Goal: Information Seeking & Learning: Learn about a topic

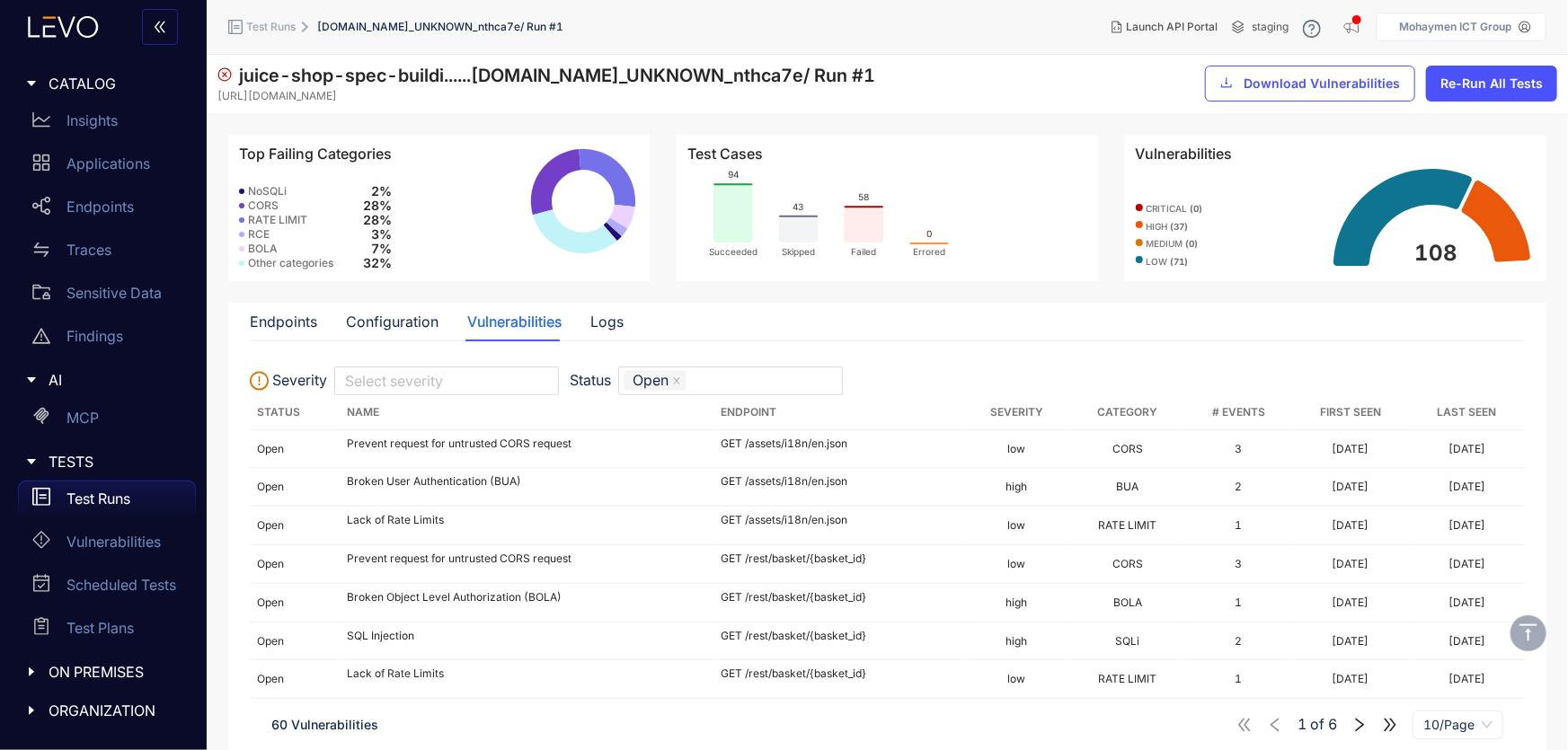
scroll to position [144, 0]
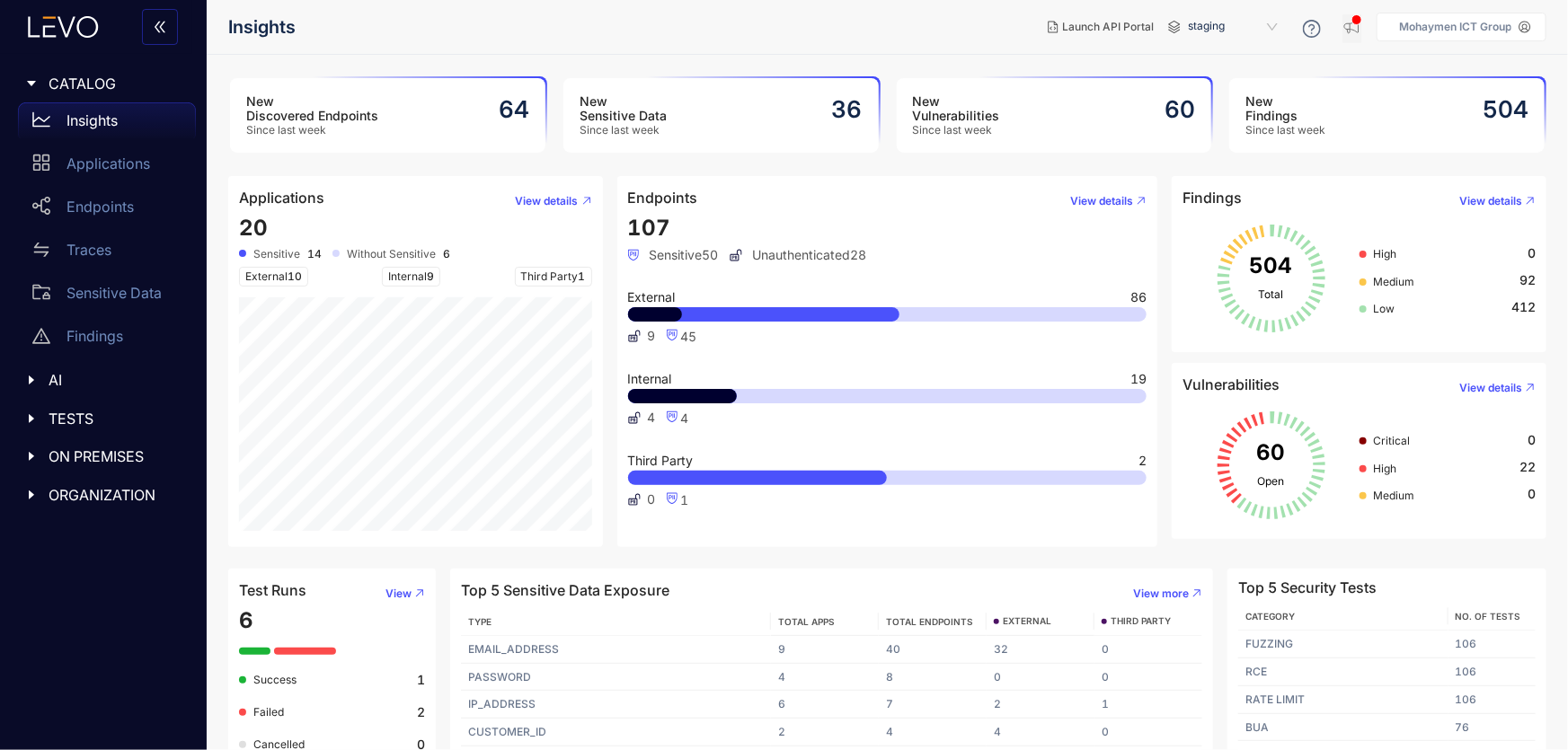
click at [1359, 18] on div "button" at bounding box center [1356, 19] width 11 height 11
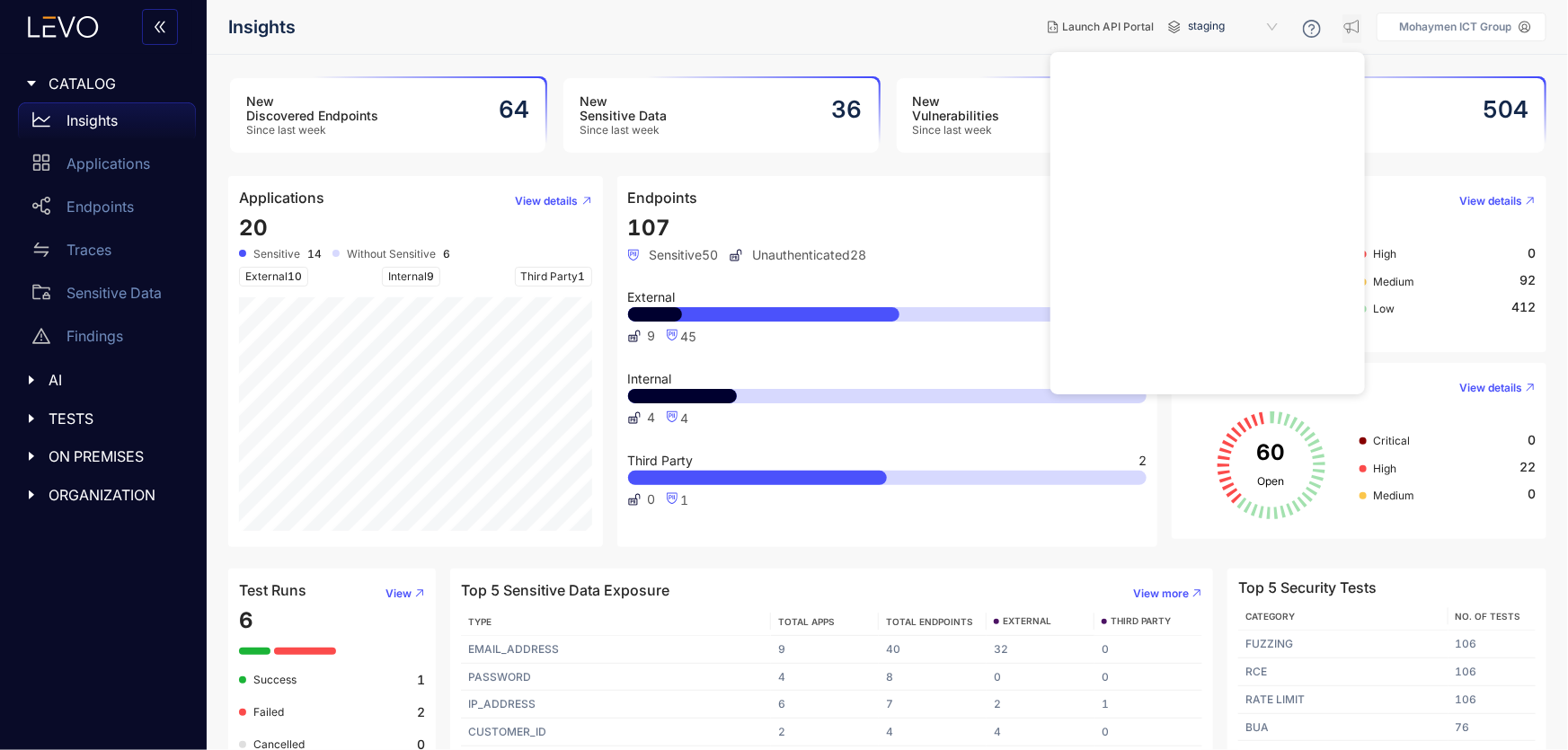
click at [1438, 25] on p "Mohaymen ICT Group" at bounding box center [1455, 26] width 112 height 12
click at [1438, 24] on p "Mohaymen ICT Group" at bounding box center [1455, 26] width 112 height 12
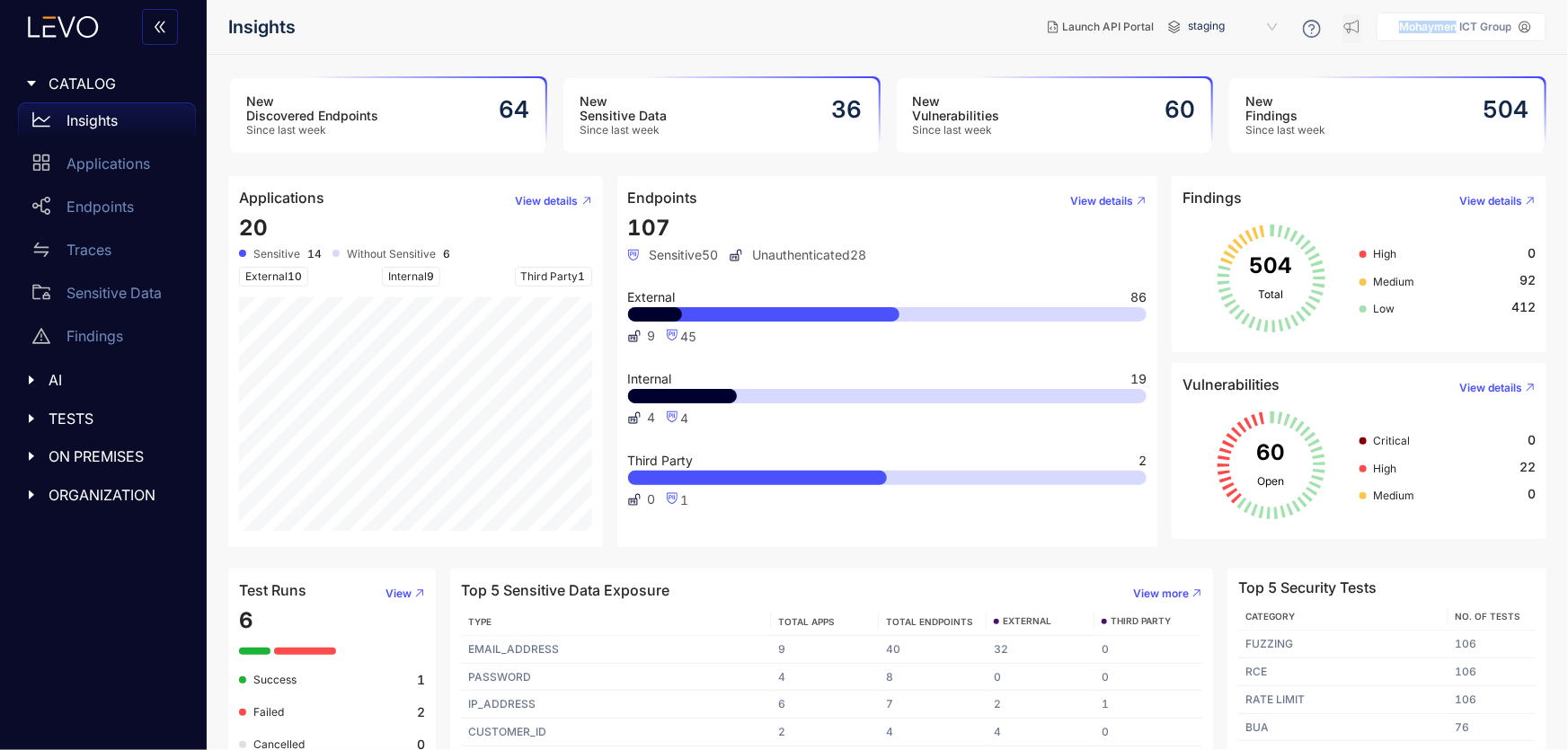
click at [1438, 24] on p "Mohaymen ICT Group" at bounding box center [1455, 26] width 112 height 12
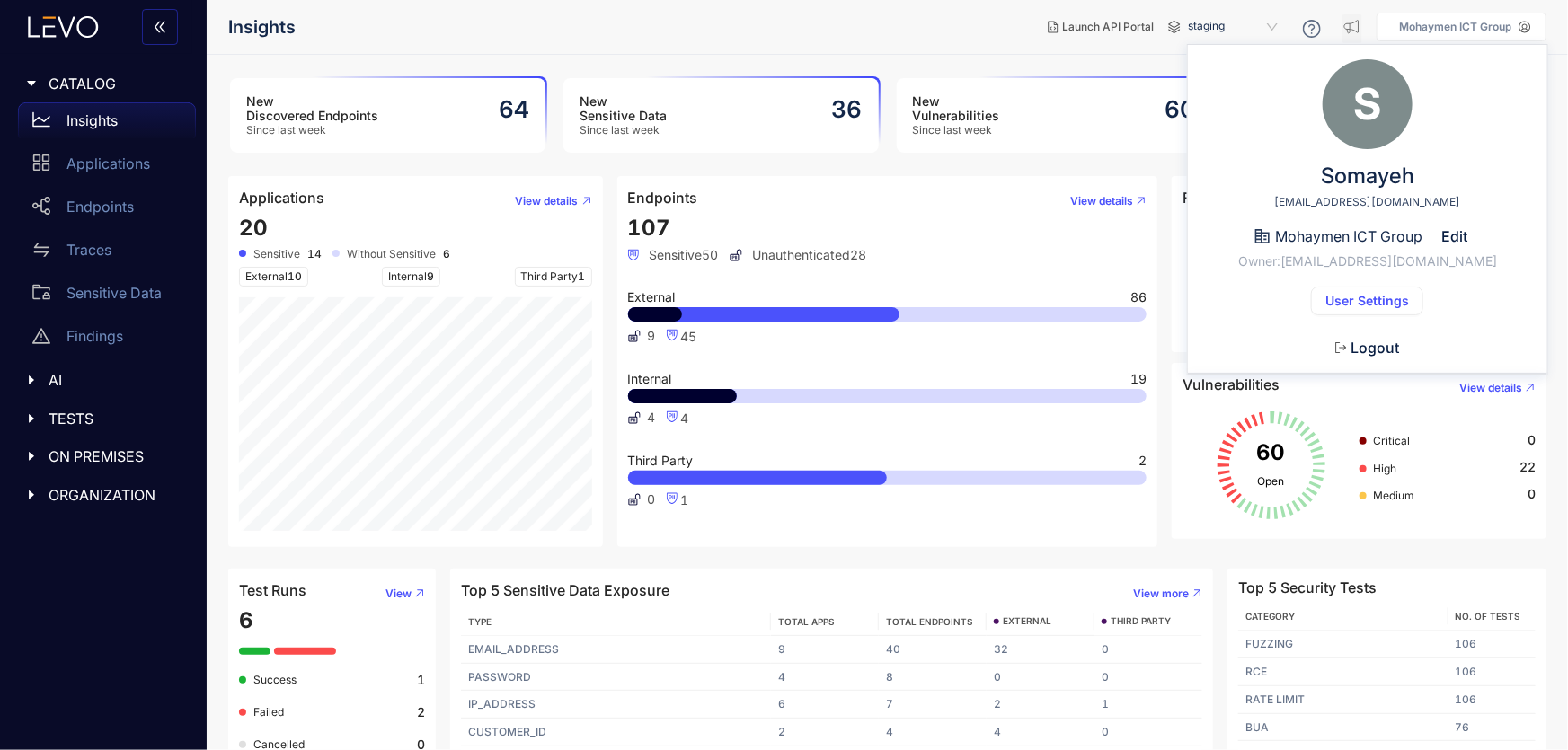
click at [1345, 303] on span "User Settings" at bounding box center [1367, 301] width 84 height 14
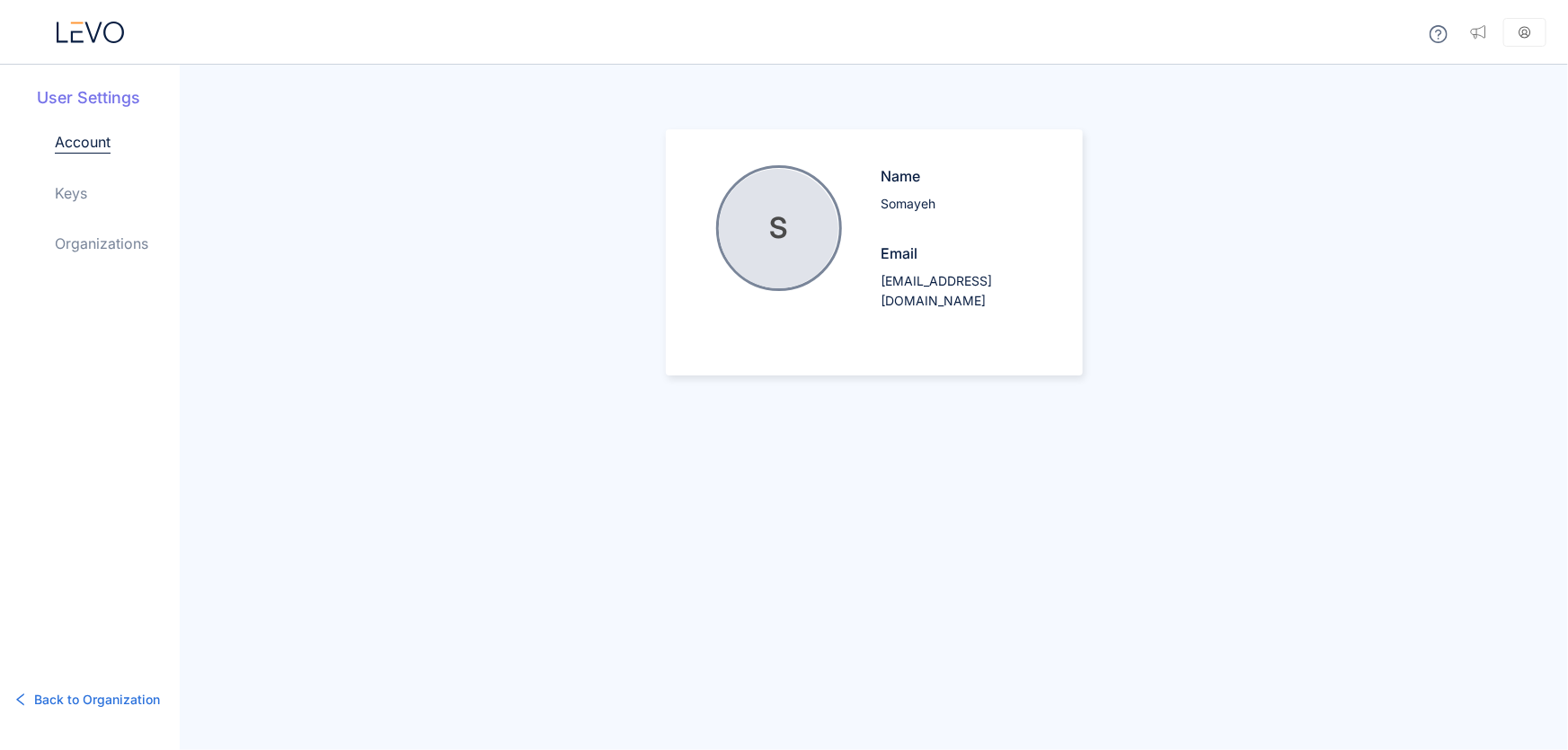
click at [71, 197] on link "Keys" at bounding box center [71, 193] width 33 height 21
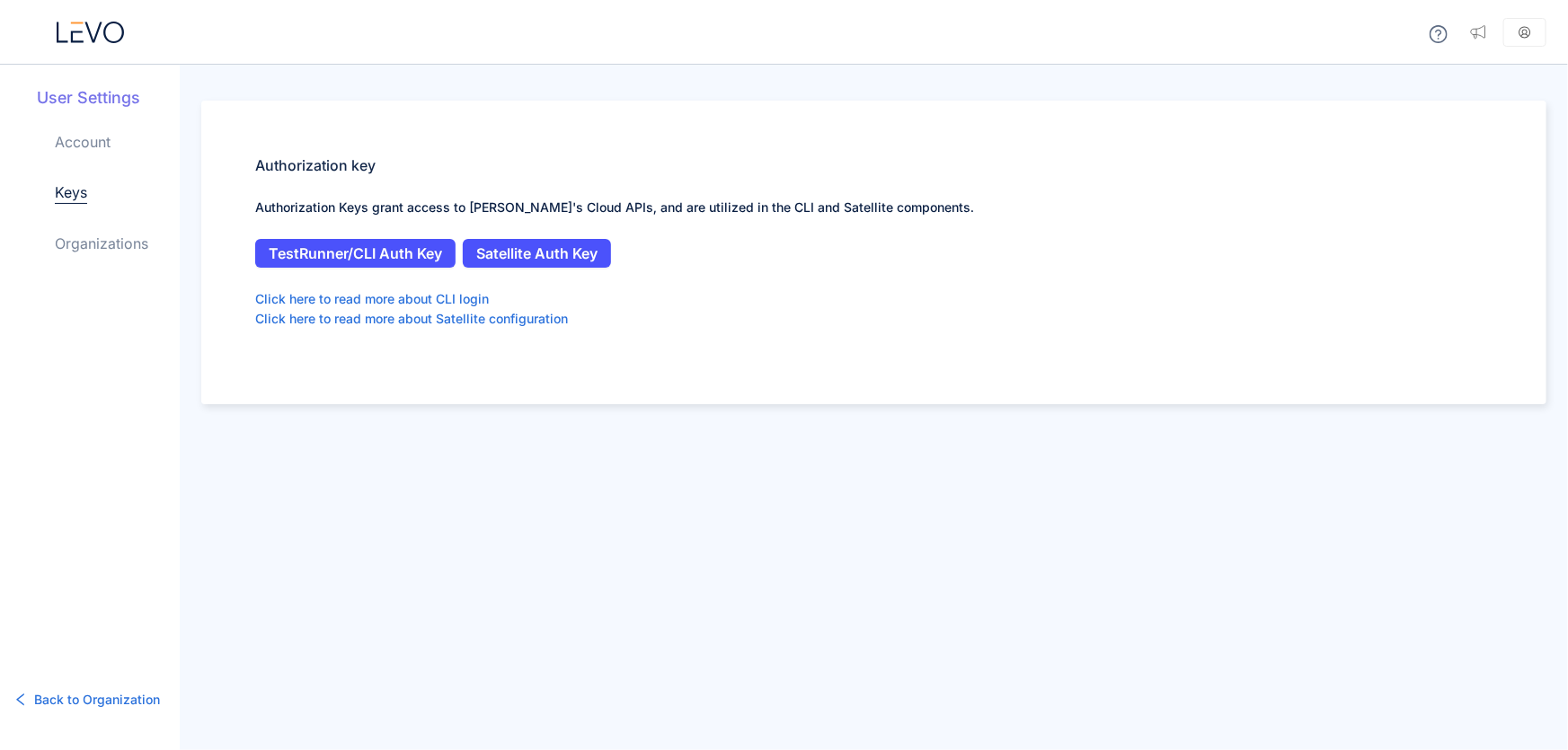
click at [103, 238] on link "Organizations" at bounding box center [101, 243] width 93 height 21
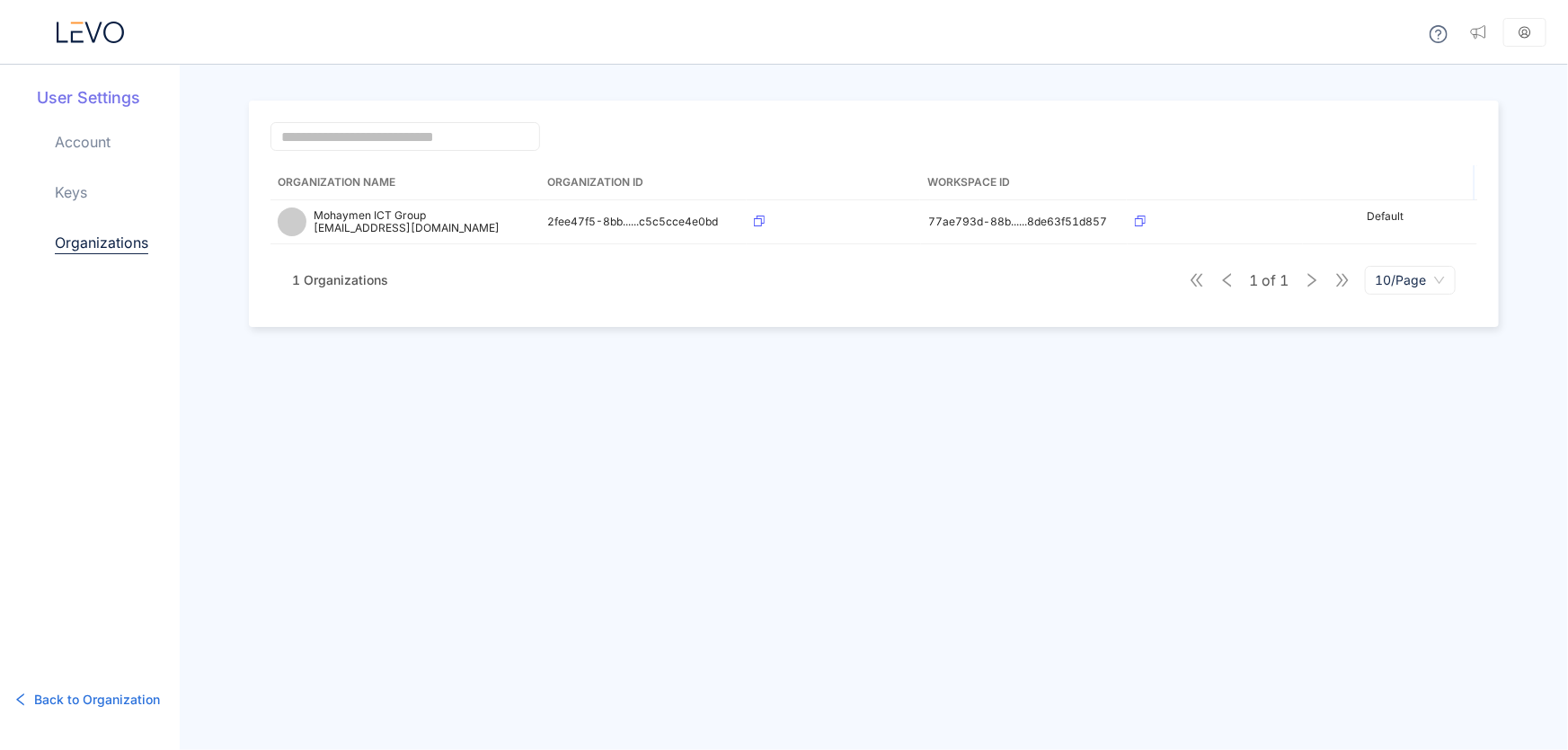
click at [71, 137] on link "Account" at bounding box center [83, 141] width 56 height 21
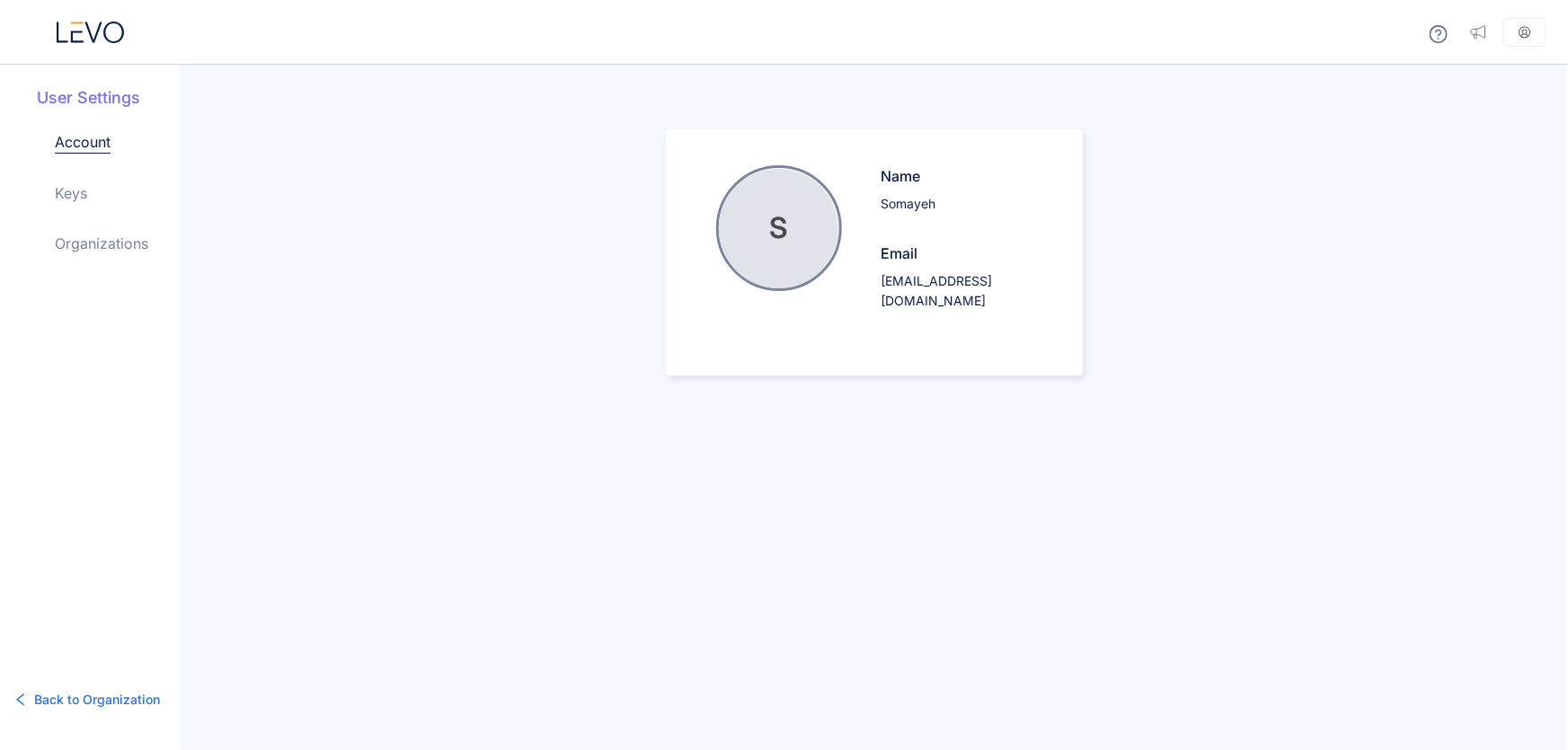
drag, startPoint x: 72, startPoint y: 107, endPoint x: 791, endPoint y: 22, distance: 724.0
click at [73, 107] on h5 "User Settings" at bounding box center [108, 98] width 143 height 23
click at [81, 31] on icon at bounding box center [76, 37] width 12 height 12
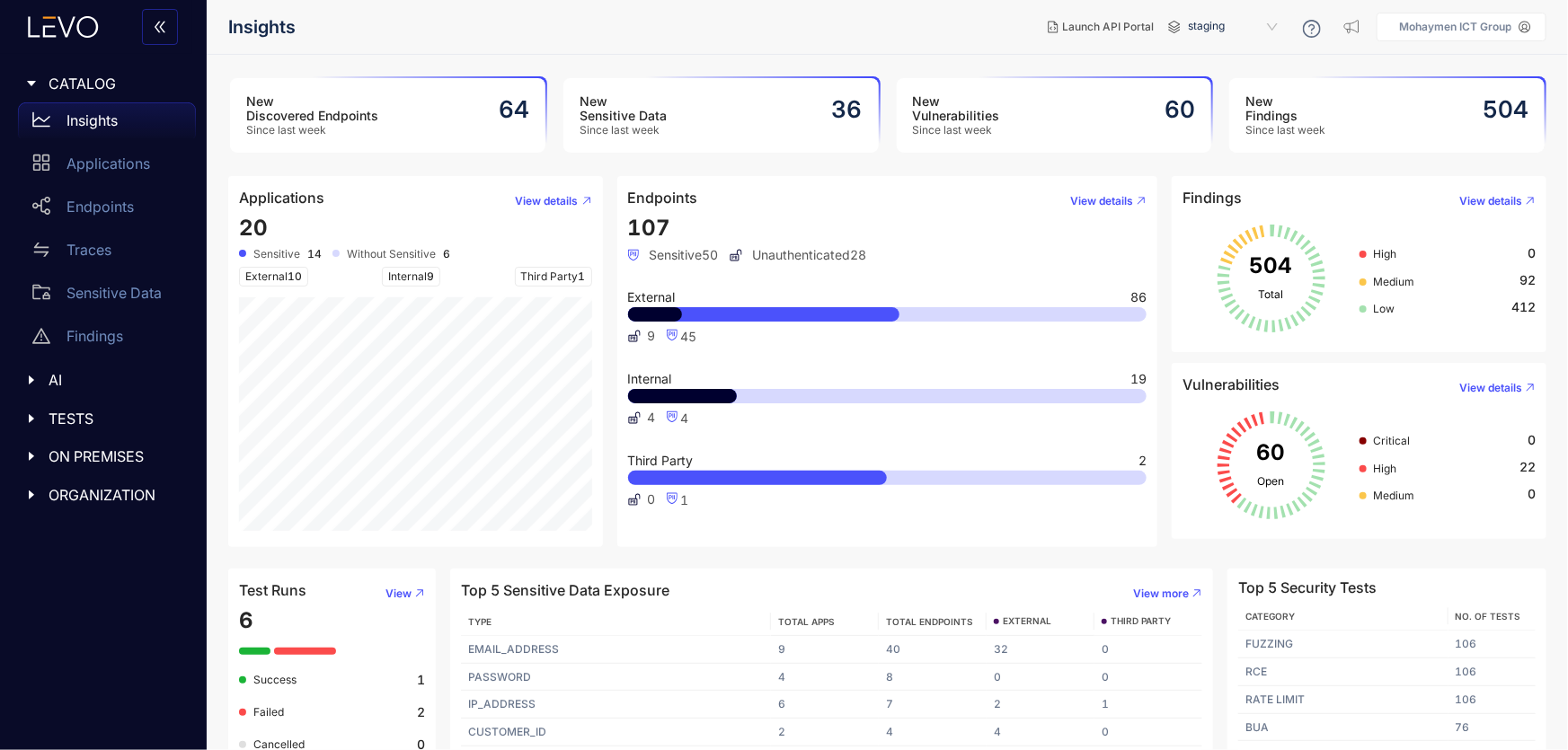
click at [37, 77] on div at bounding box center [37, 84] width 23 height 16
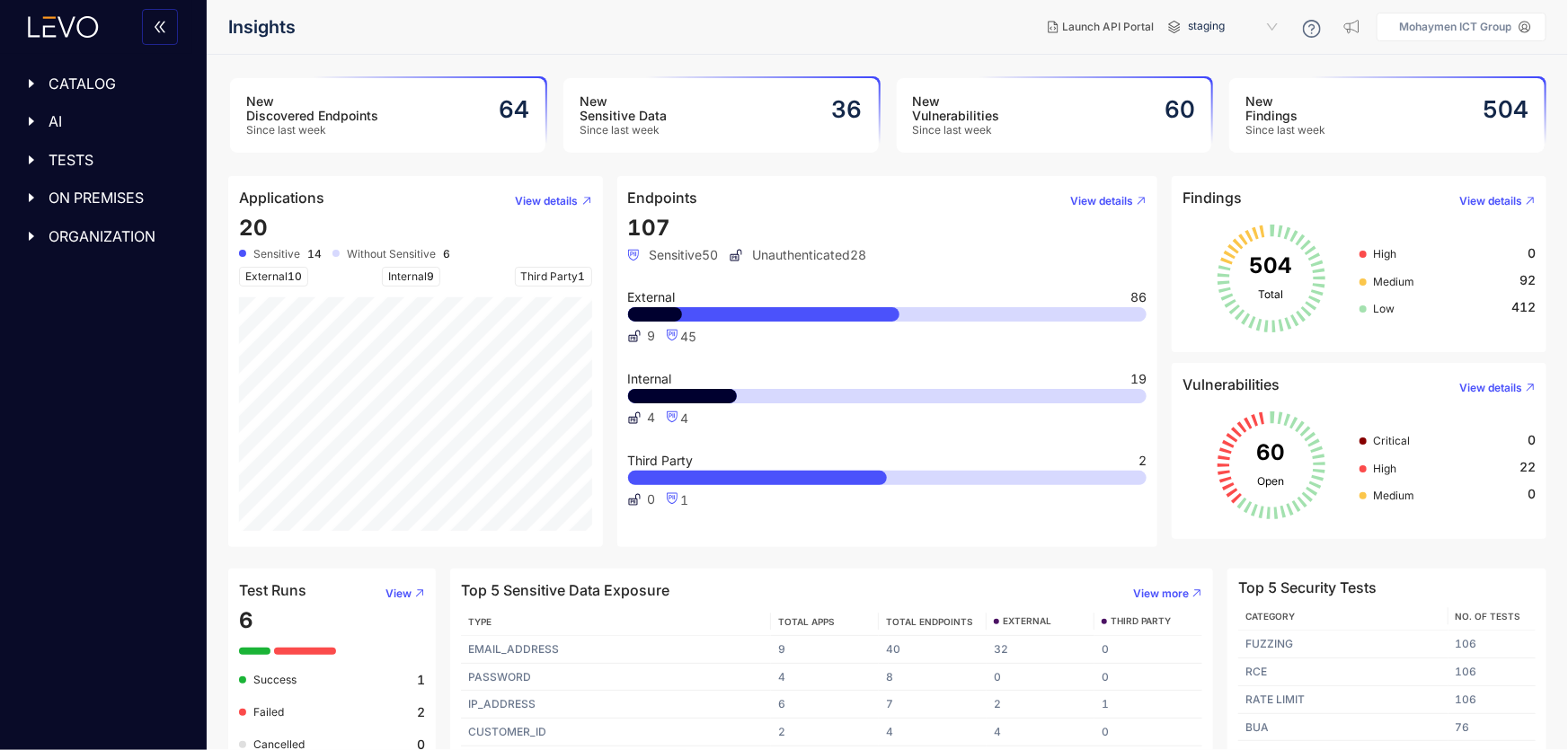
click at [37, 77] on div at bounding box center [37, 84] width 23 height 16
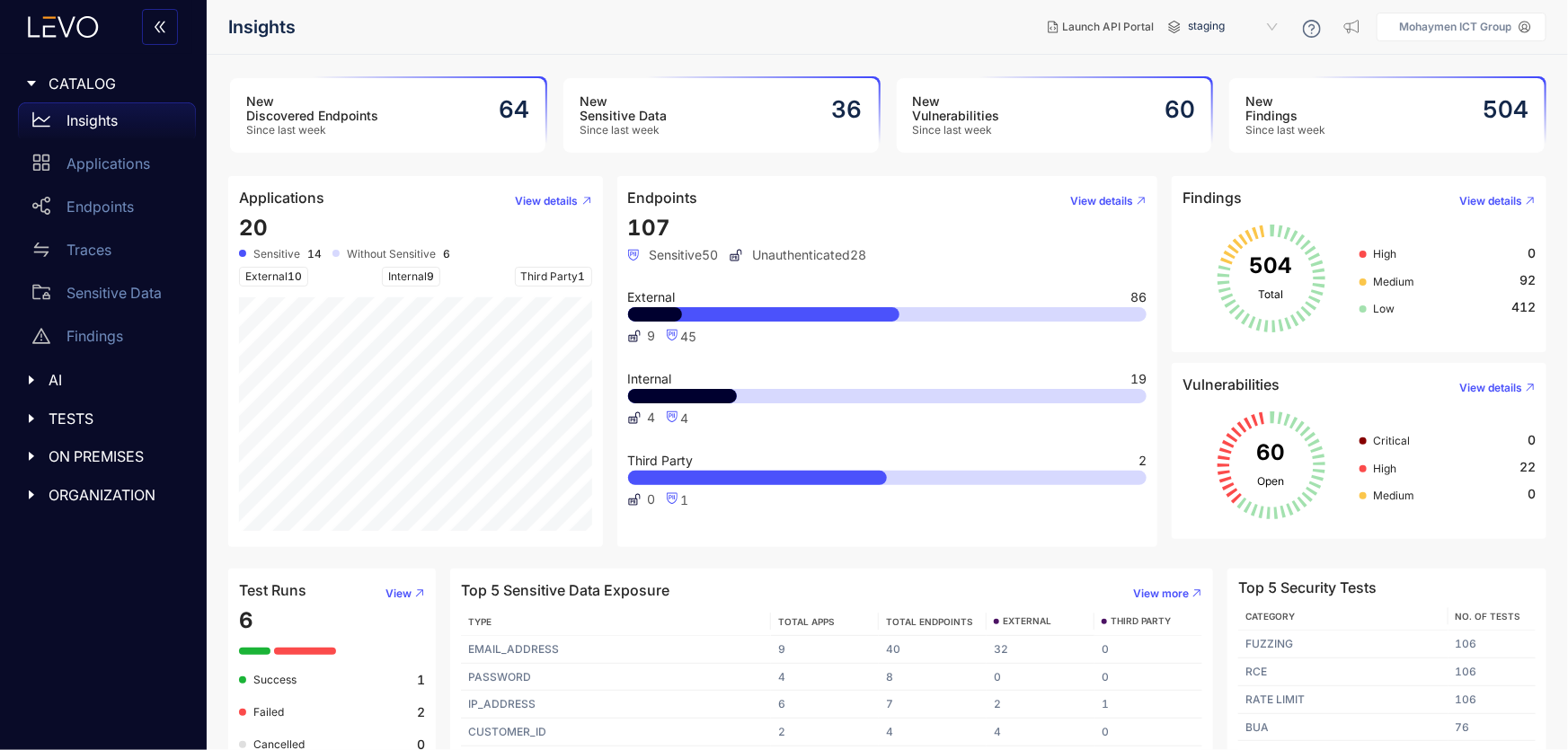
click at [37, 80] on icon "caret-right" at bounding box center [31, 83] width 12 height 12
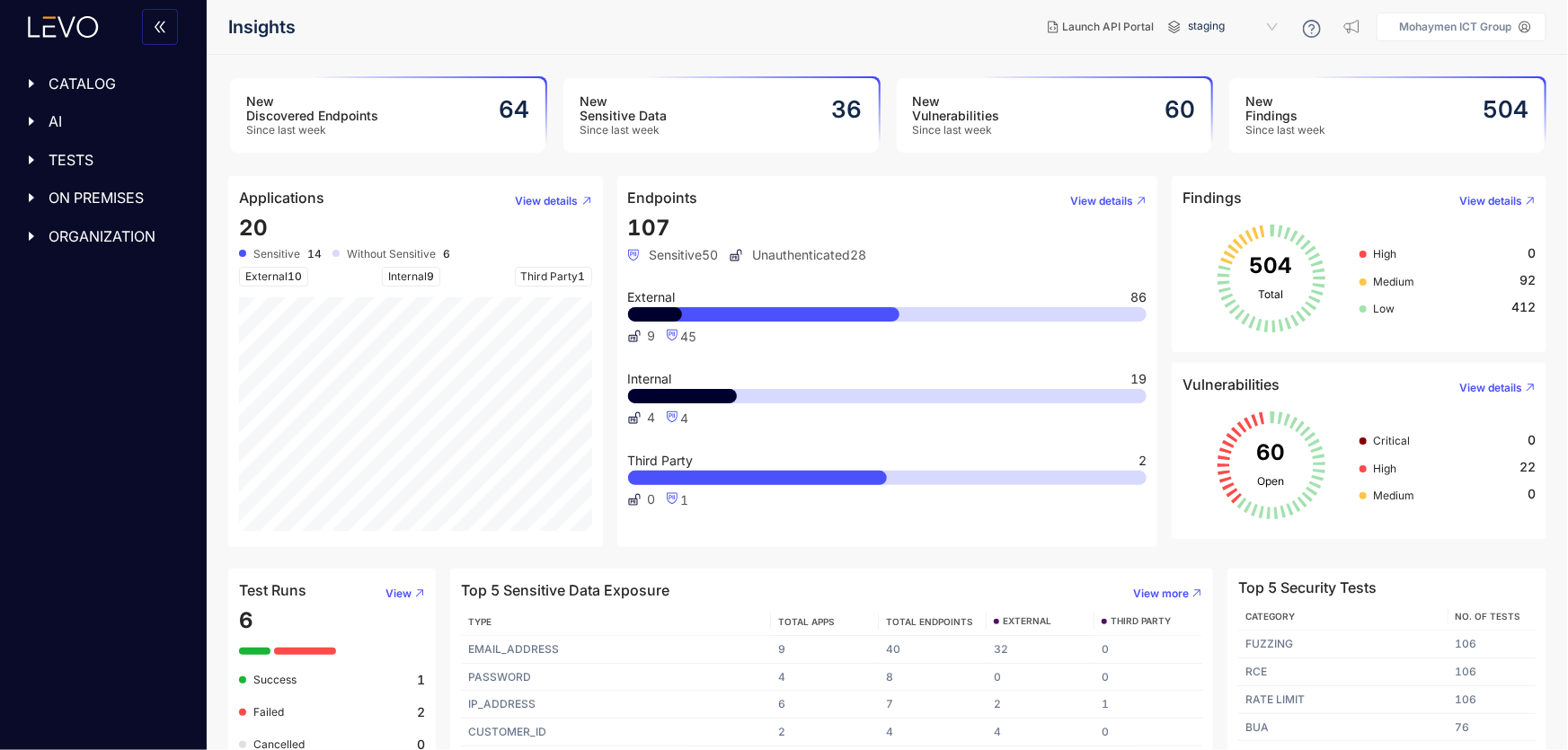
click at [33, 118] on icon "caret-right" at bounding box center [31, 121] width 12 height 12
click at [32, 118] on icon "caret-right" at bounding box center [31, 121] width 9 height 6
click at [34, 85] on icon "caret-right" at bounding box center [31, 83] width 12 height 12
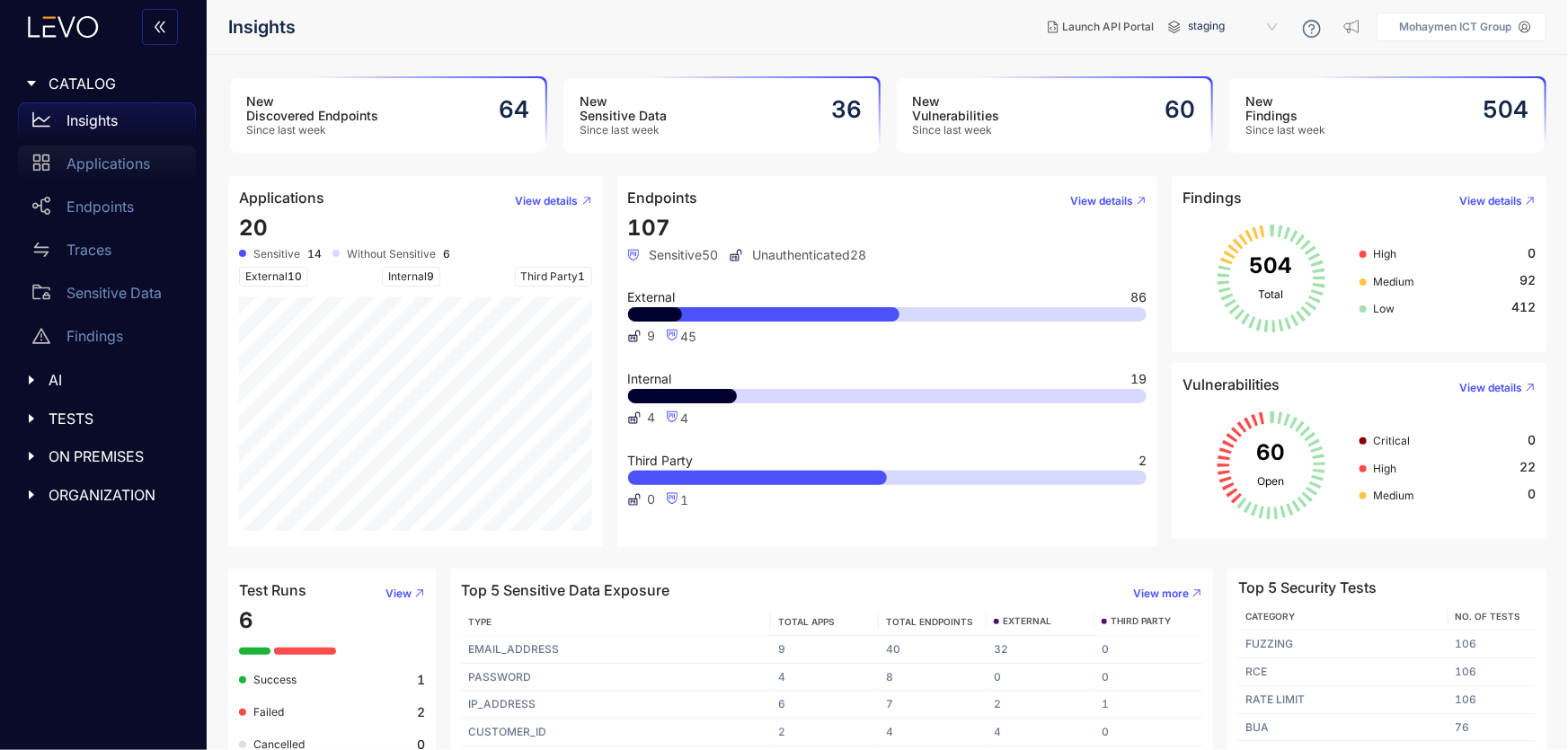
click at [53, 162] on div "Applications" at bounding box center [107, 162] width 178 height 36
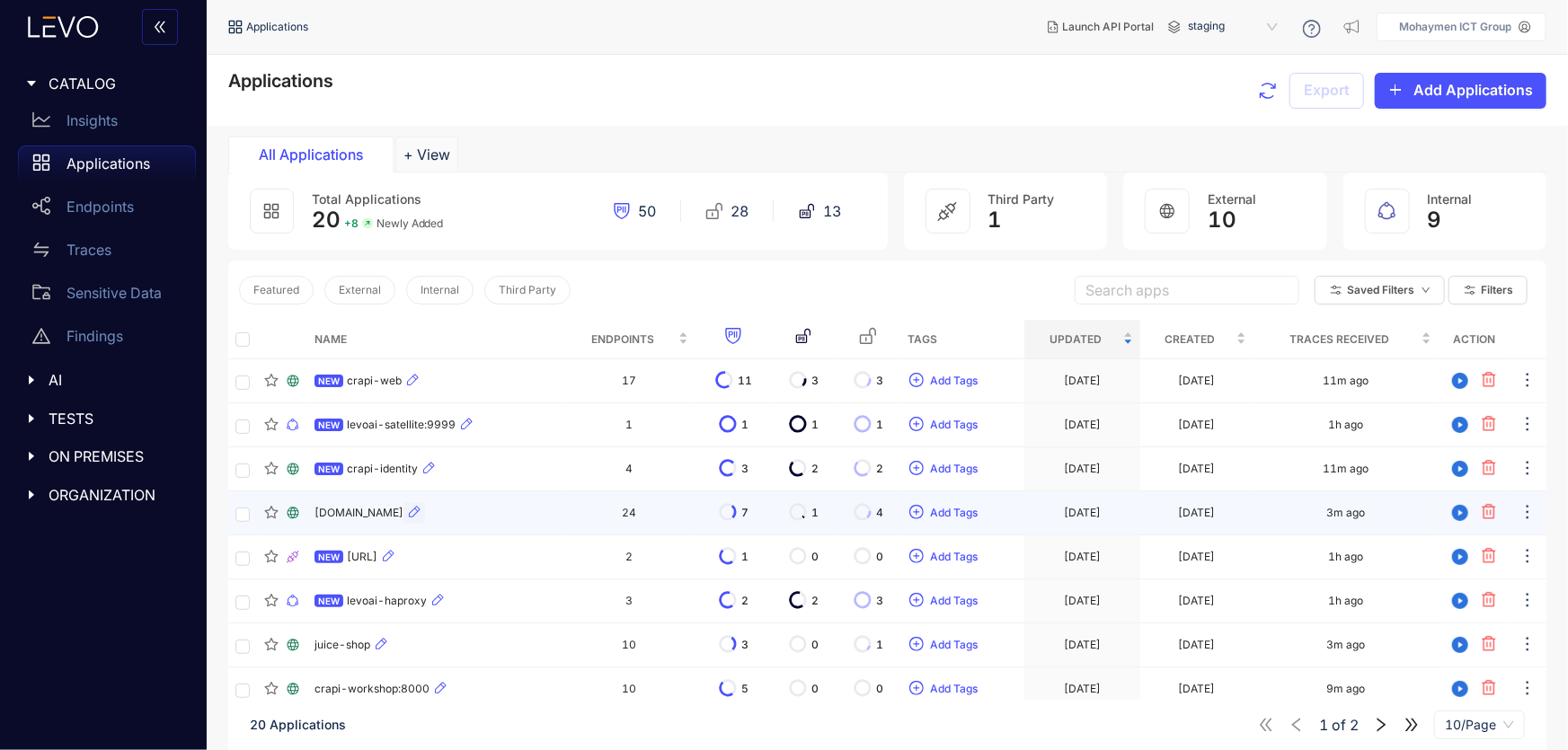
click at [420, 507] on icon "button" at bounding box center [413, 512] width 11 height 12
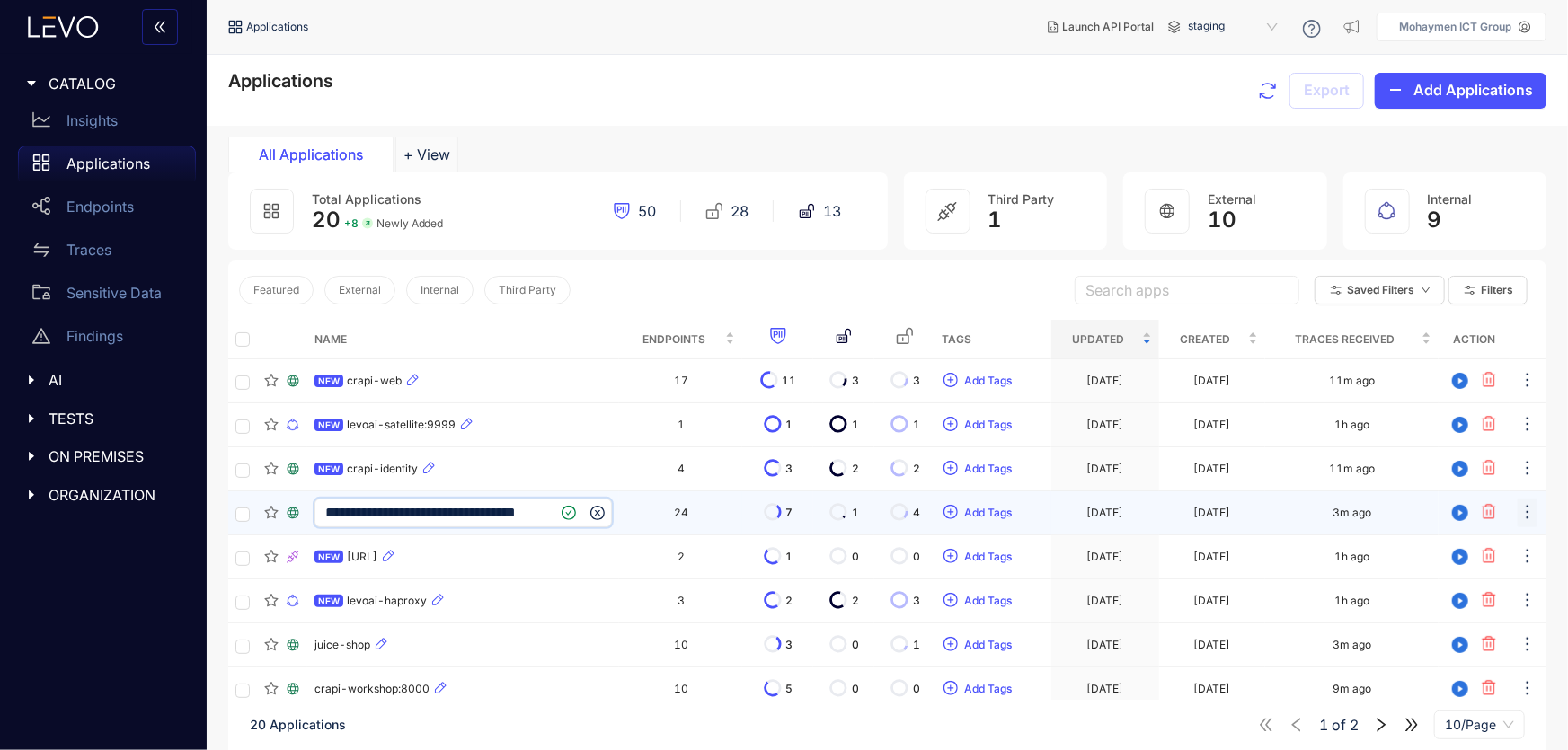
click at [1527, 513] on icon "ellipsis" at bounding box center [1528, 512] width 18 height 18
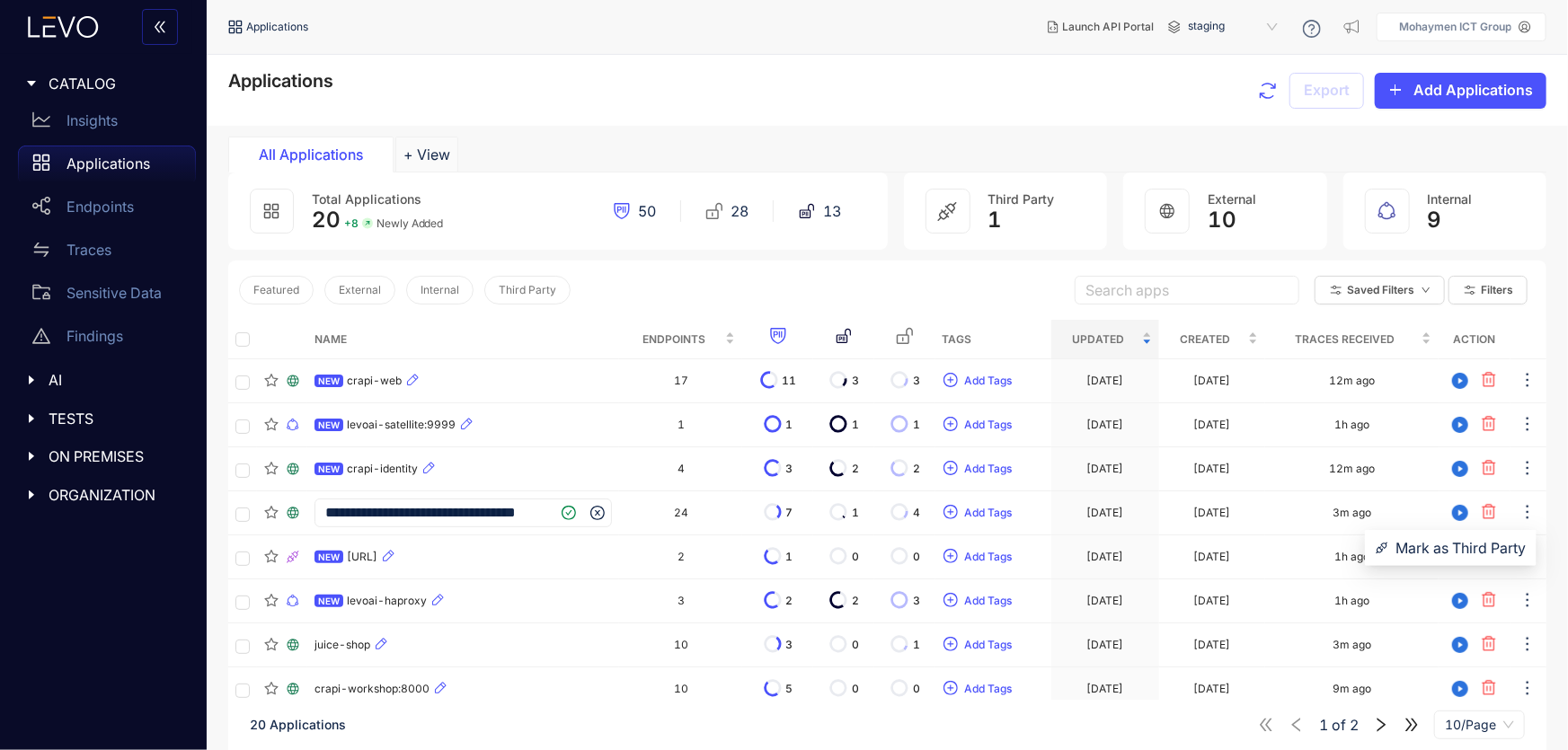
click at [1554, 498] on section "**********" at bounding box center [887, 466] width 1361 height 824
click at [214, 506] on section "**********" at bounding box center [887, 466] width 1361 height 824
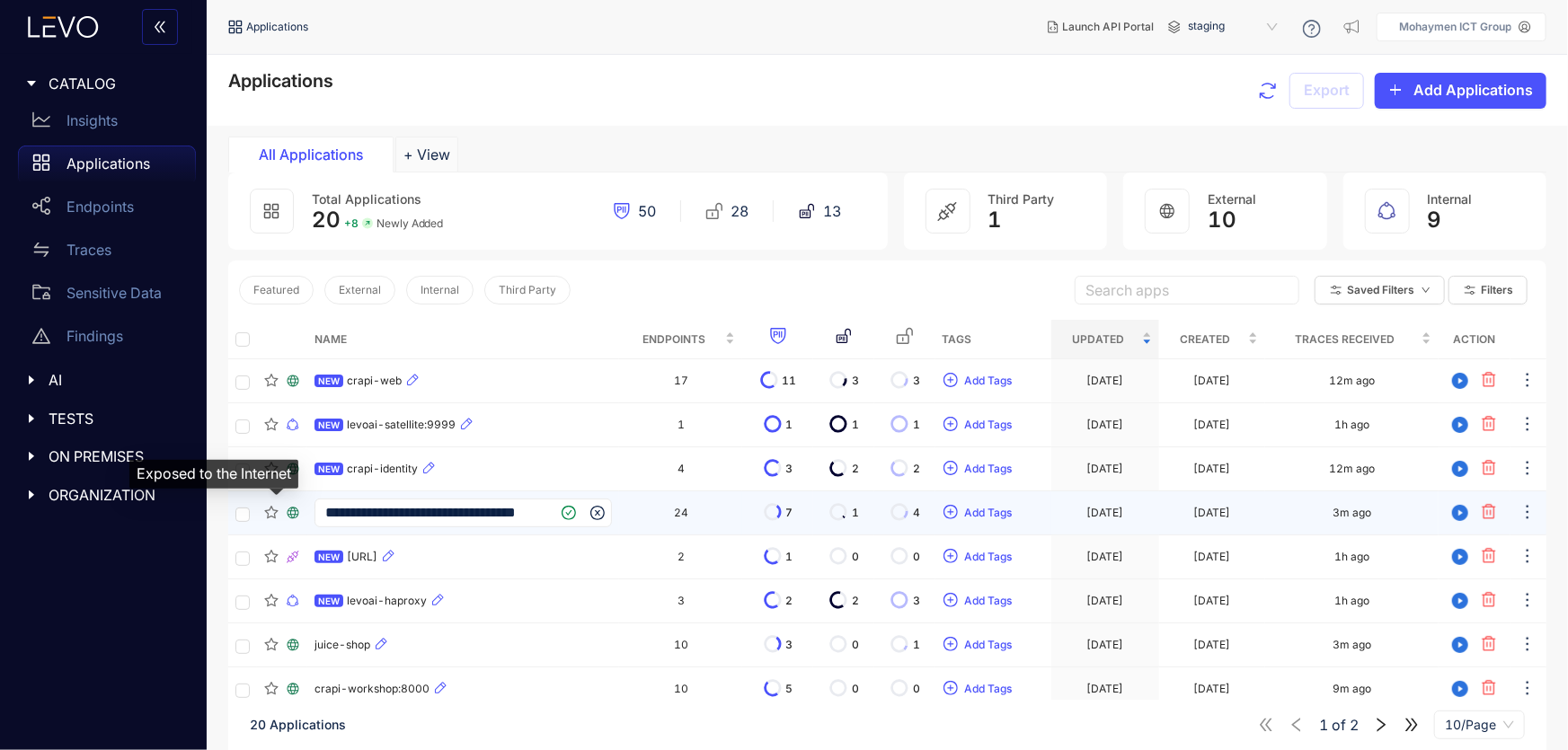
click at [290, 512] on icon at bounding box center [293, 513] width 12 height 12
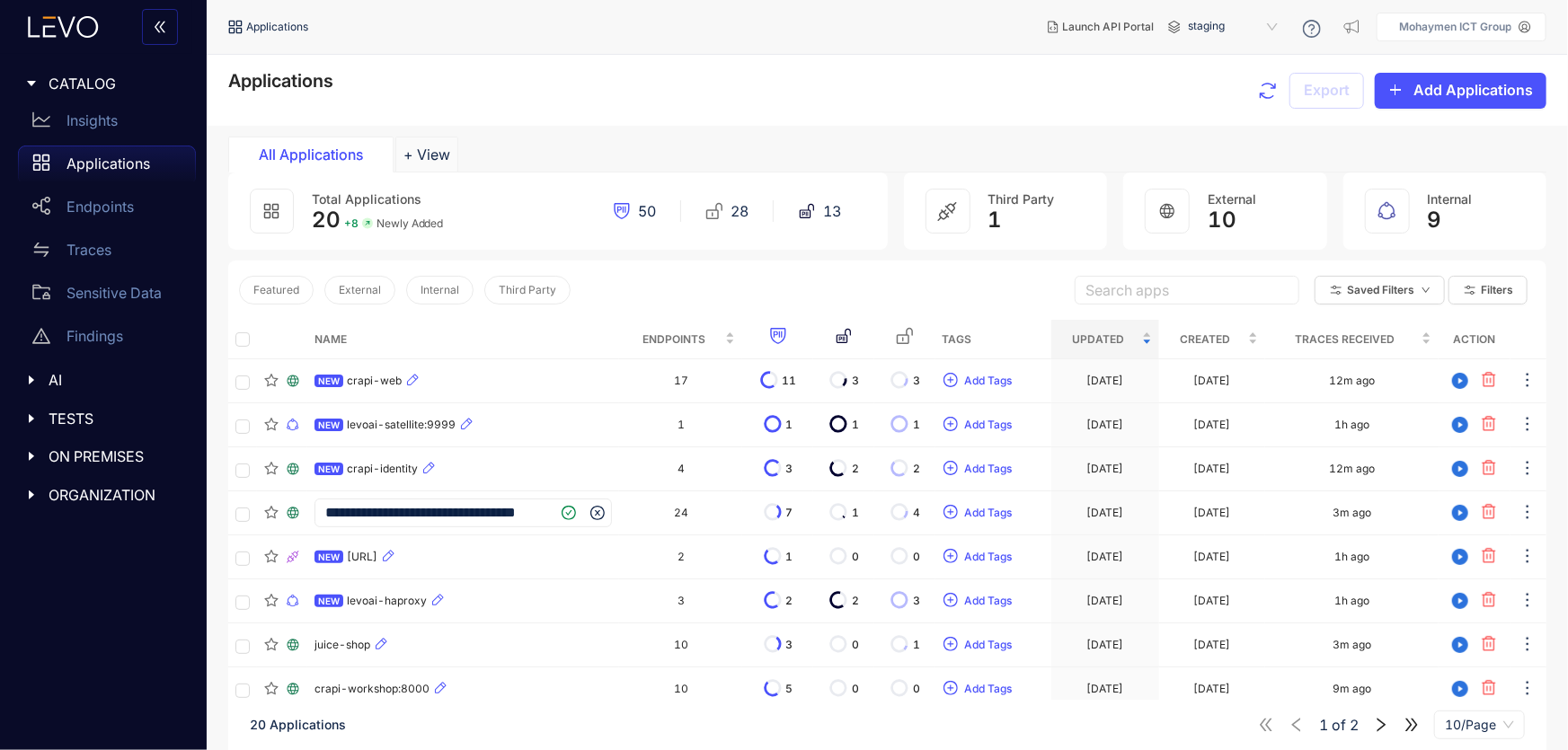
click at [152, 605] on div "CATALOG Insights Applications Endpoints Traces Sensitive Data Findings AI MCP T…" at bounding box center [103, 375] width 207 height 750
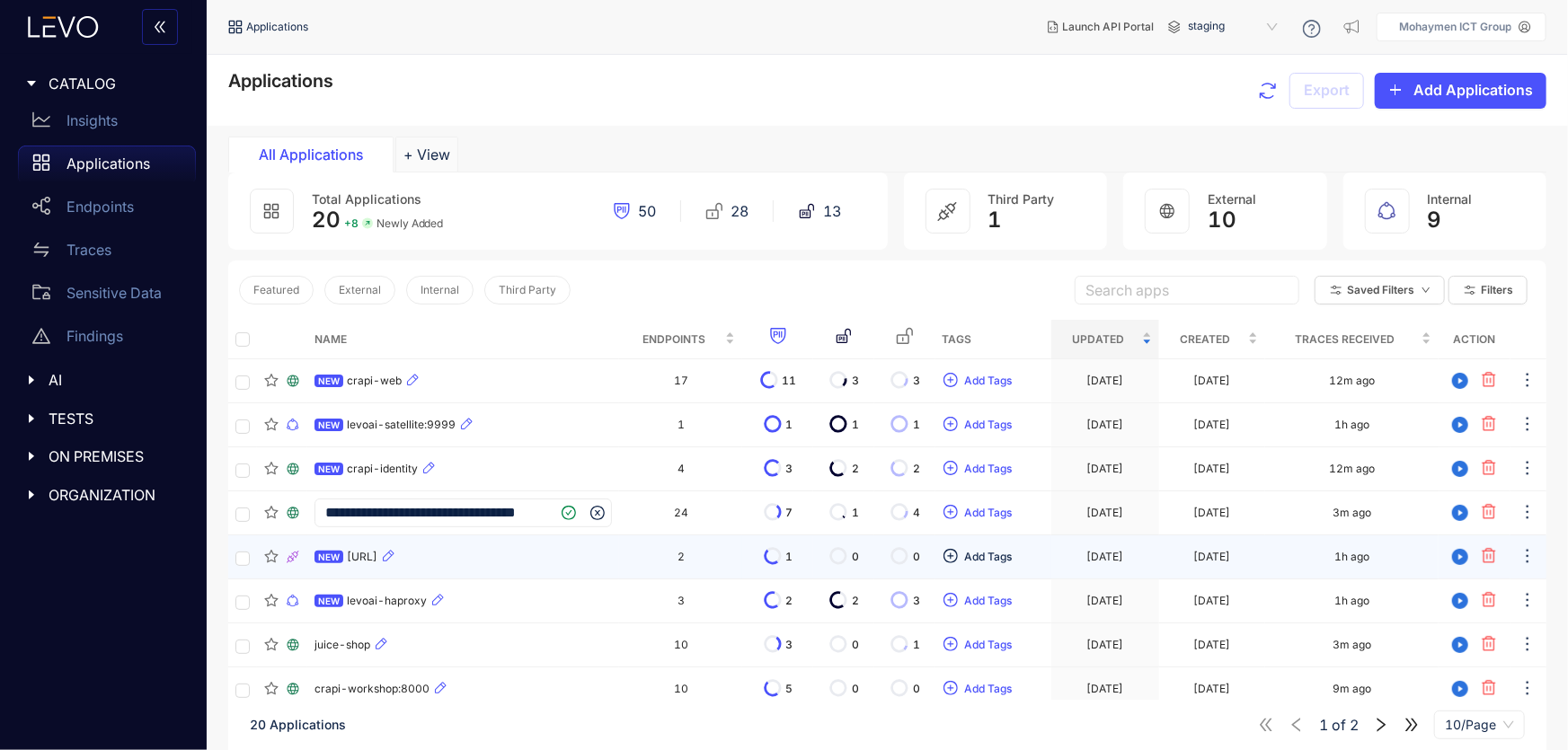
click at [1012, 551] on span "Add Tags" at bounding box center [989, 557] width 48 height 12
type input "*"
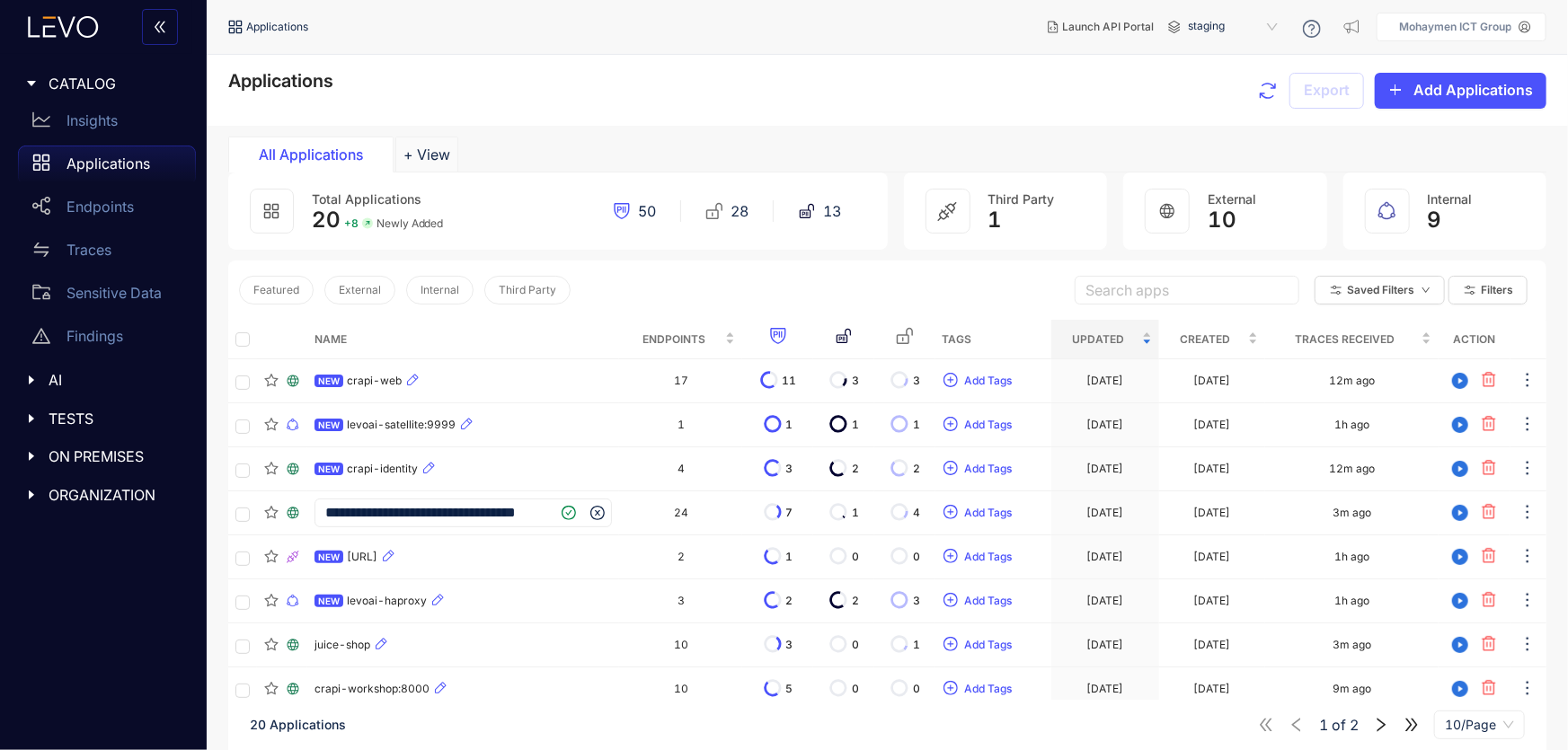
click at [1558, 556] on section "**********" at bounding box center [887, 466] width 1361 height 824
click at [439, 144] on button "+ View" at bounding box center [426, 154] width 62 height 36
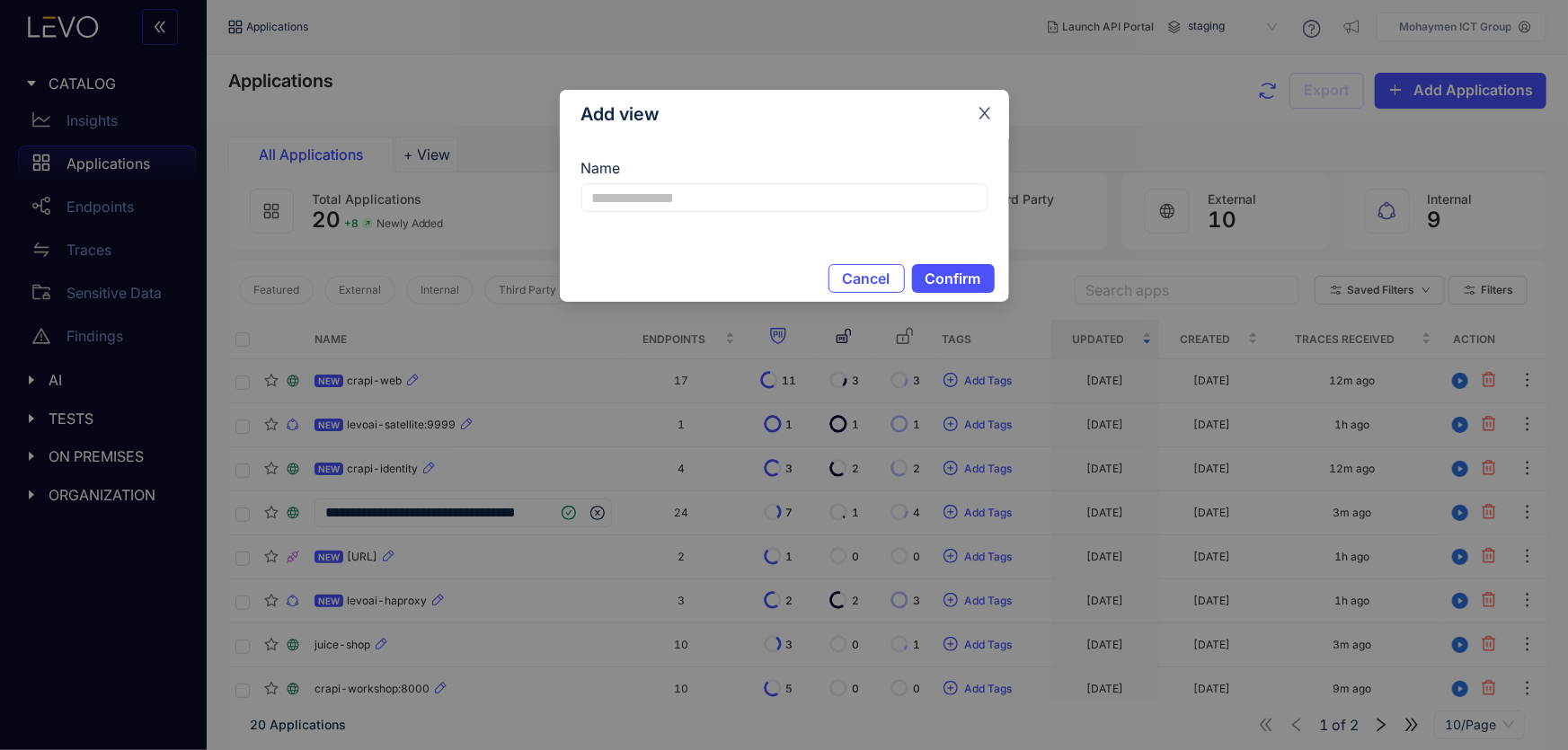
click at [983, 112] on icon "close" at bounding box center [984, 113] width 12 height 12
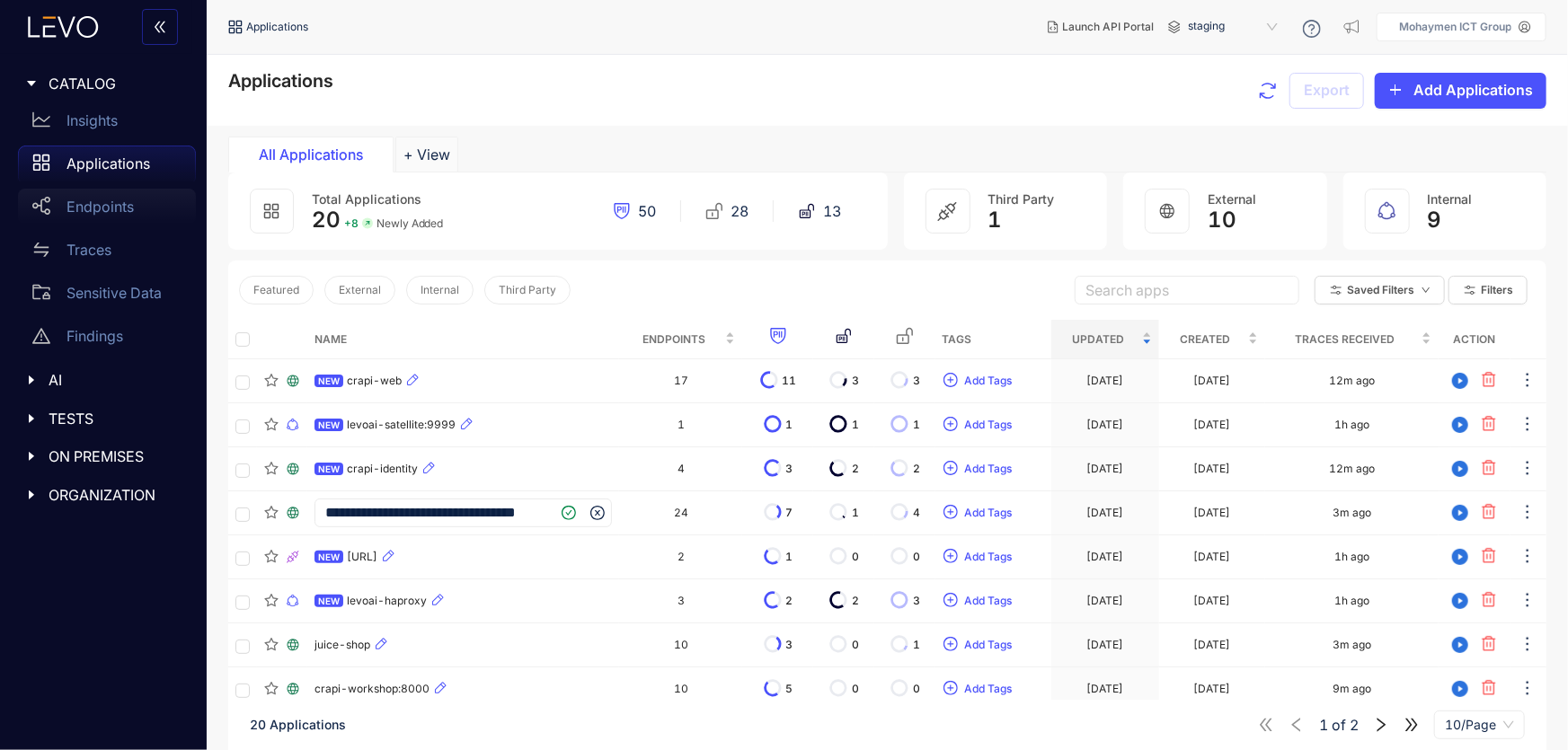
click at [88, 199] on p "Endpoints" at bounding box center [100, 207] width 67 height 16
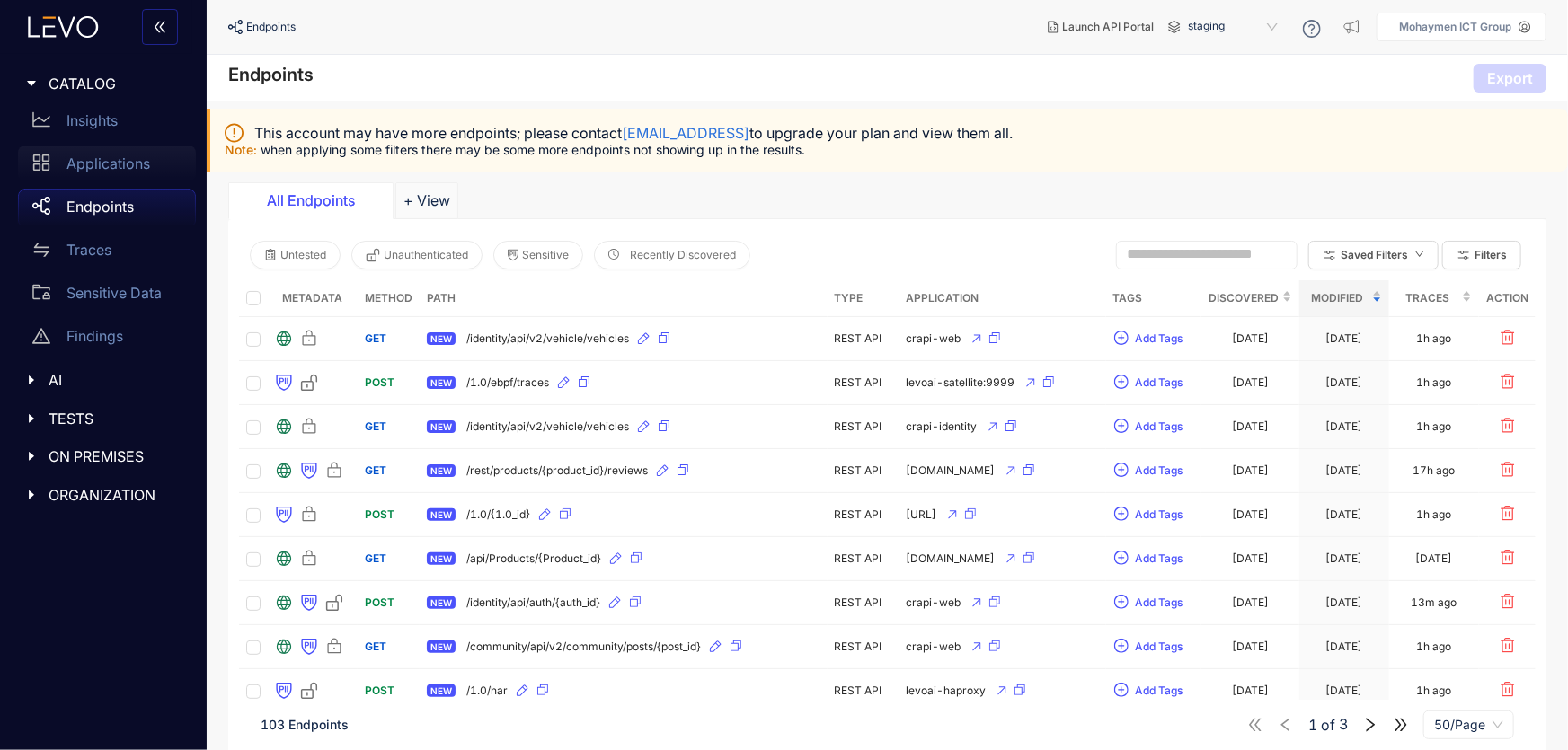
click at [89, 161] on p "Applications" at bounding box center [108, 163] width 84 height 16
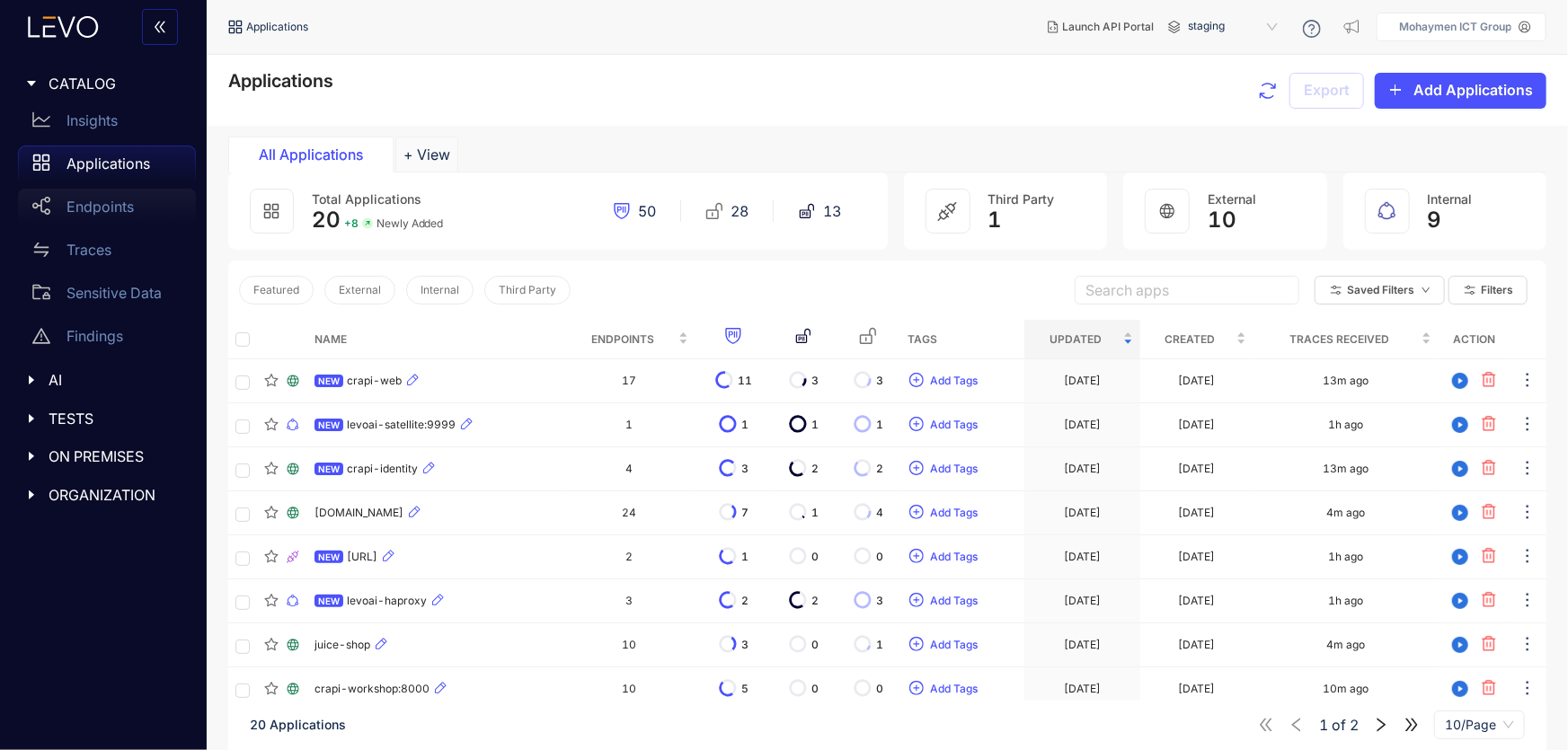
click at [89, 192] on div "Endpoints" at bounding box center [107, 206] width 178 height 36
click at [89, 203] on p "Endpoints" at bounding box center [100, 207] width 67 height 16
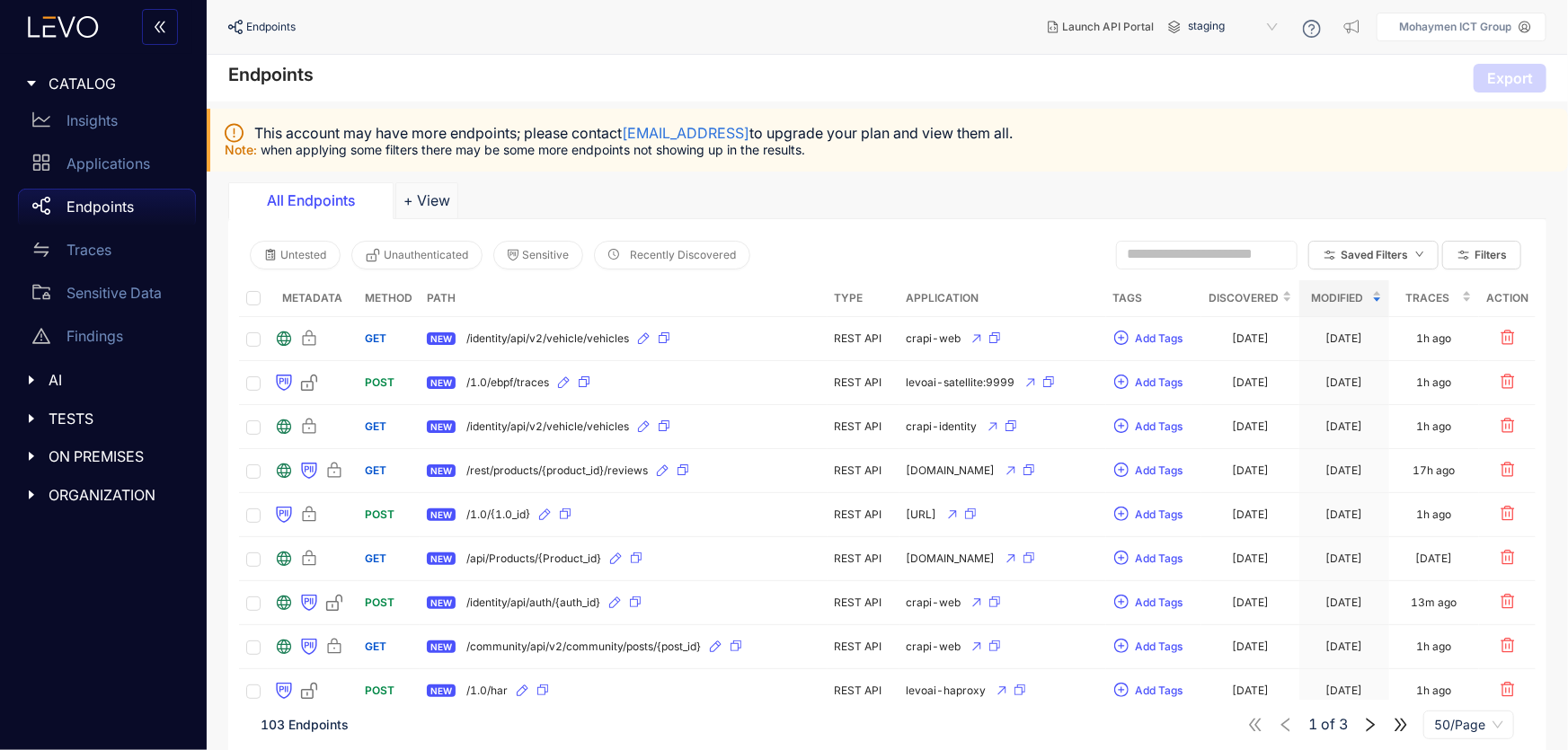
click at [943, 294] on th "Application" at bounding box center [1003, 299] width 207 height 37
click at [1481, 255] on span "Filters" at bounding box center [1491, 255] width 33 height 12
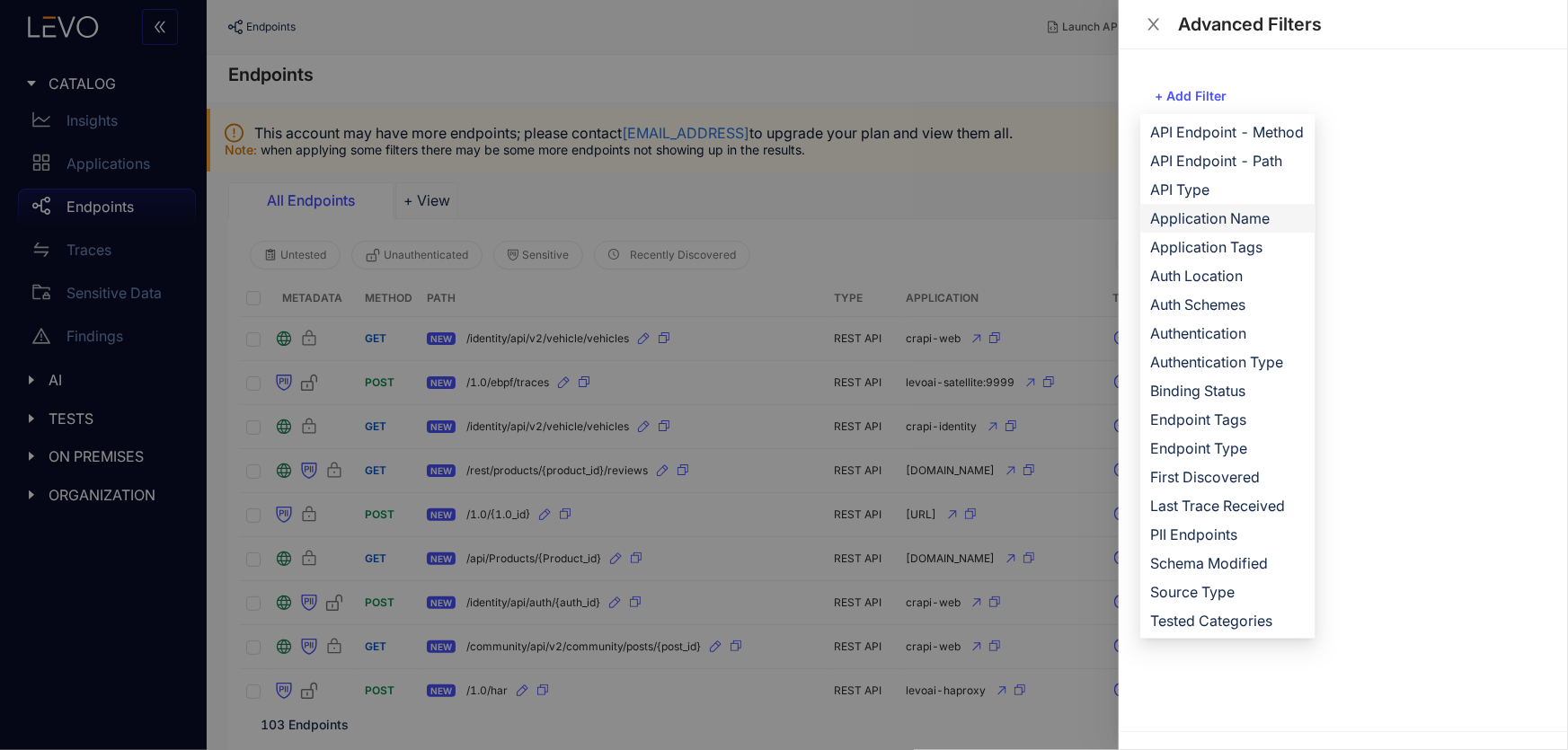
click at [1222, 223] on span "Application Name" at bounding box center [1228, 218] width 154 height 20
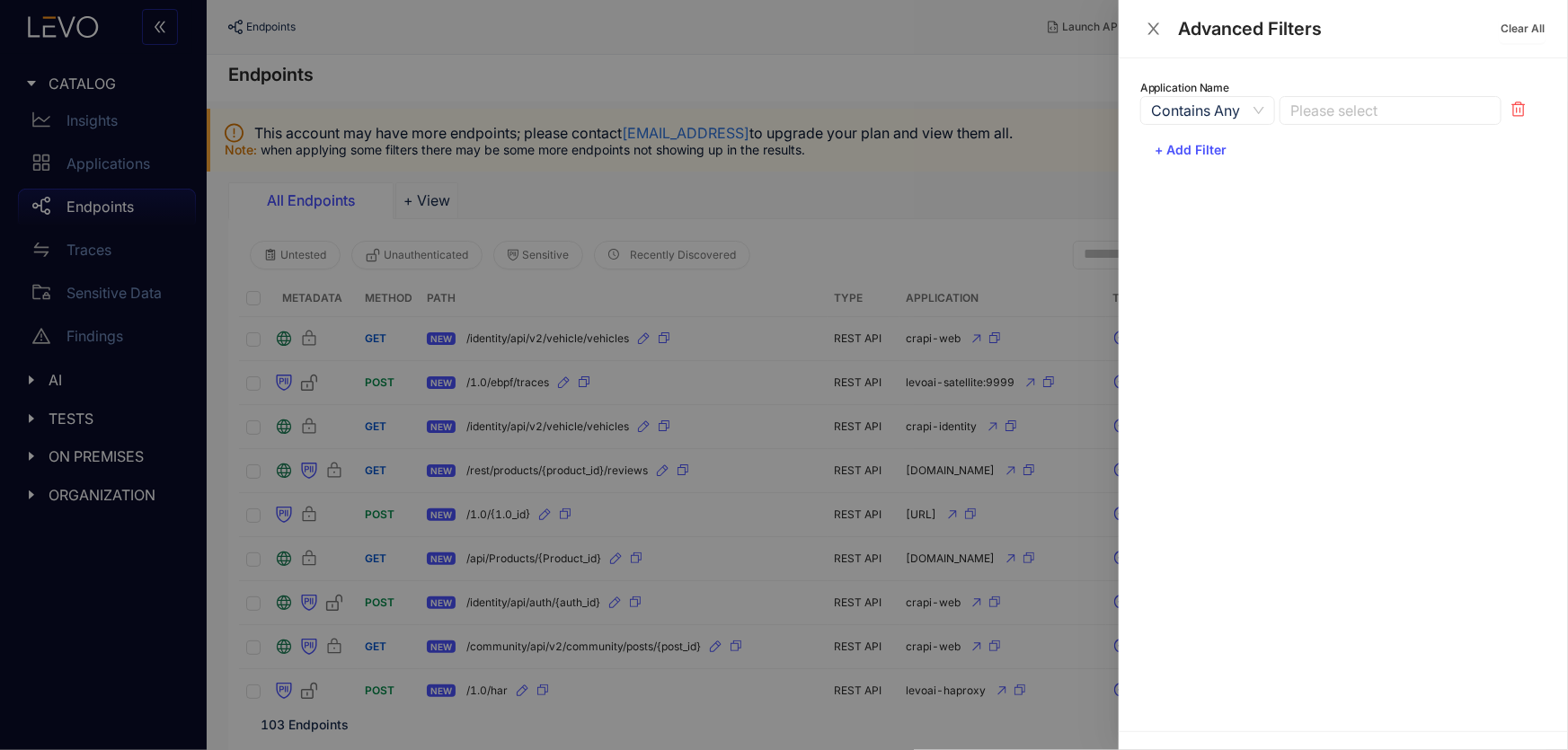
click at [1373, 117] on div at bounding box center [1381, 112] width 191 height 19
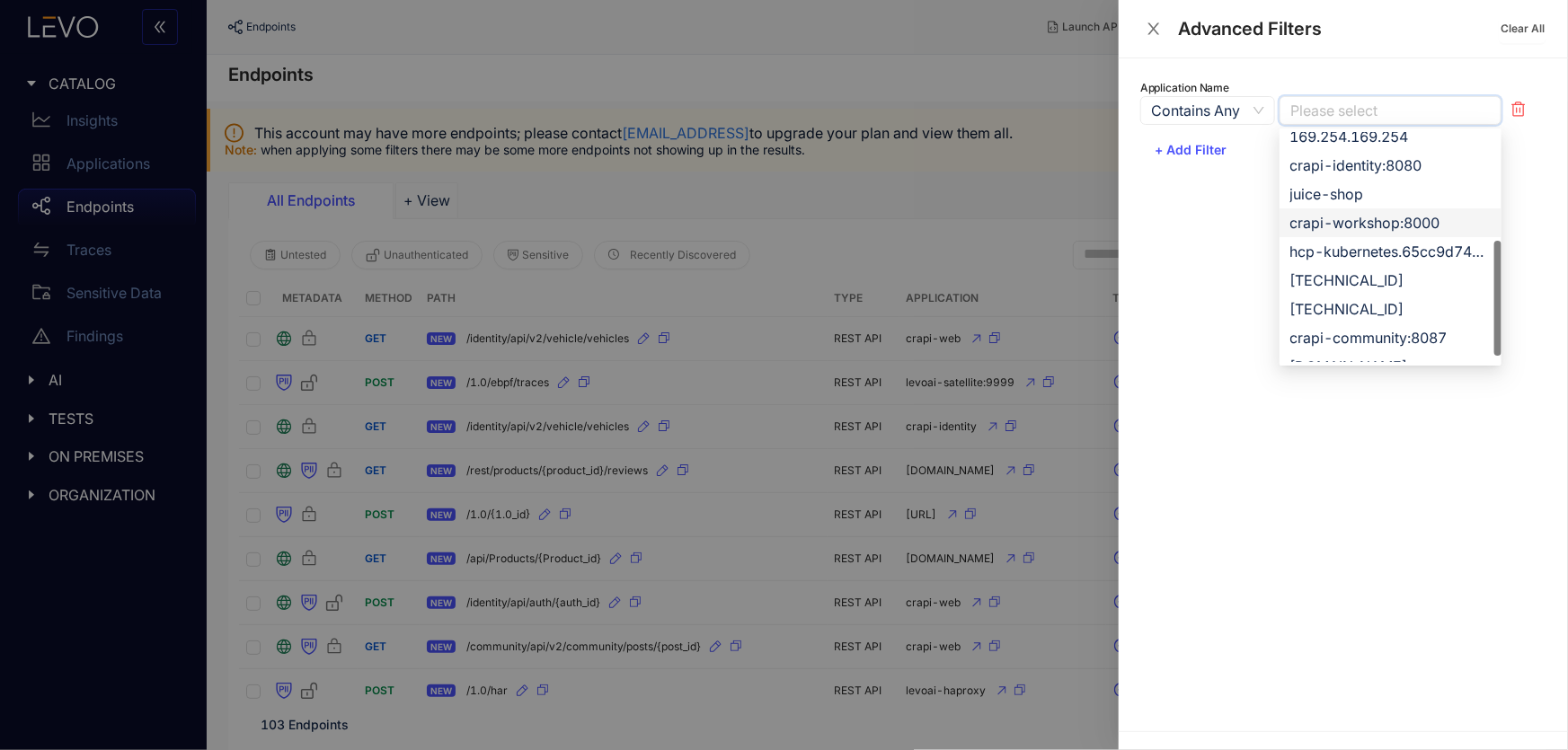
scroll to position [344, 0]
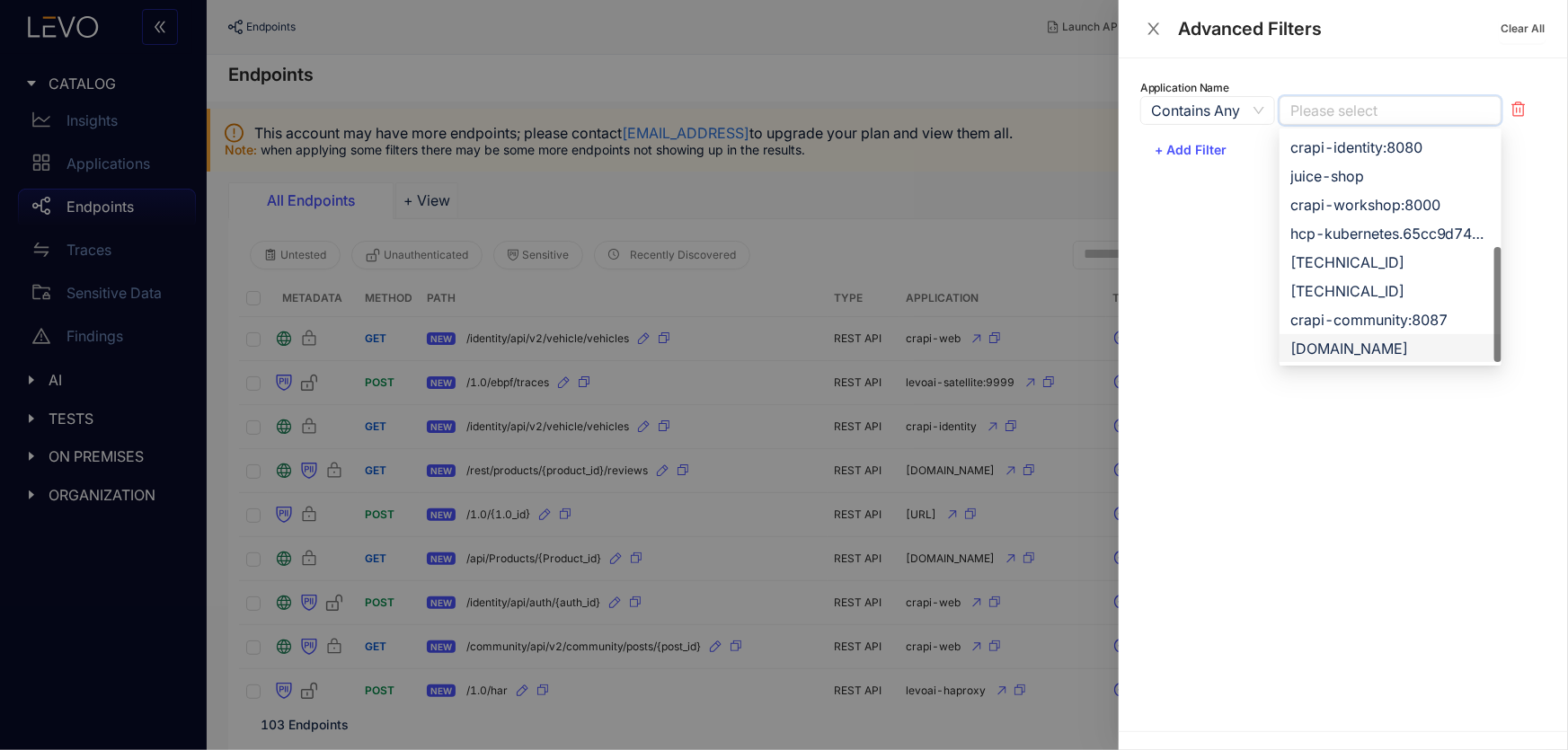
click at [1412, 340] on div "[DOMAIN_NAME]" at bounding box center [1390, 348] width 200 height 20
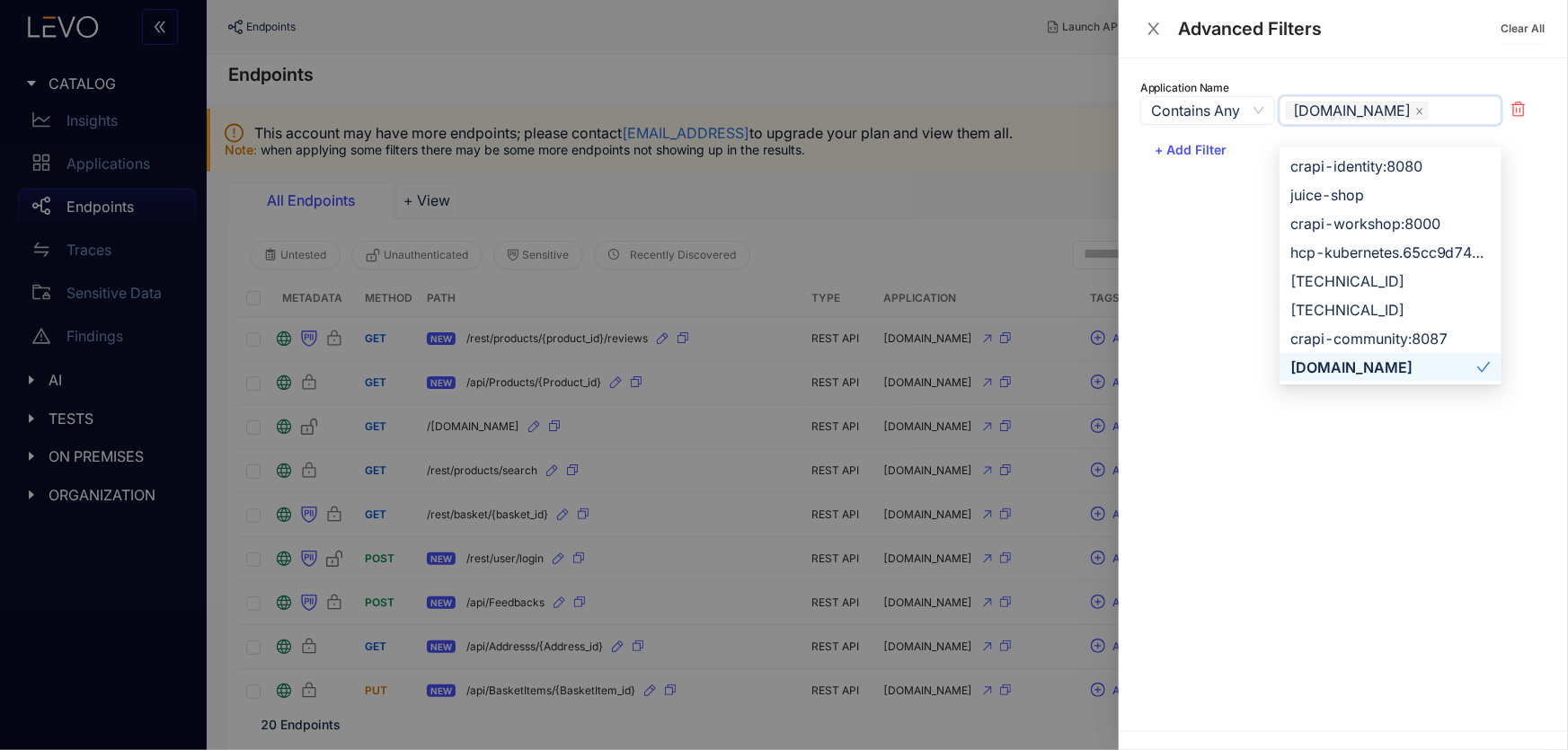
click at [934, 234] on div at bounding box center [784, 375] width 1568 height 750
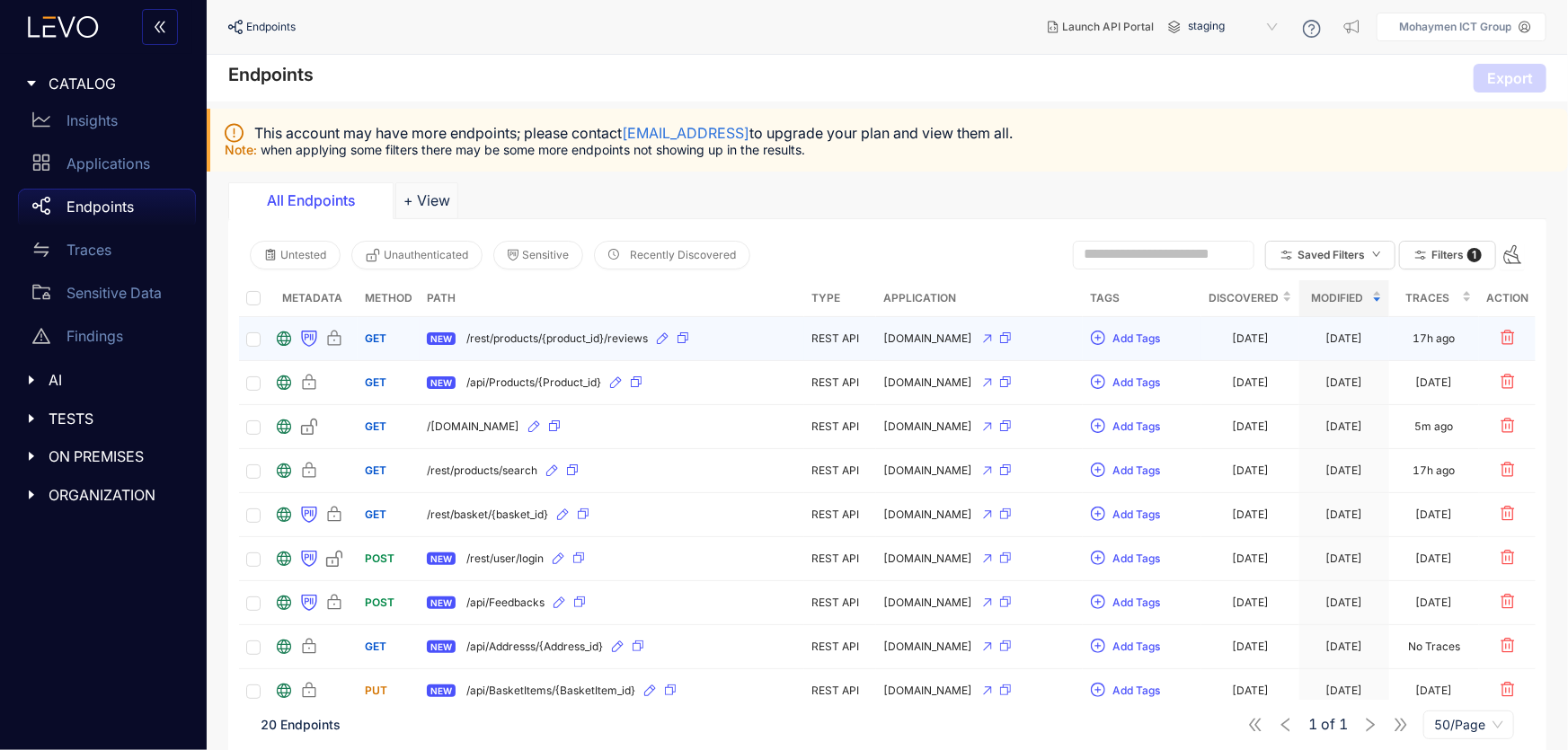
click at [540, 336] on span "/rest/products/{product_id}/reviews" at bounding box center [557, 338] width 182 height 12
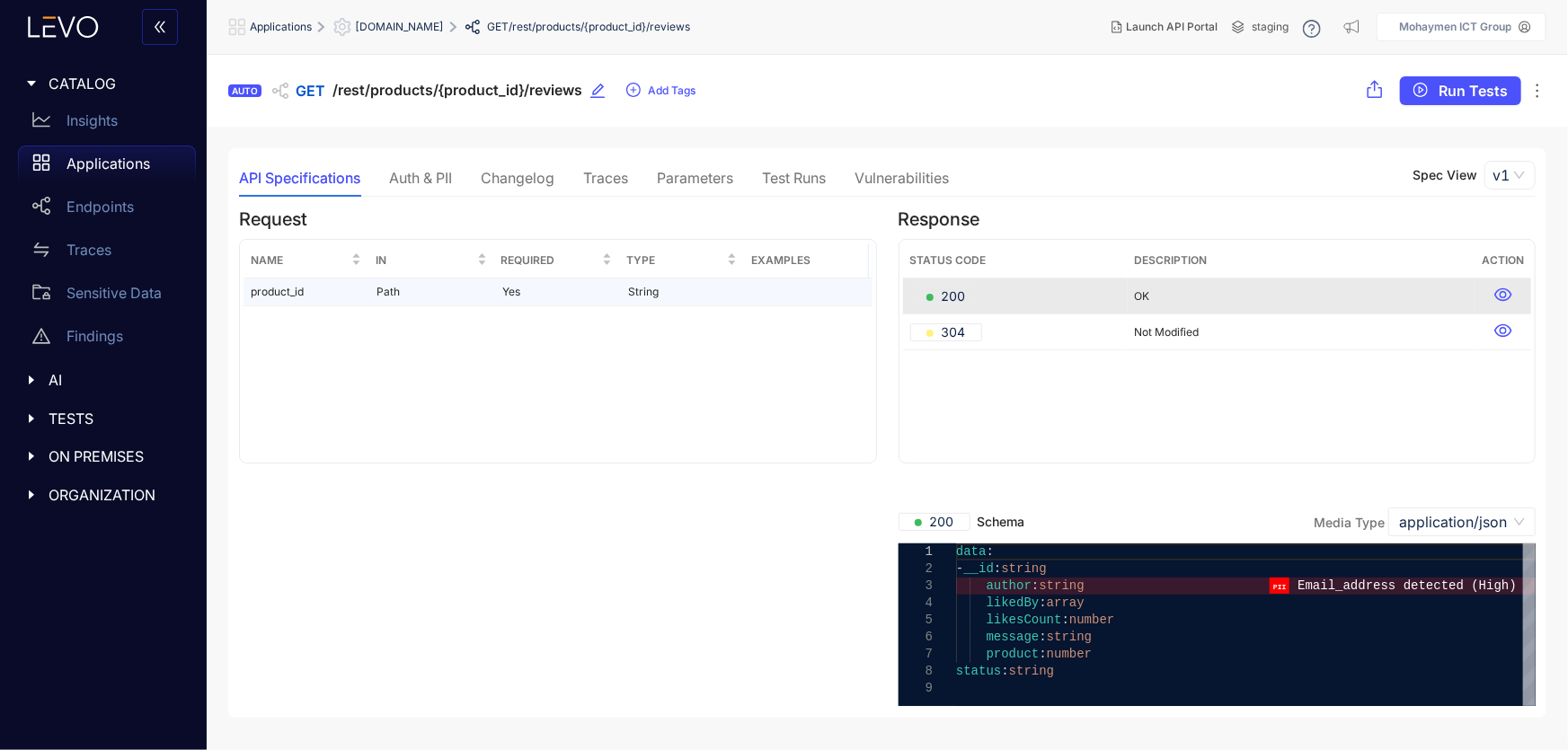
click at [279, 296] on td "product_id" at bounding box center [306, 292] width 126 height 28
click at [423, 176] on div "Auth & PII" at bounding box center [420, 178] width 62 height 16
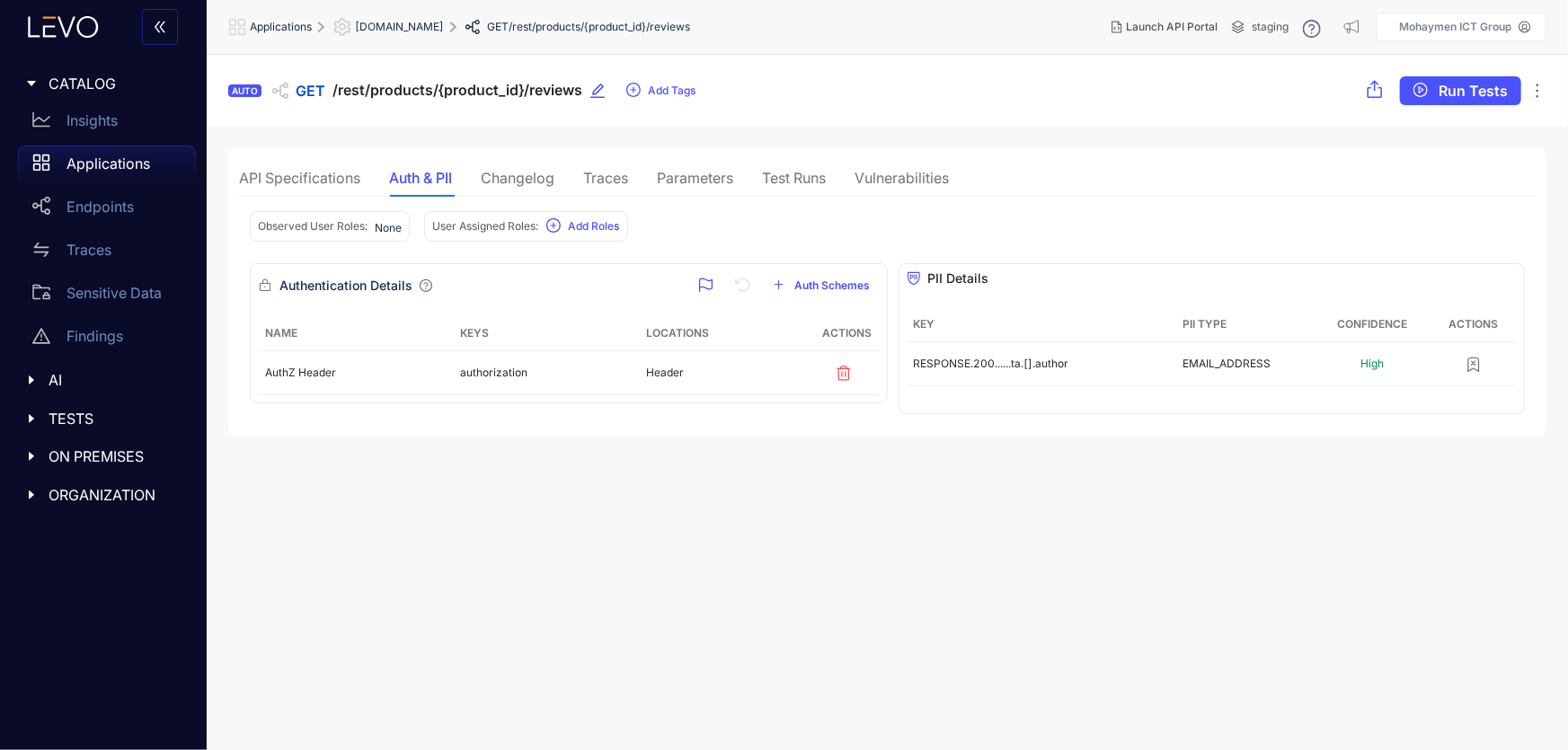
click at [521, 178] on div "Changelog" at bounding box center [517, 178] width 74 height 16
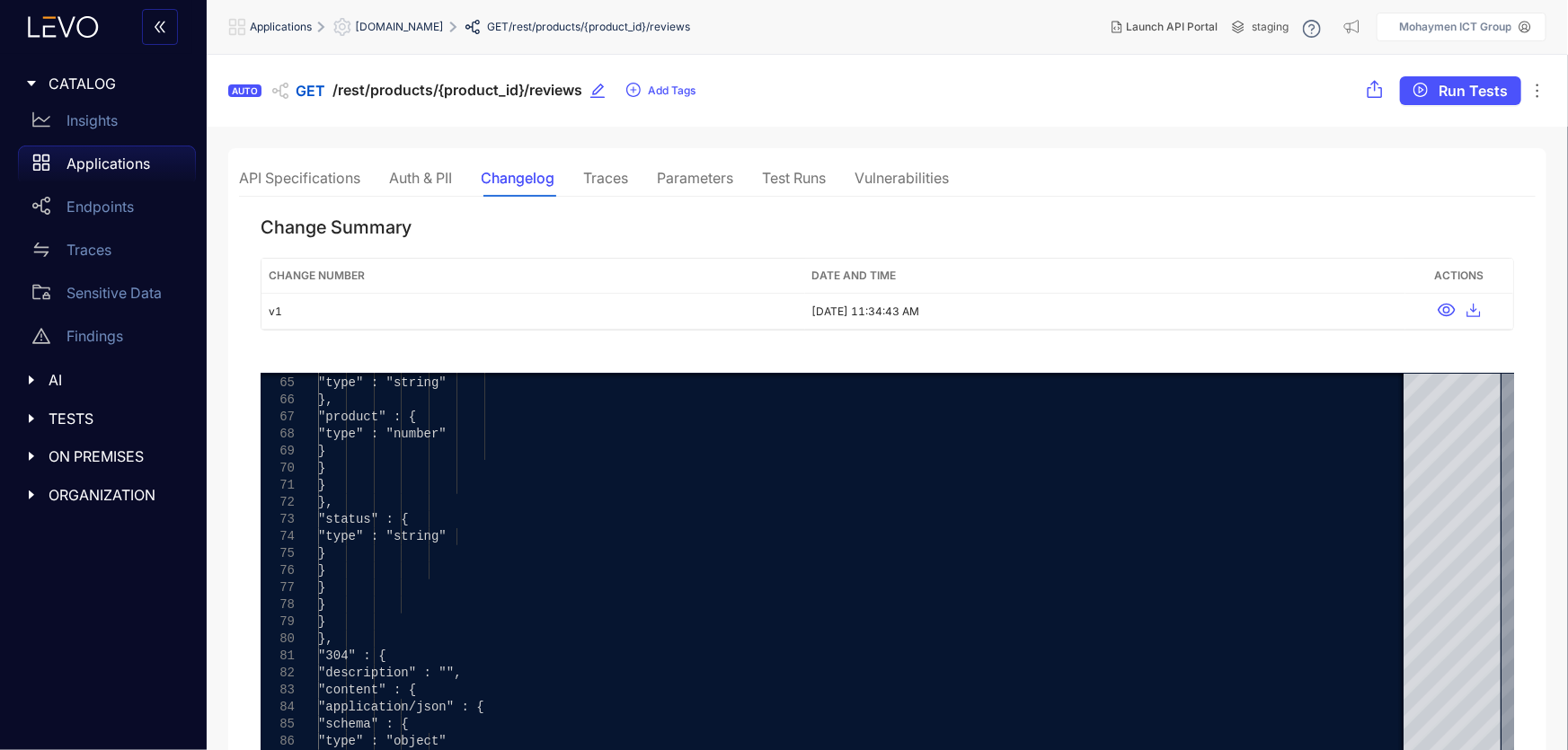
click at [595, 181] on div "Traces" at bounding box center [606, 178] width 45 height 16
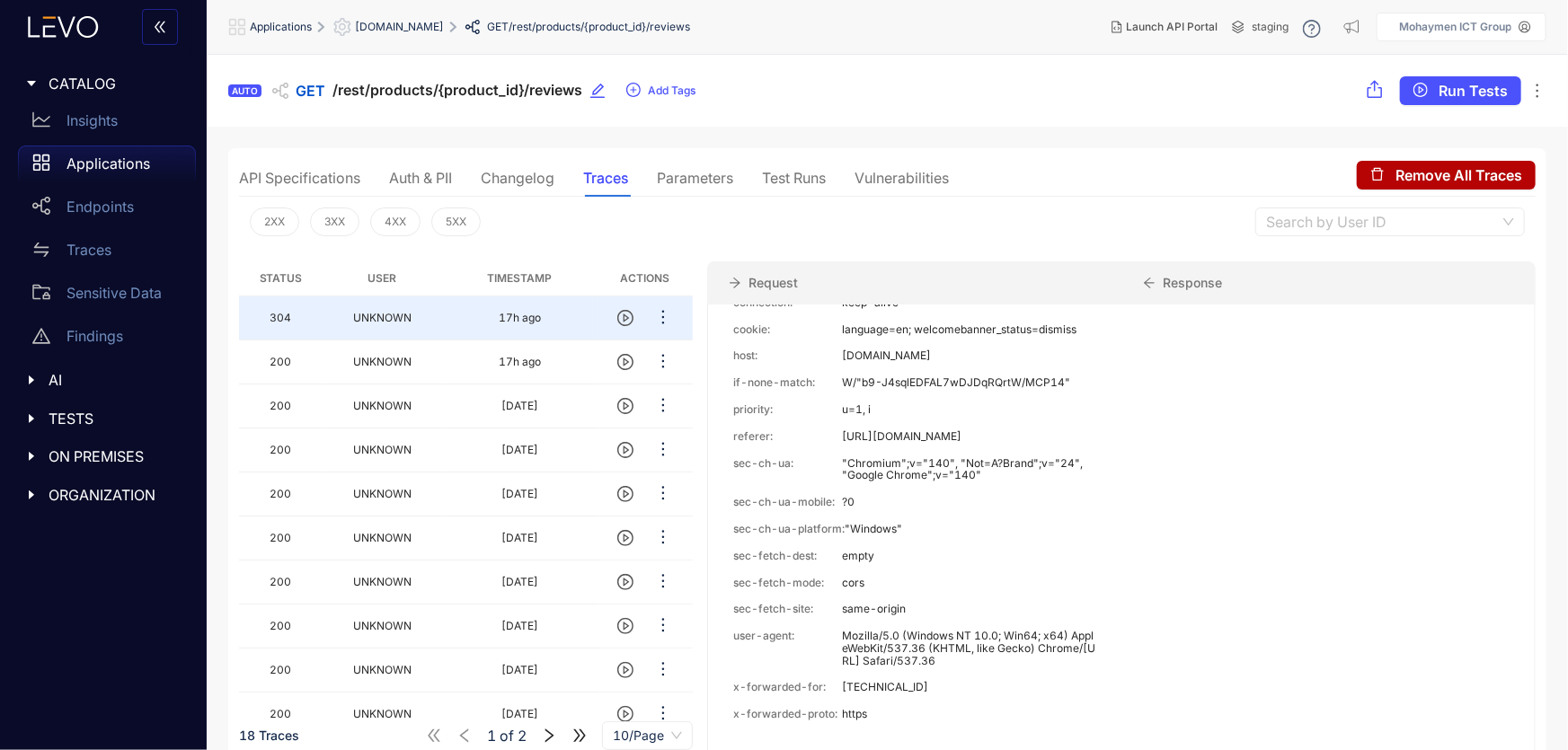
click at [694, 183] on div "Parameters" at bounding box center [694, 178] width 76 height 16
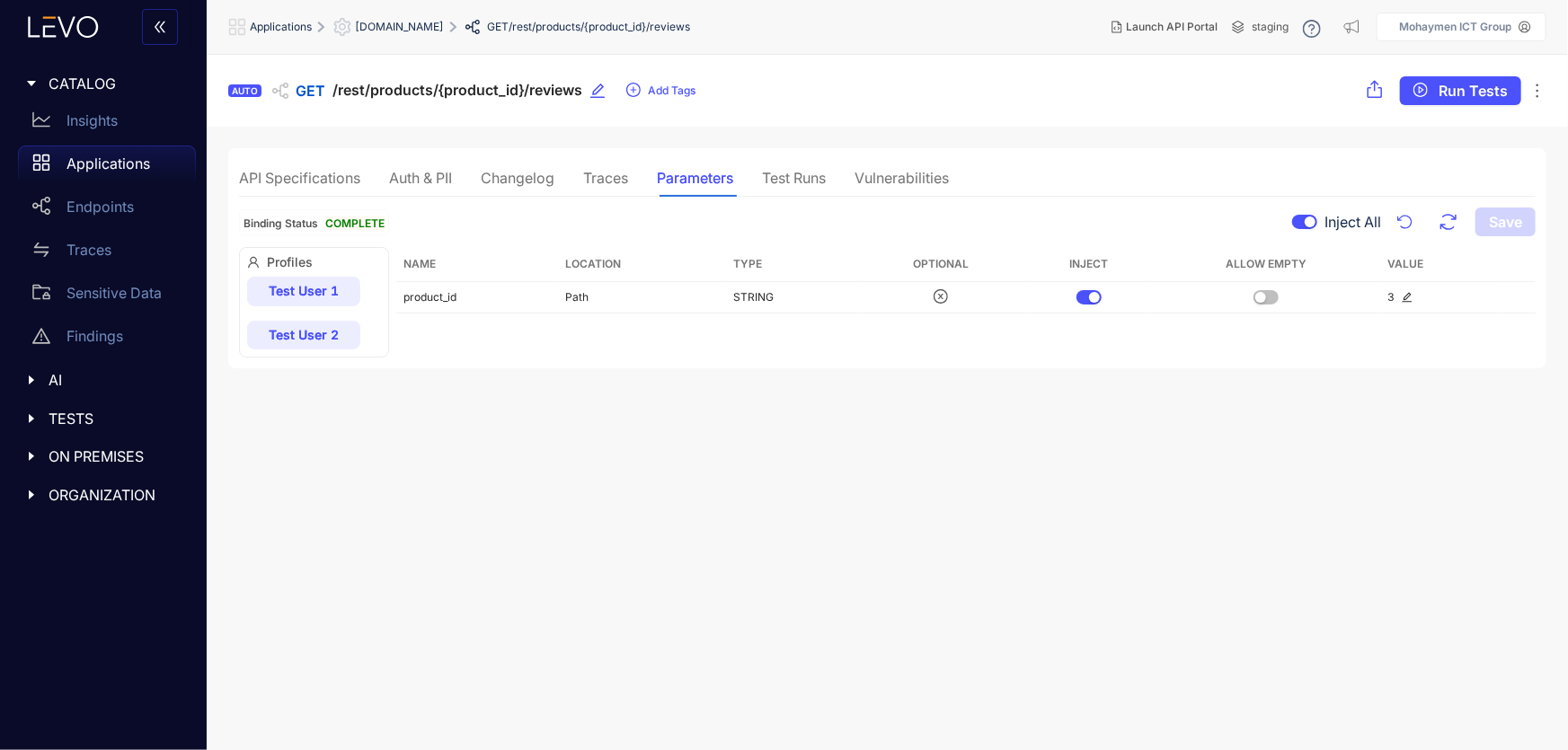
click at [819, 174] on div "Test Runs" at bounding box center [794, 178] width 63 height 16
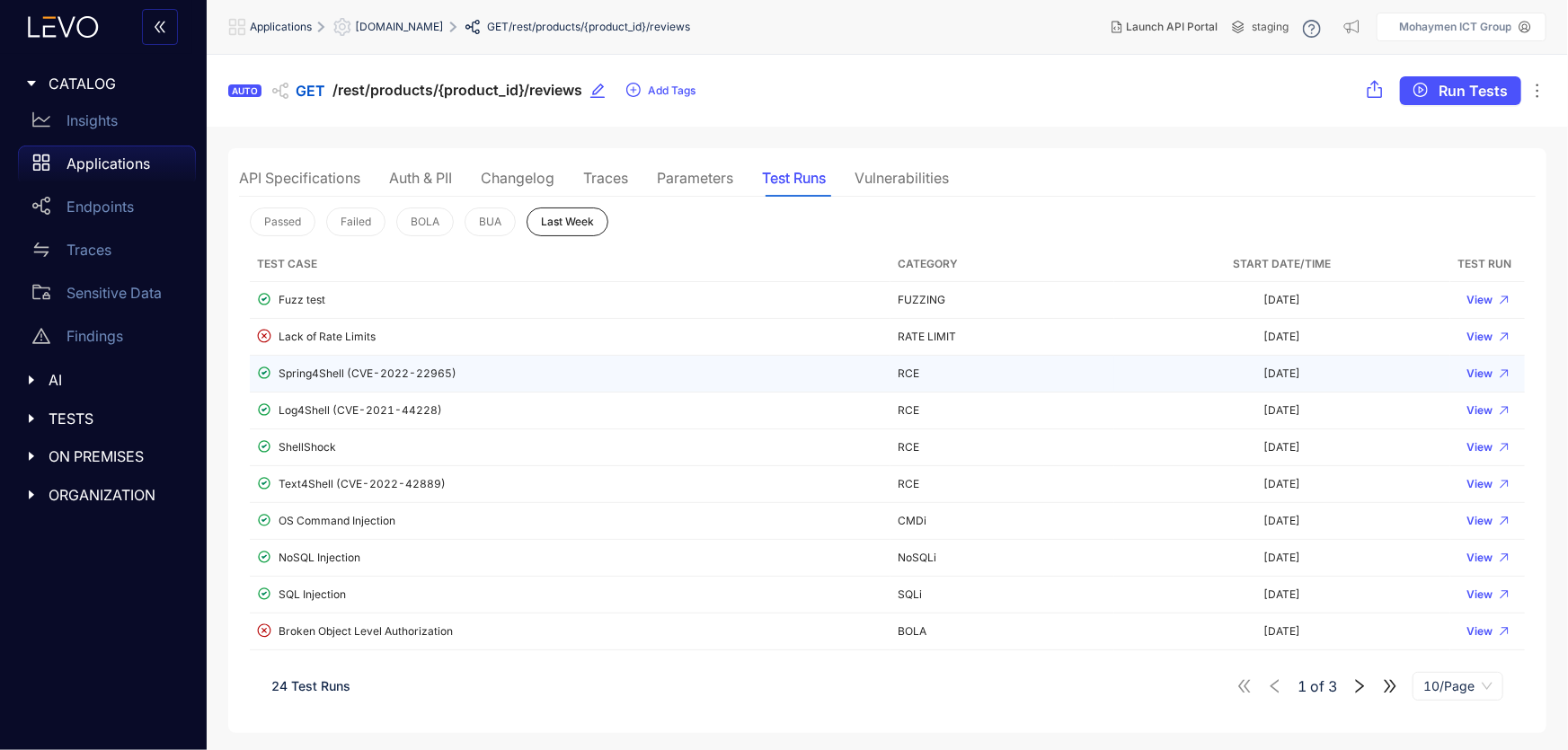
click at [324, 378] on div "Spring4Shell (CVE-2022-22965)" at bounding box center [569, 374] width 626 height 17
click at [1474, 376] on span "View" at bounding box center [1479, 373] width 26 height 12
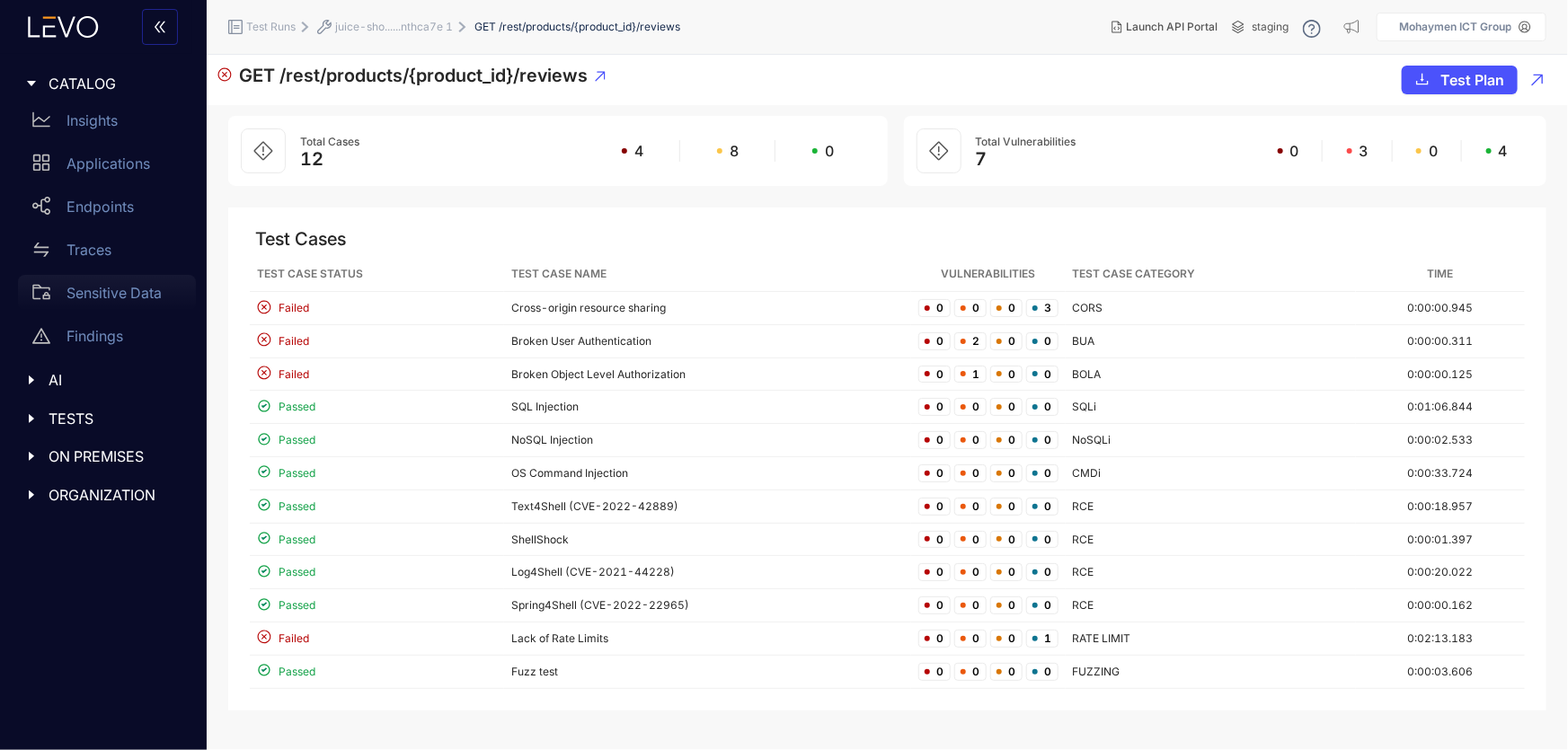
click at [87, 298] on p "Sensitive Data" at bounding box center [113, 292] width 95 height 16
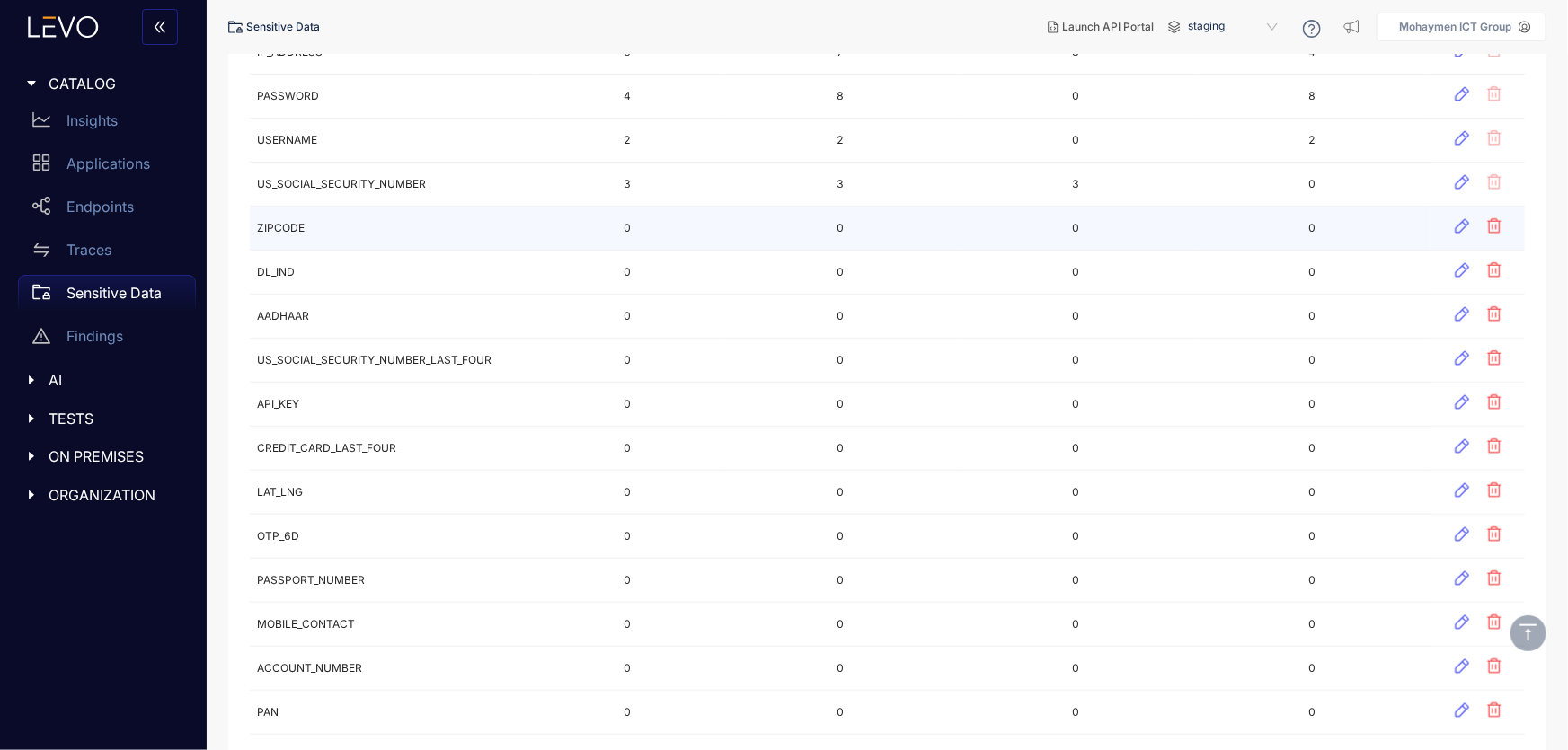
scroll to position [566, 0]
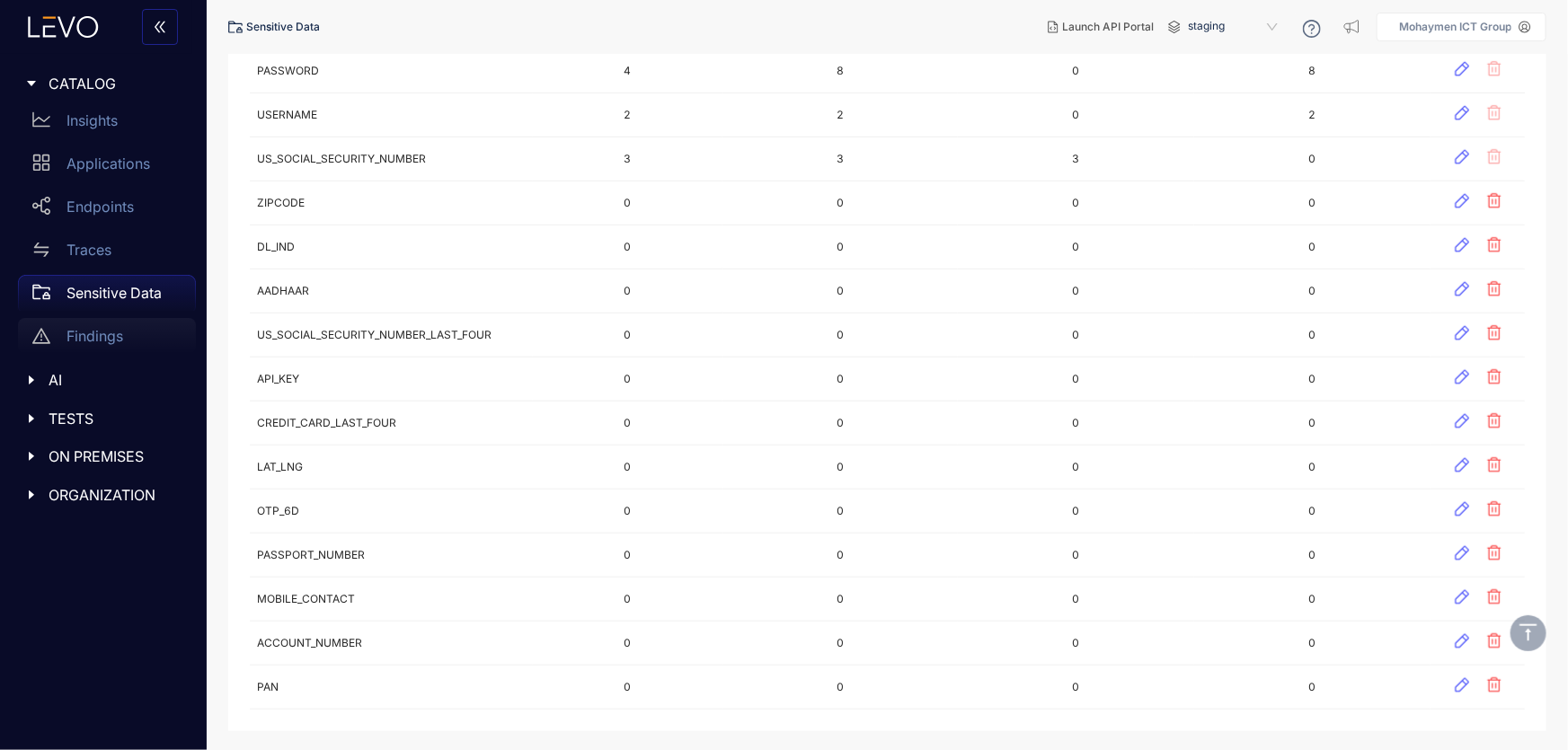
click at [74, 339] on p "Findings" at bounding box center [94, 336] width 57 height 16
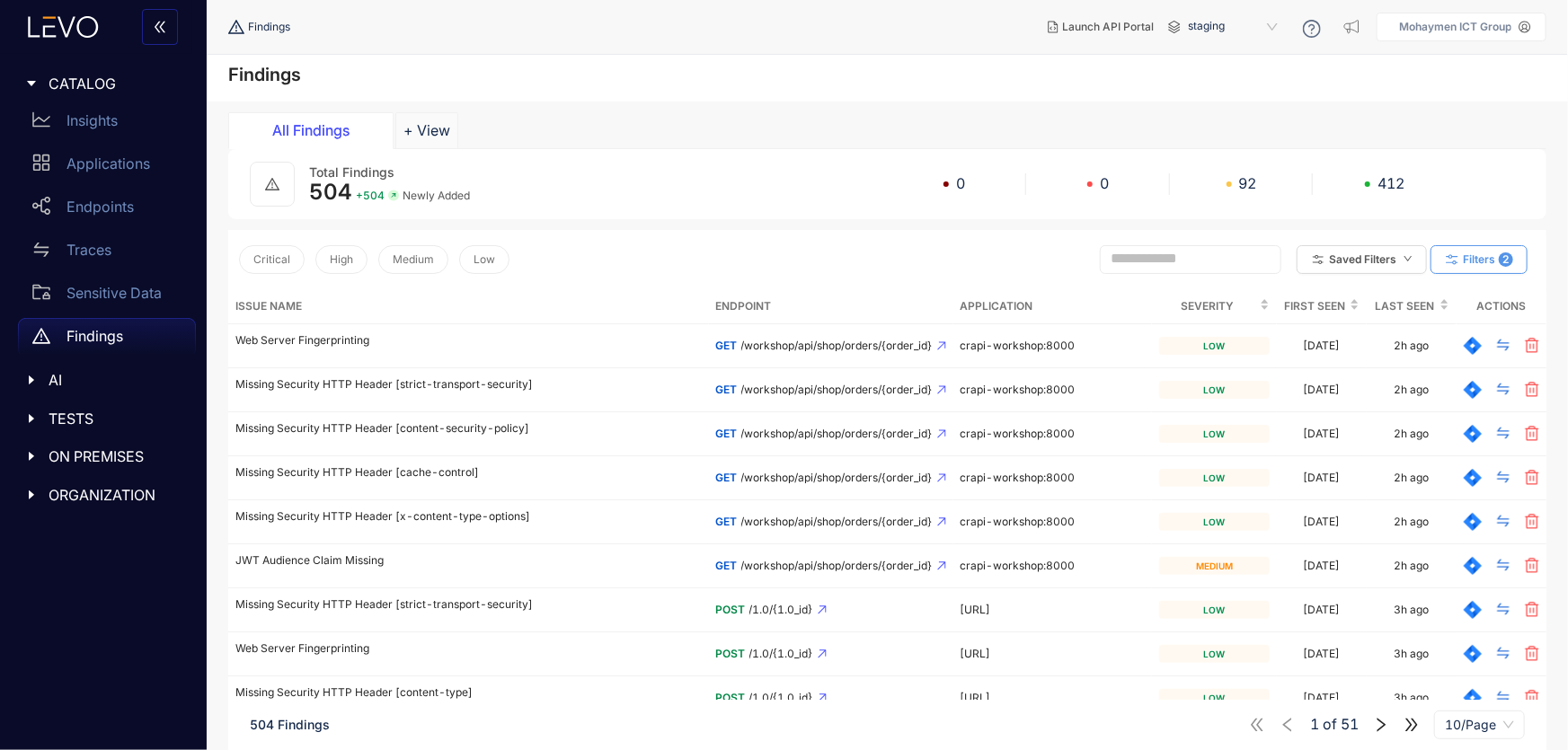
click at [1455, 258] on icon "button" at bounding box center [1452, 260] width 16 height 16
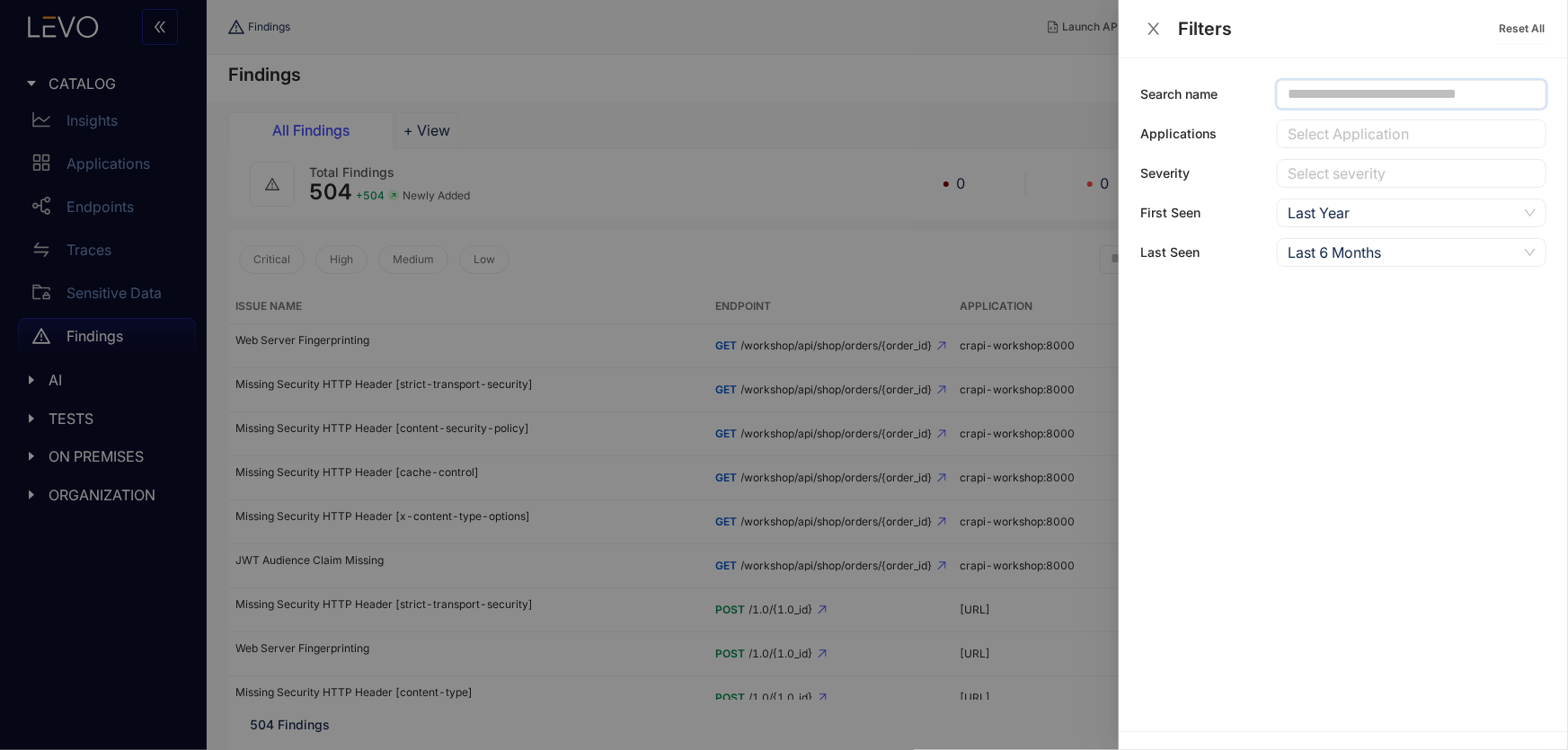
click at [1437, 100] on input "text" at bounding box center [1403, 94] width 232 height 16
click at [1434, 88] on input "text" at bounding box center [1403, 94] width 232 height 16
click at [1363, 132] on div at bounding box center [1403, 135] width 239 height 19
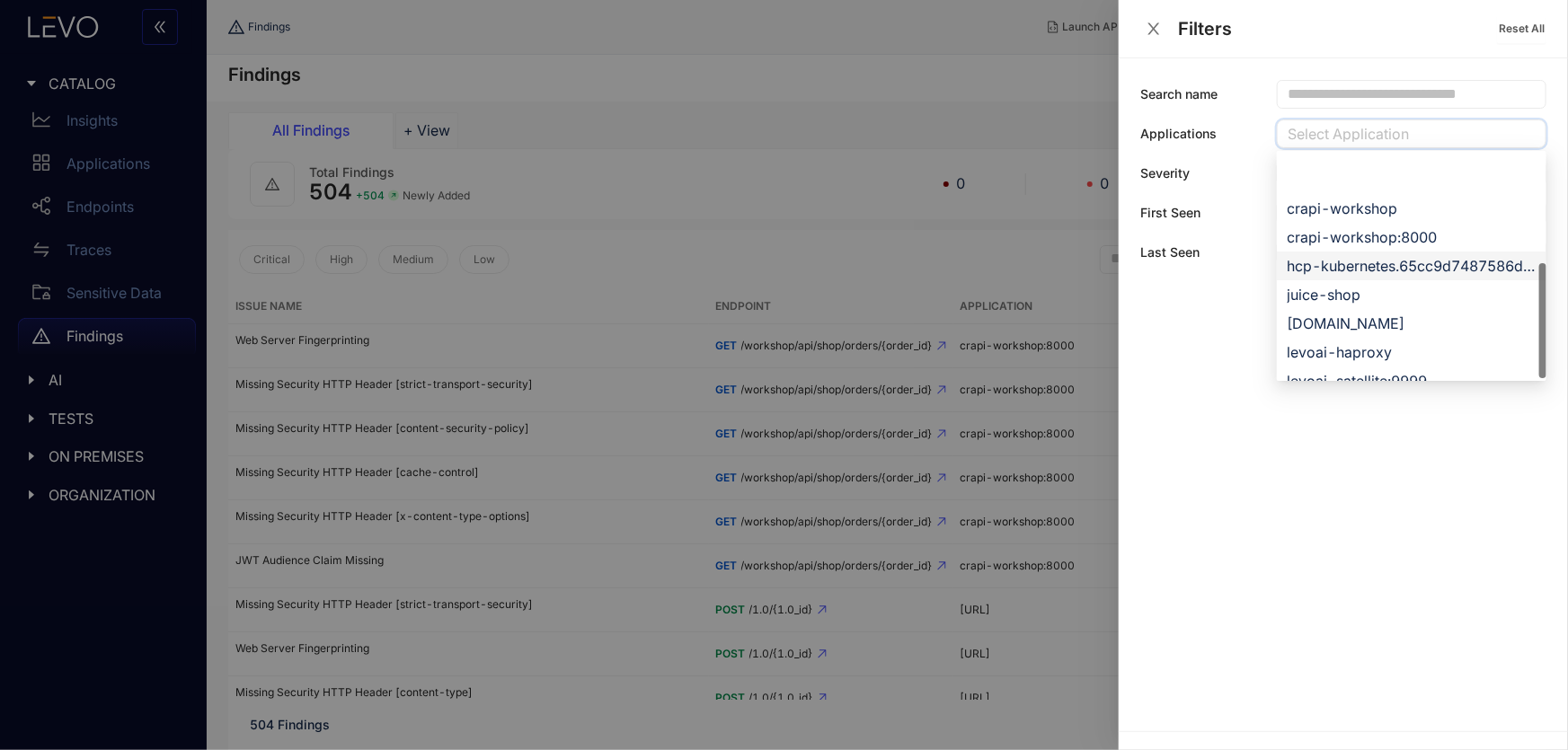
scroll to position [309, 0]
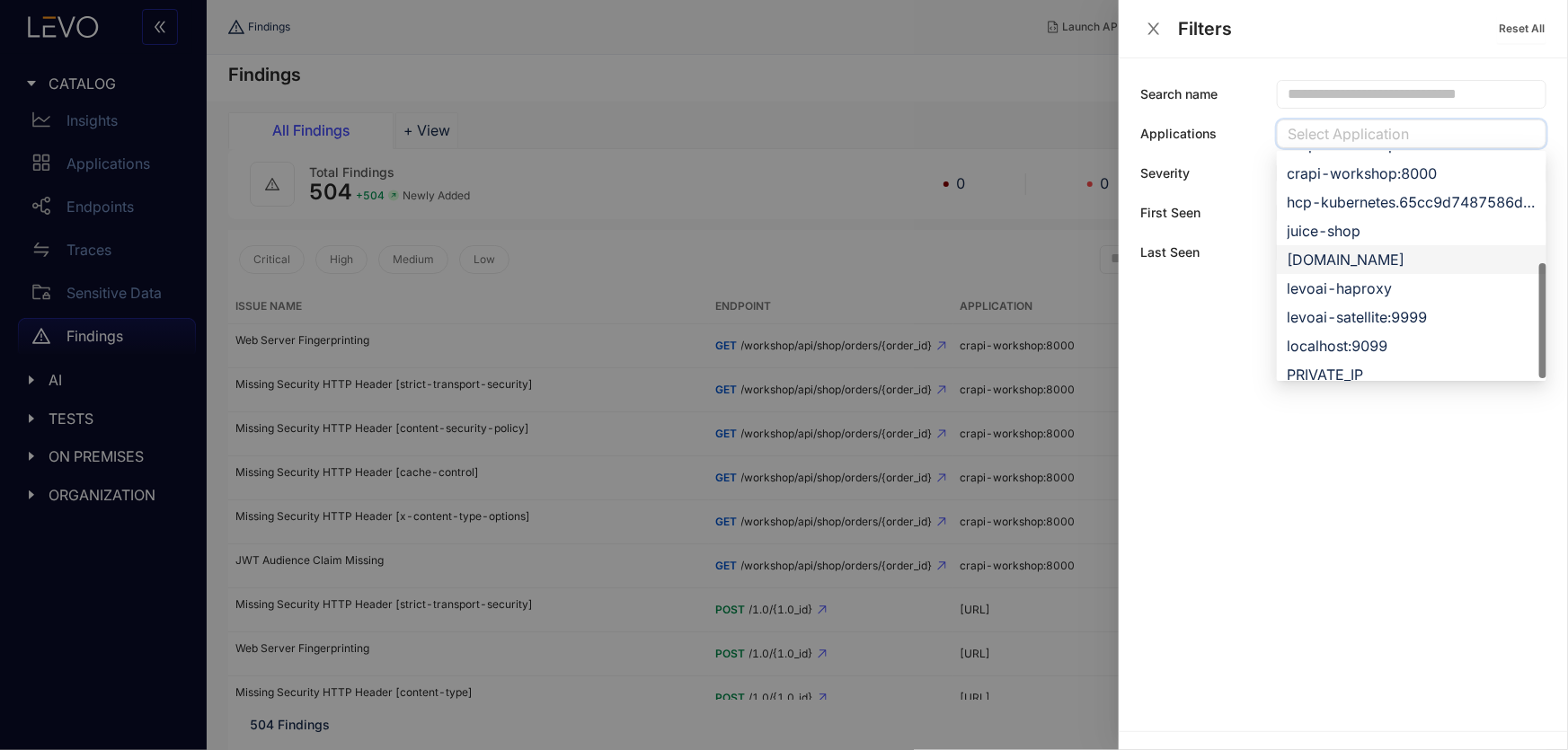
click at [1368, 259] on div "[DOMAIN_NAME]" at bounding box center [1411, 260] width 248 height 20
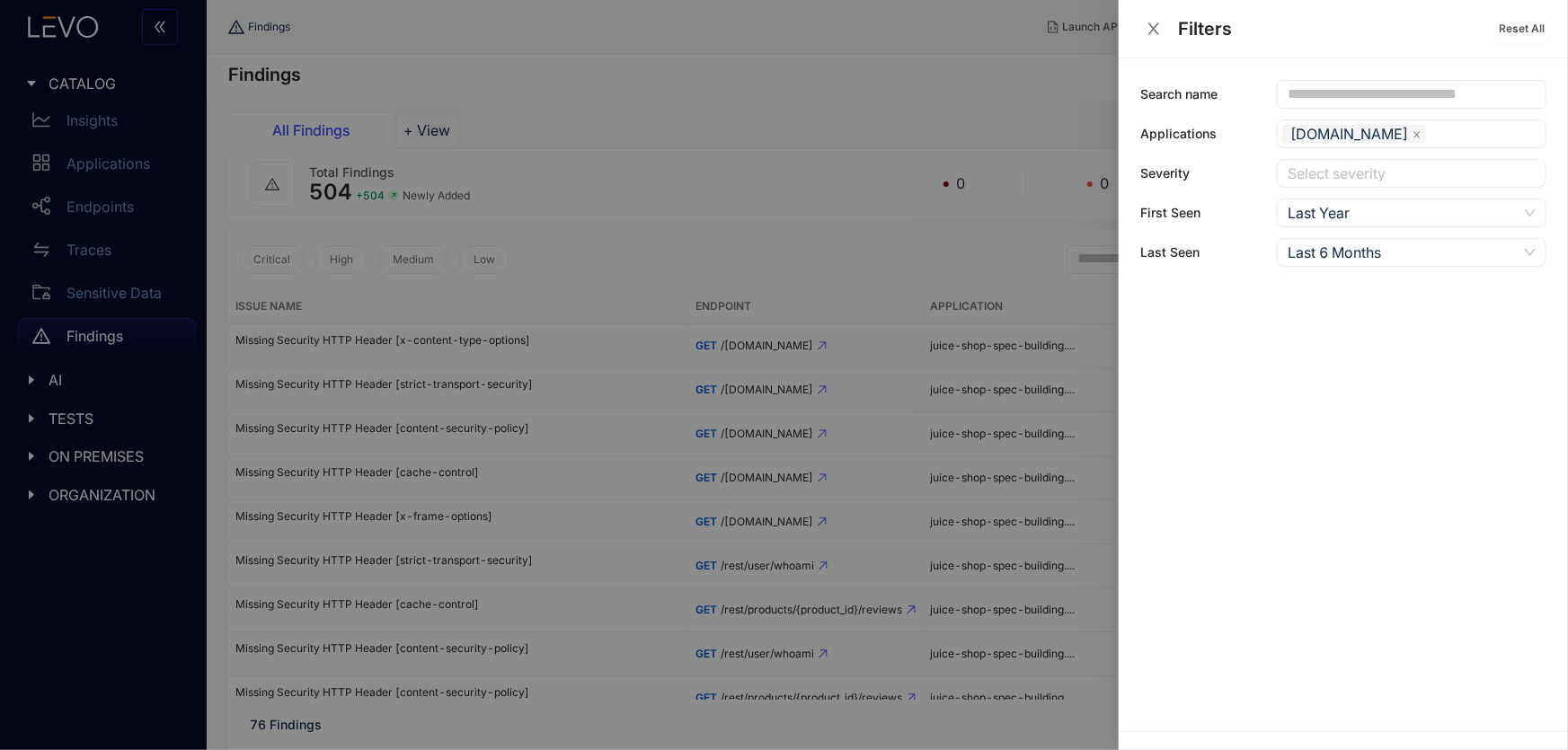
click at [799, 92] on div at bounding box center [784, 375] width 1568 height 750
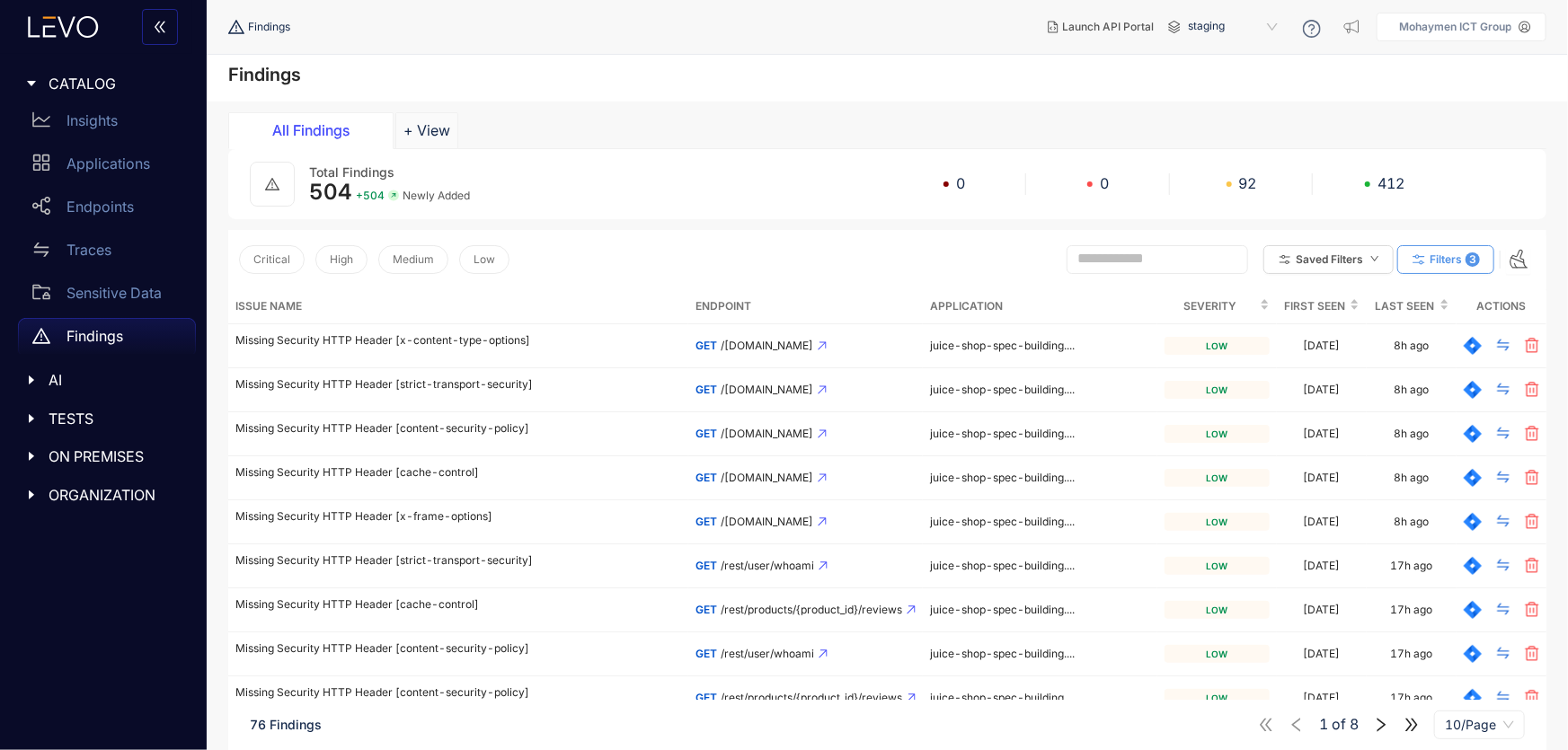
click at [1447, 258] on span "Filters" at bounding box center [1446, 260] width 33 height 12
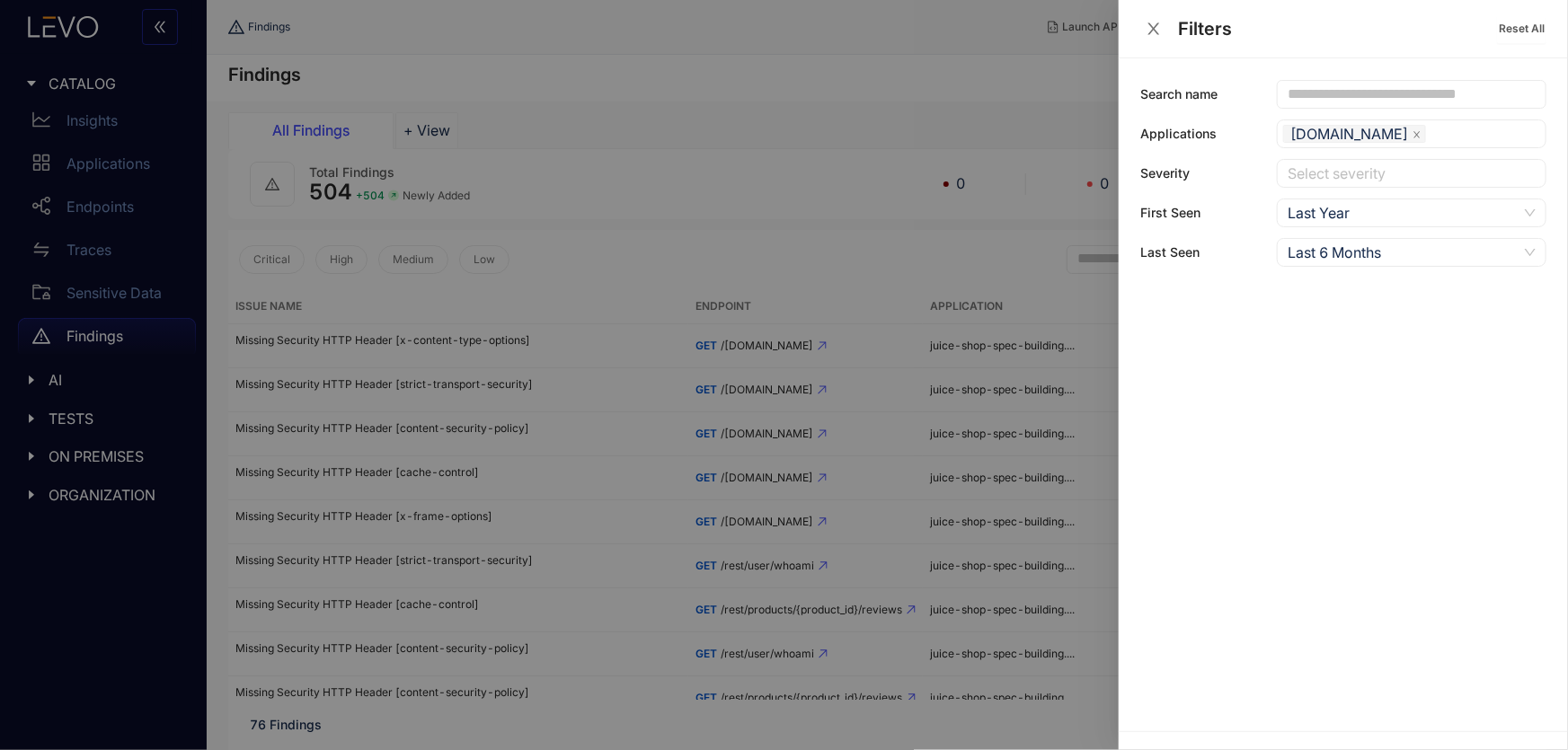
click at [697, 119] on div at bounding box center [784, 375] width 1568 height 750
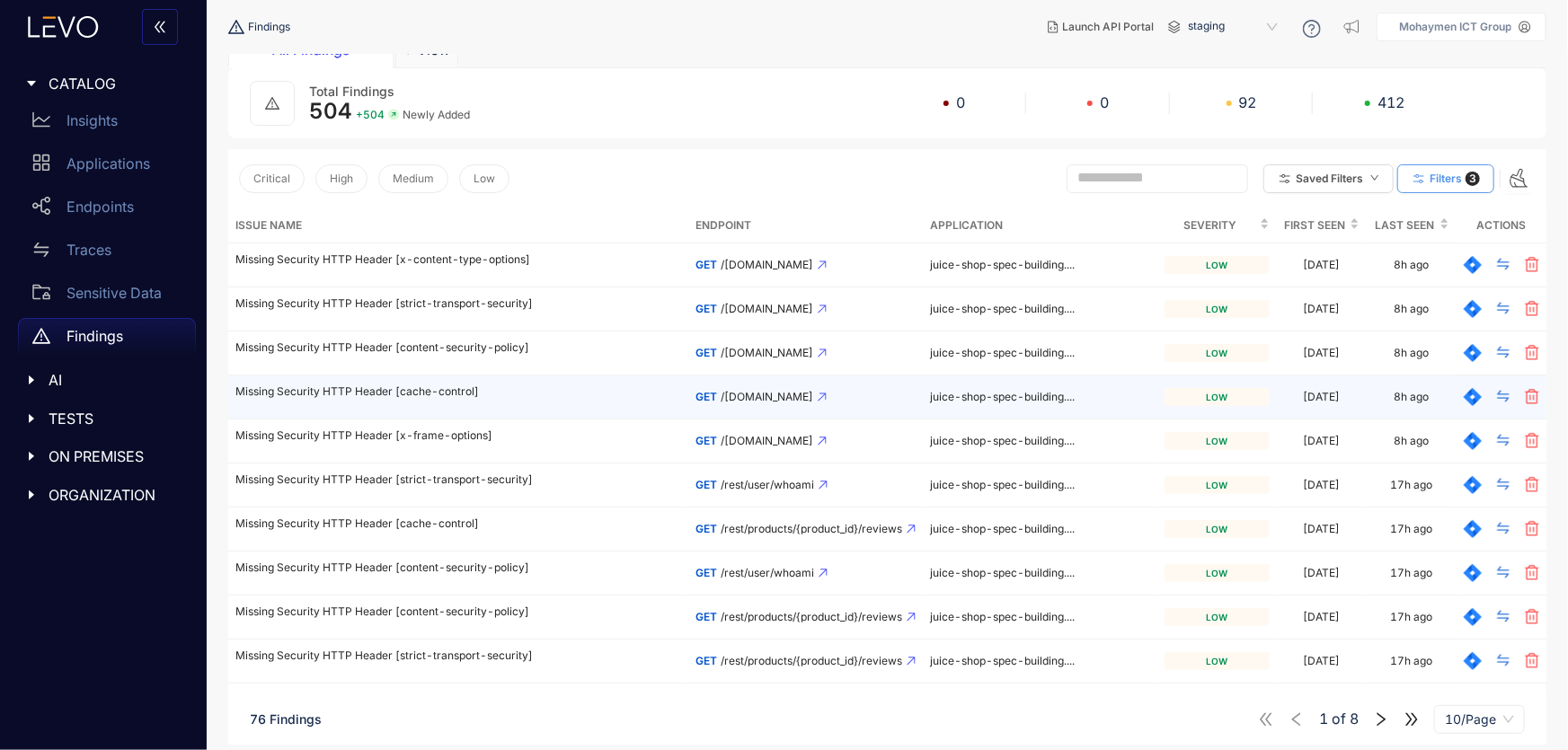
scroll to position [104, 0]
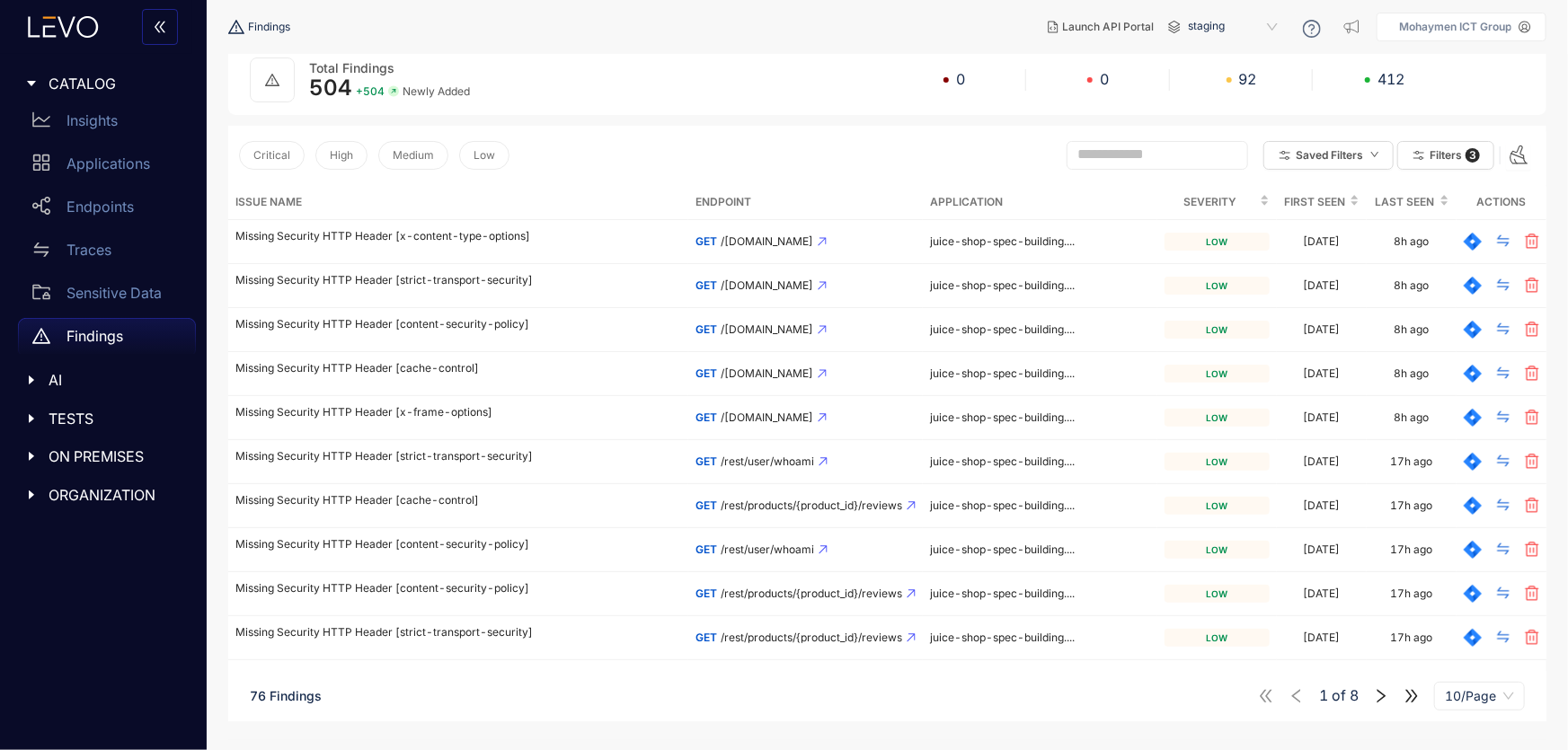
click at [1383, 694] on icon "right" at bounding box center [1381, 696] width 16 height 16
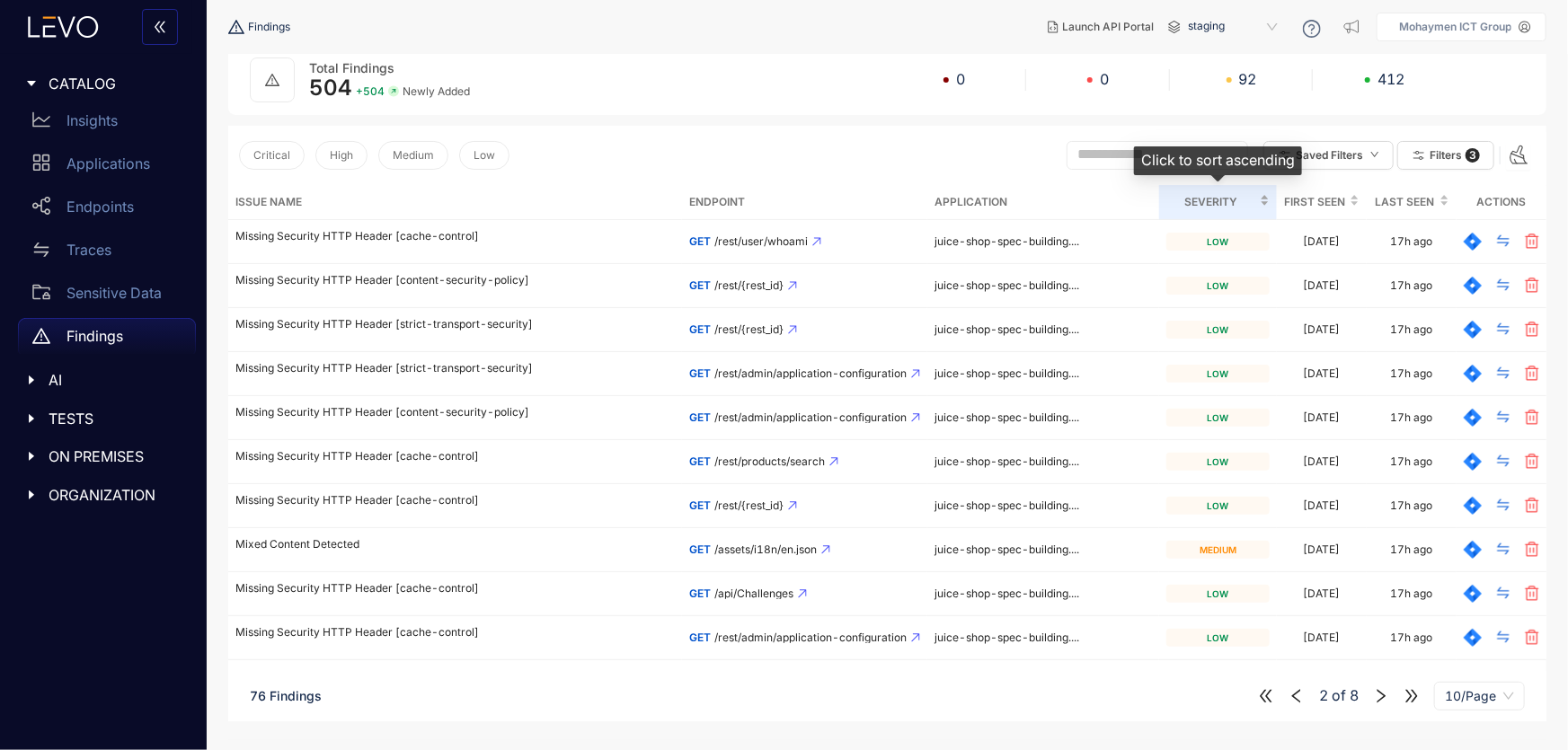
click at [1214, 202] on span "Severity" at bounding box center [1210, 202] width 89 height 20
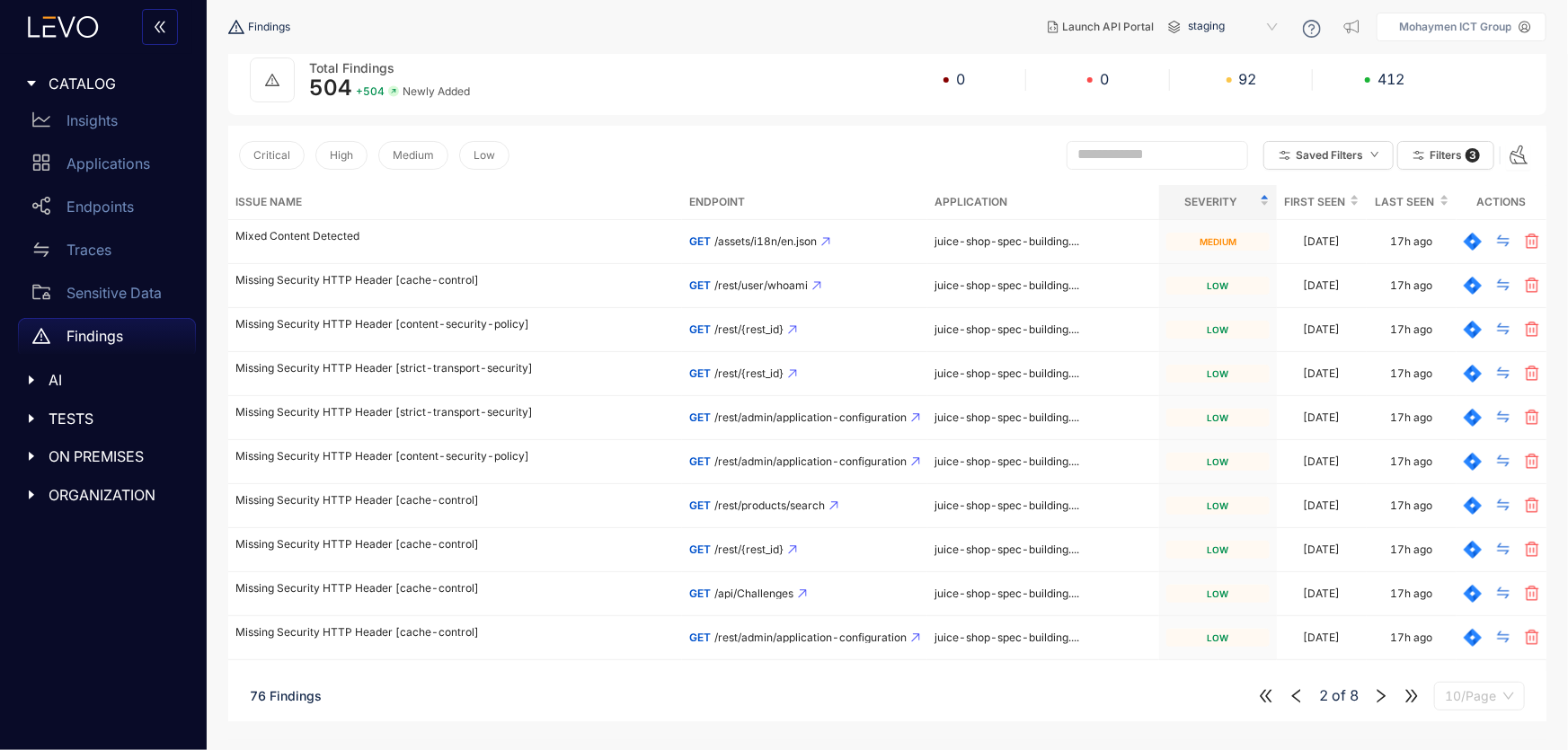
click at [1458, 696] on span "10/Page" at bounding box center [1480, 696] width 69 height 27
click at [1481, 664] on div "100/Page" at bounding box center [1481, 659] width 69 height 20
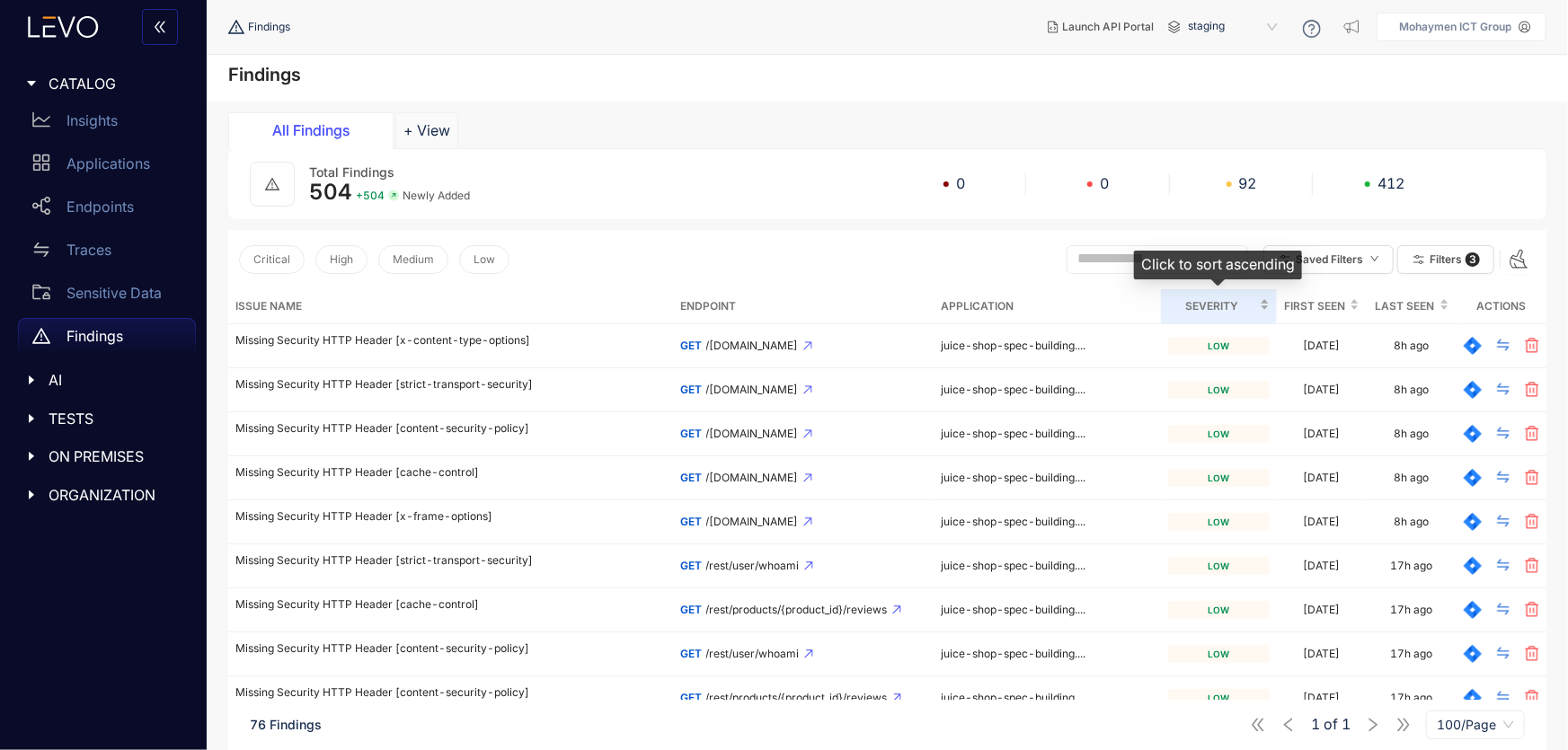
click at [1237, 300] on span "Severity" at bounding box center [1212, 306] width 88 height 20
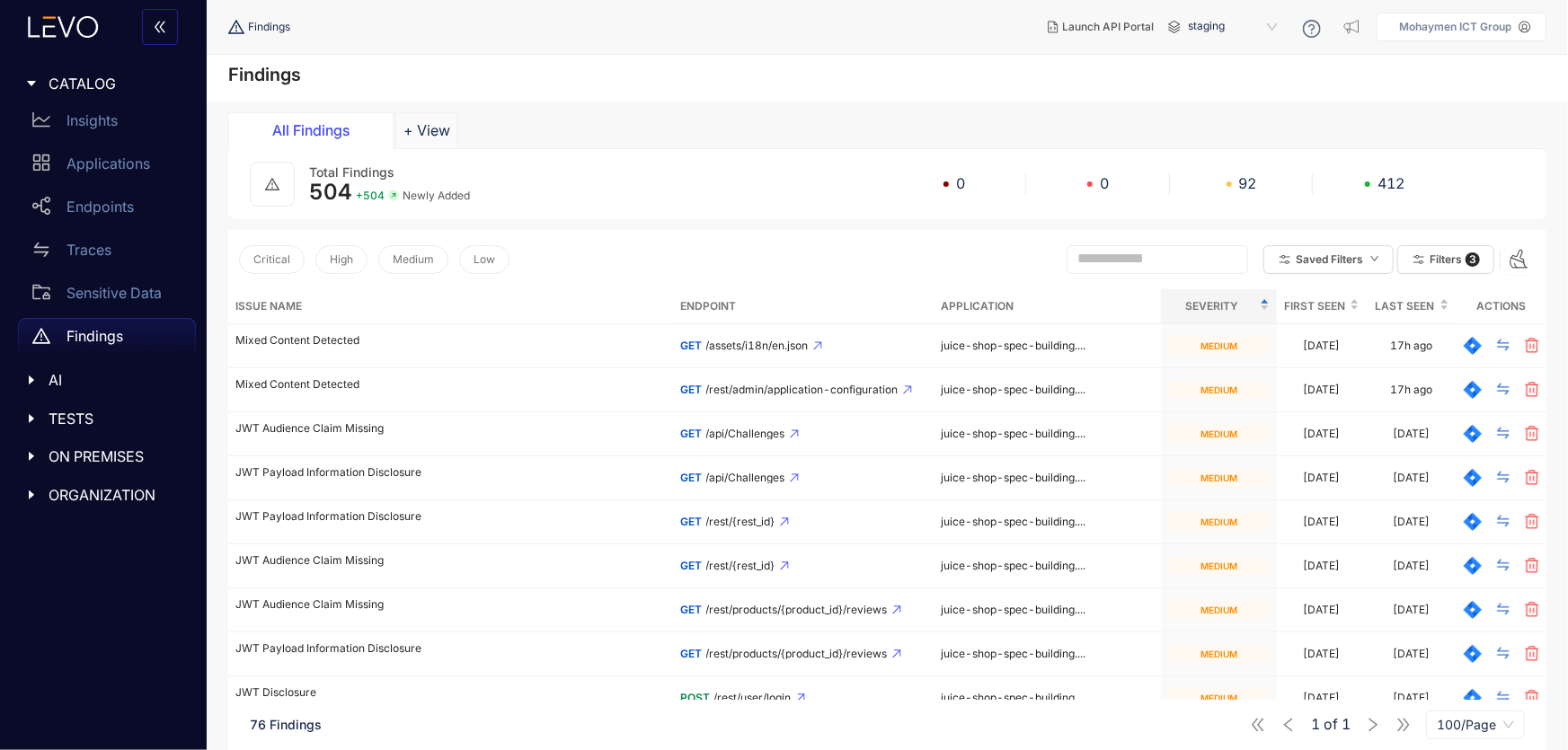
click at [26, 381] on icon "caret-right" at bounding box center [31, 380] width 12 height 12
click at [75, 419] on p "MCP" at bounding box center [83, 417] width 33 height 16
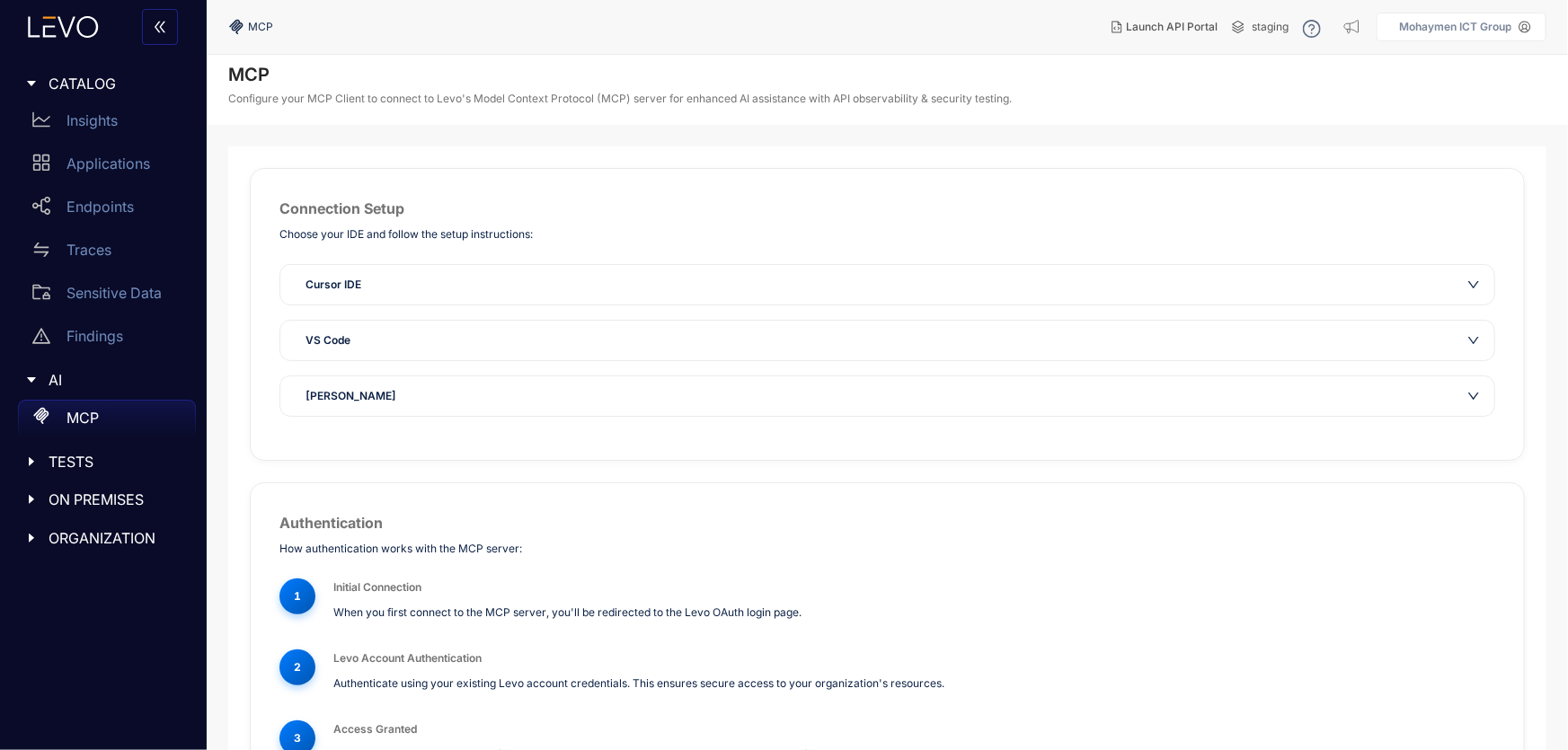
click at [385, 288] on div "Cursor IDE" at bounding box center [877, 285] width 1163 height 18
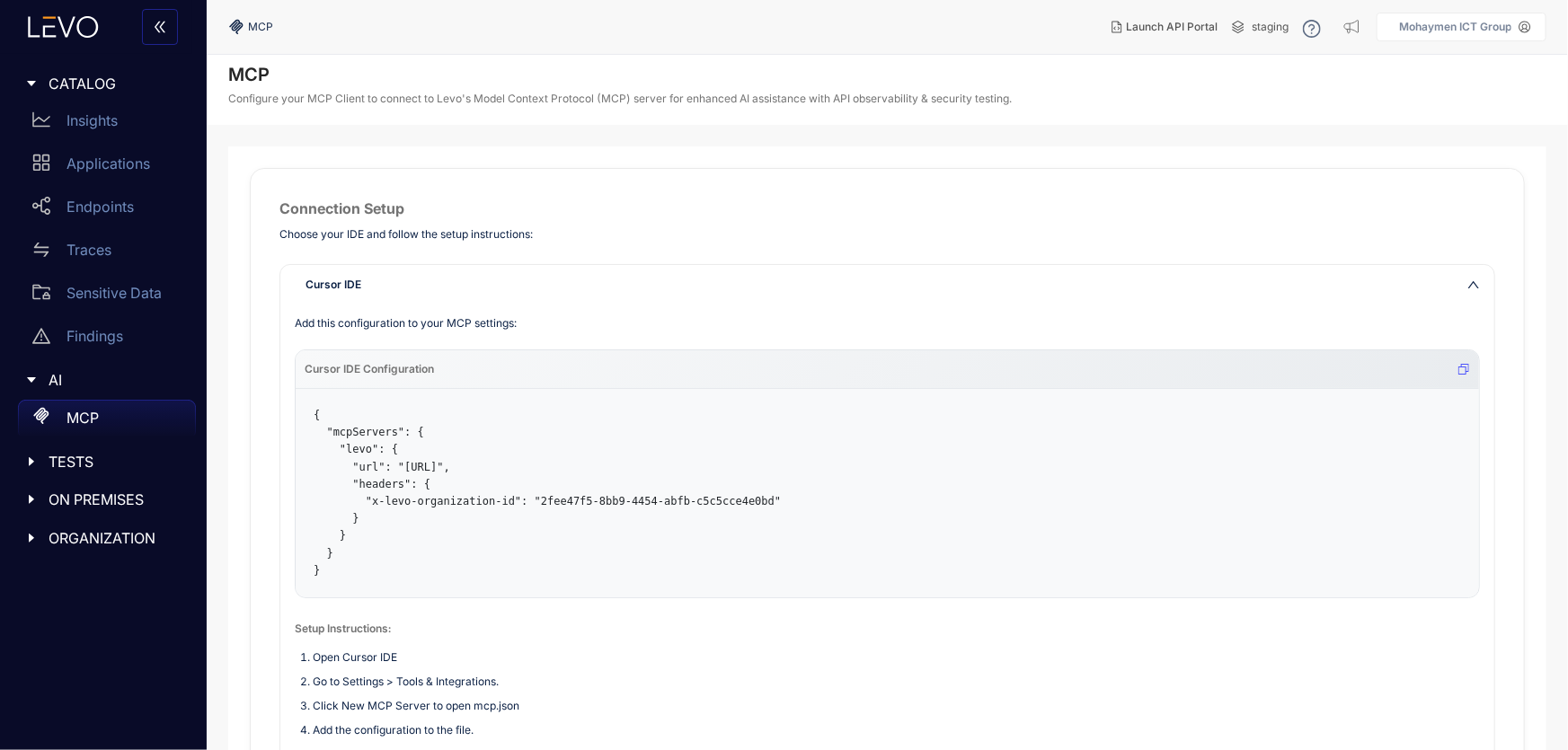
click at [385, 288] on div "Cursor IDE" at bounding box center [877, 285] width 1163 height 18
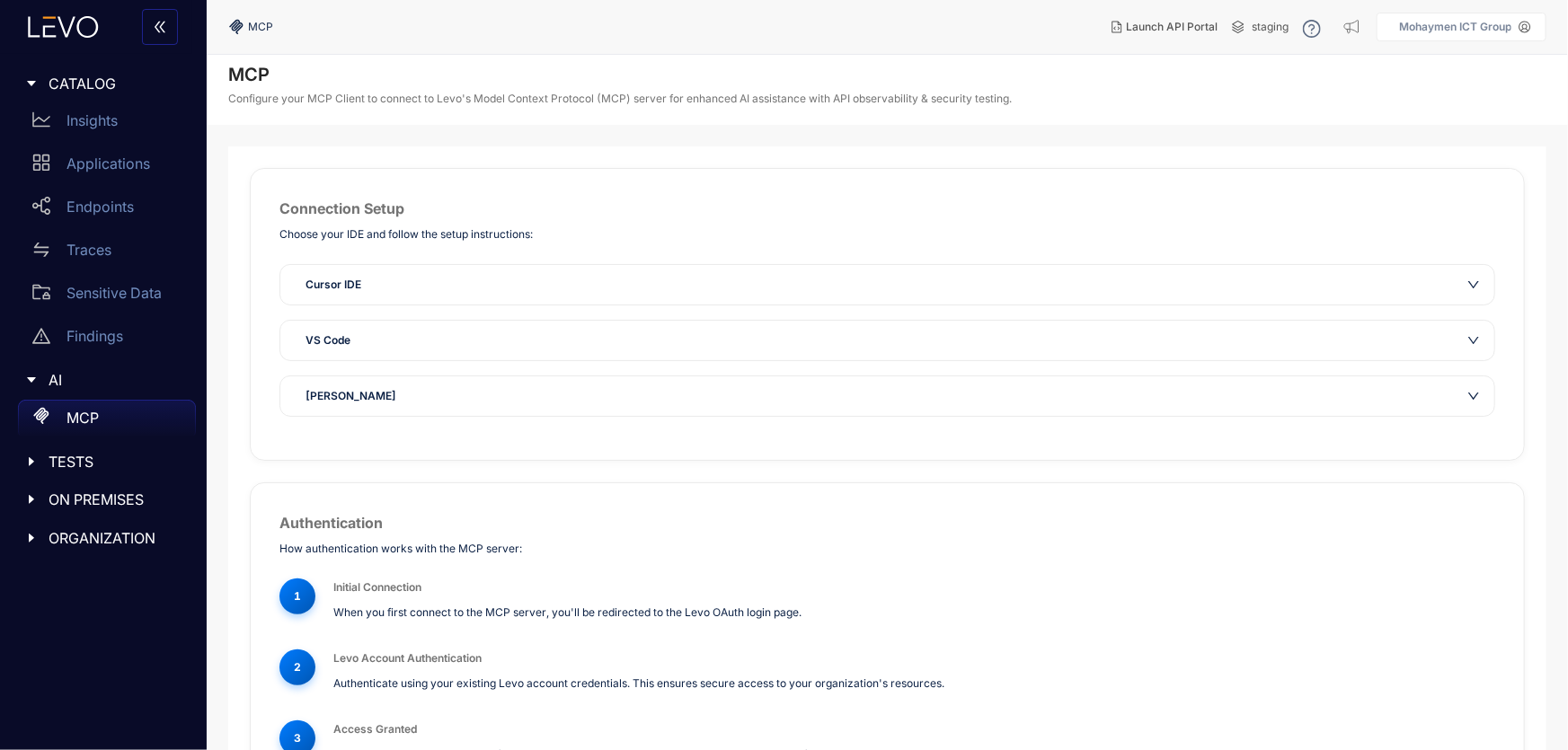
click at [71, 462] on span "TESTS" at bounding box center [114, 462] width 133 height 16
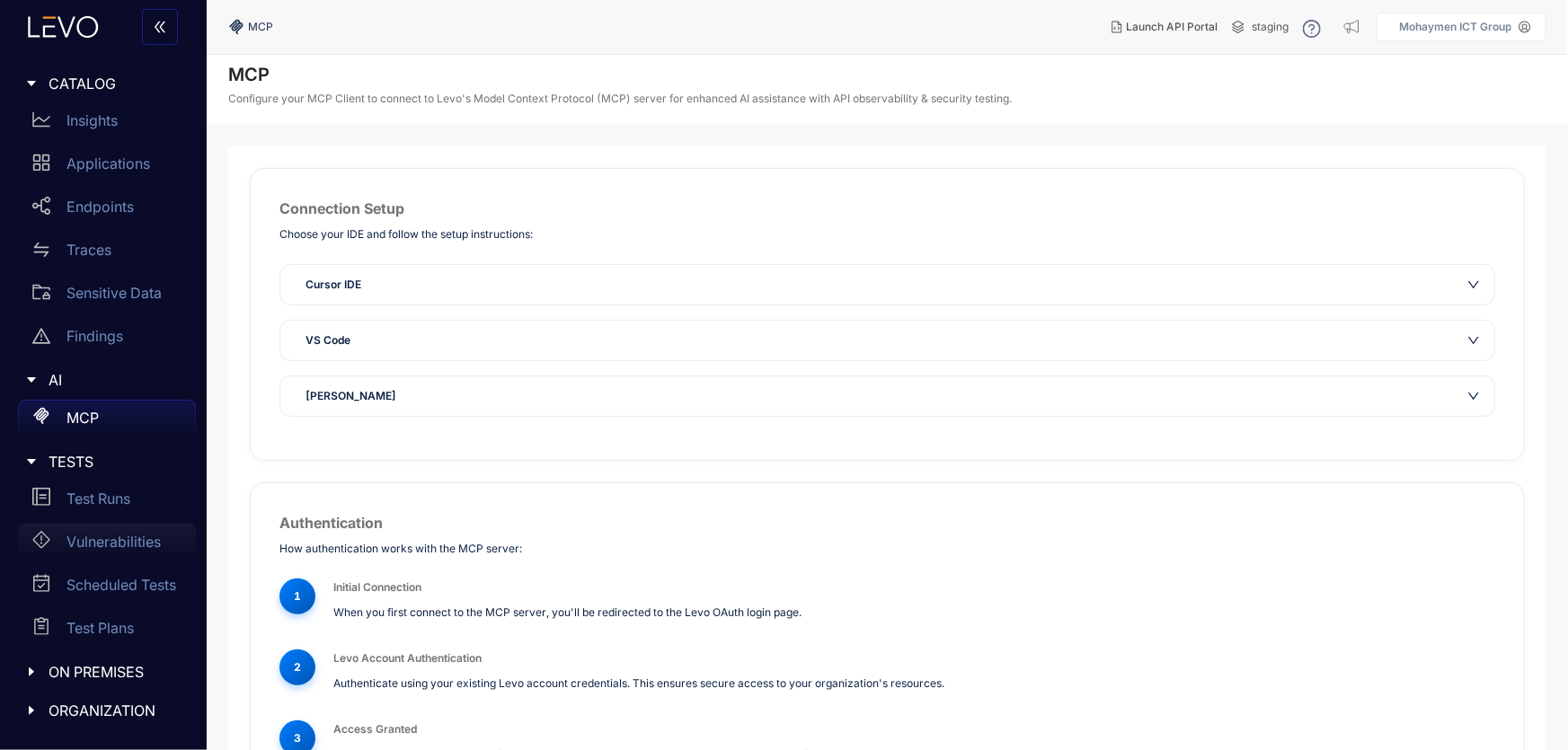
click at [109, 532] on div "Vulnerabilities" at bounding box center [107, 541] width 178 height 36
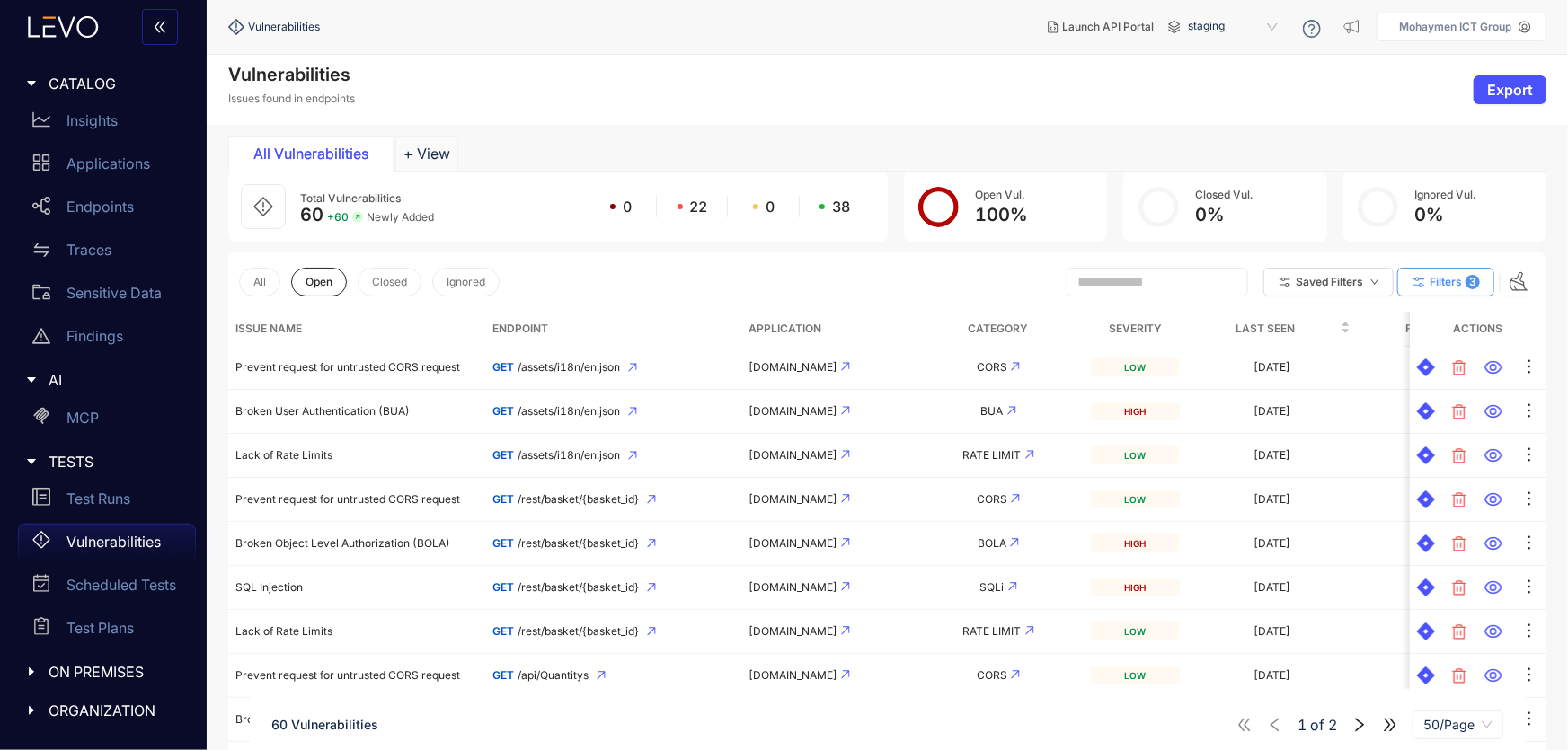
click at [1458, 278] on span "Filters" at bounding box center [1446, 282] width 33 height 12
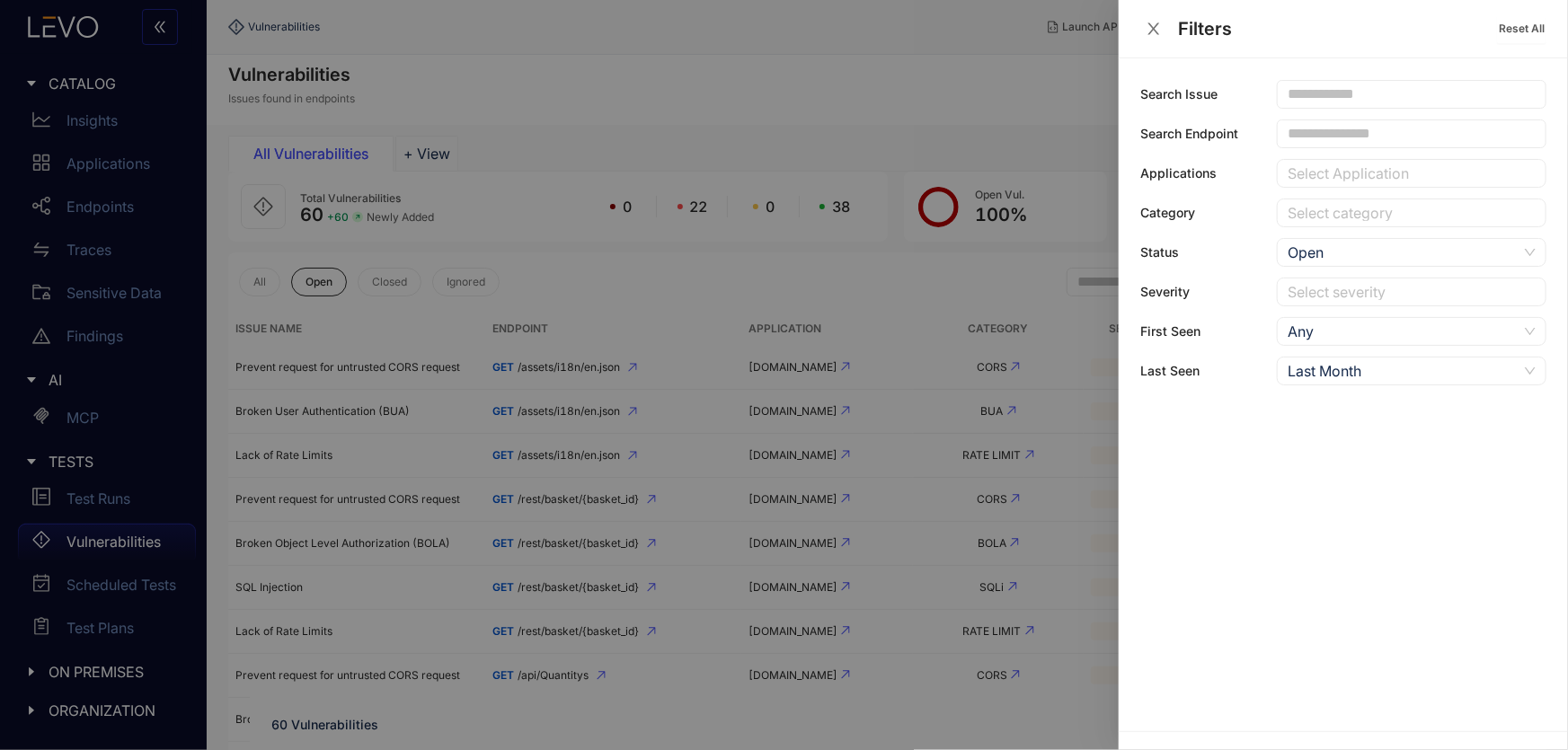
click at [1349, 134] on input "text" at bounding box center [1403, 134] width 232 height 16
click at [1355, 98] on input "text" at bounding box center [1403, 94] width 232 height 16
click at [1343, 137] on input "text" at bounding box center [1403, 134] width 232 height 16
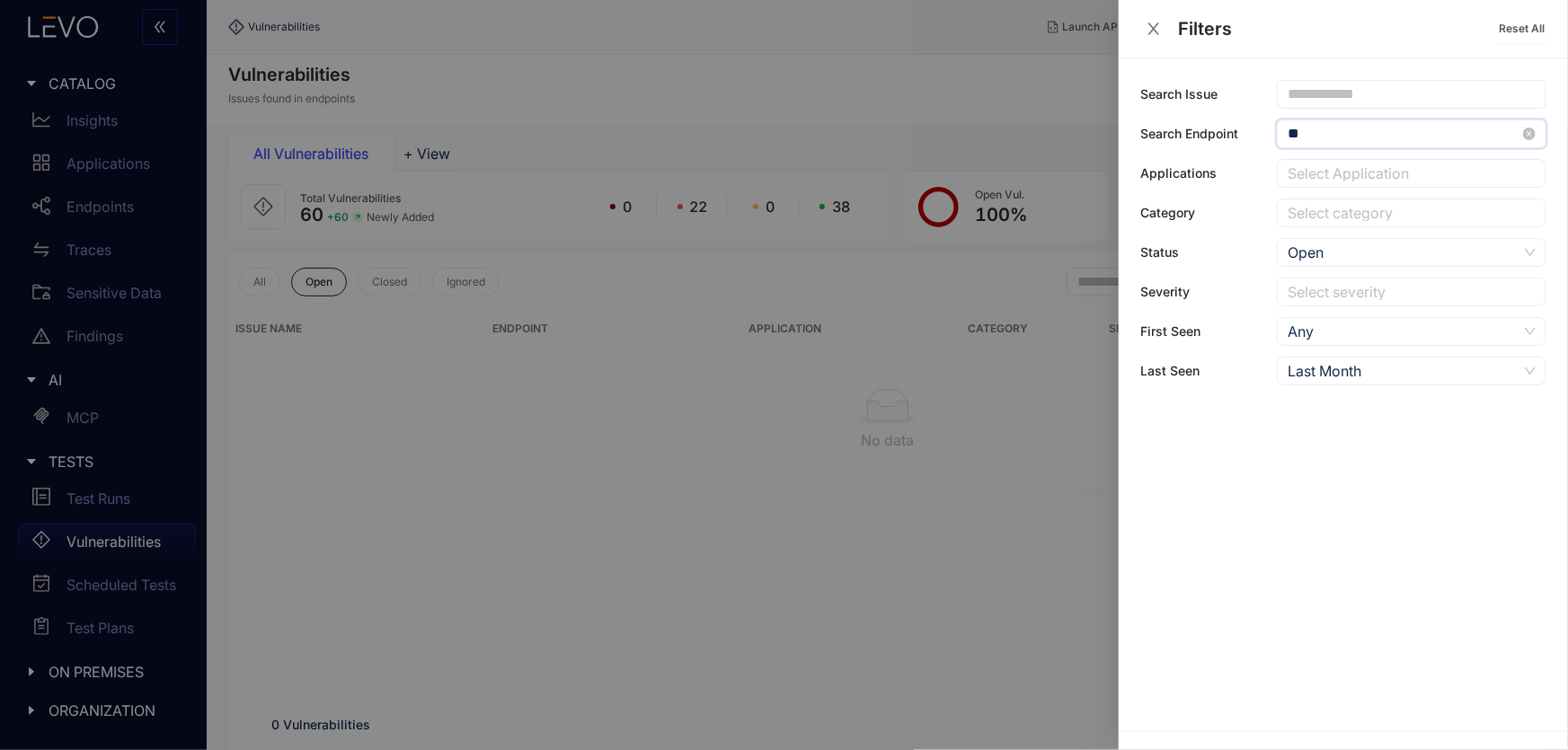
type input "*"
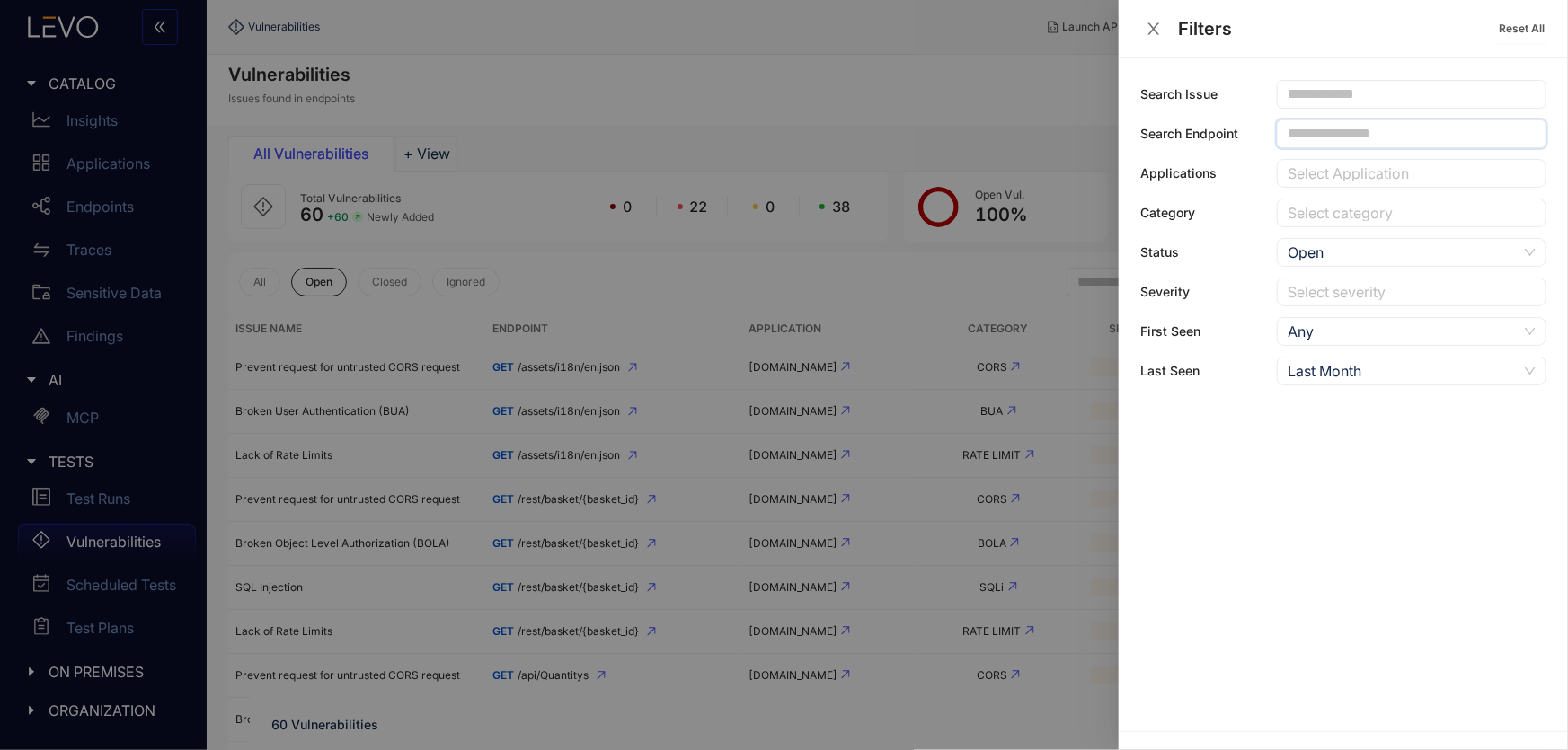
click at [1321, 180] on div at bounding box center [1403, 174] width 239 height 19
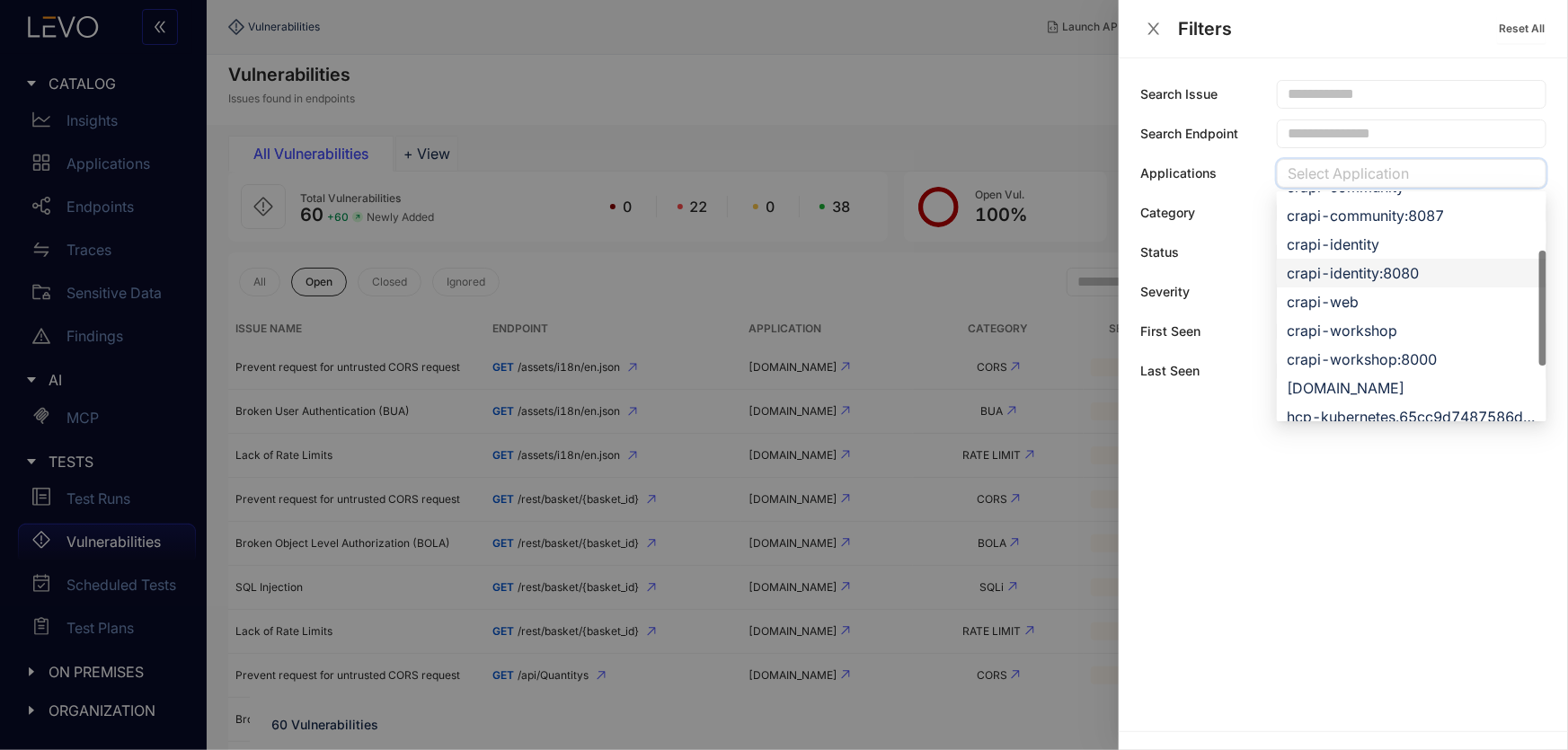
scroll to position [244, 0]
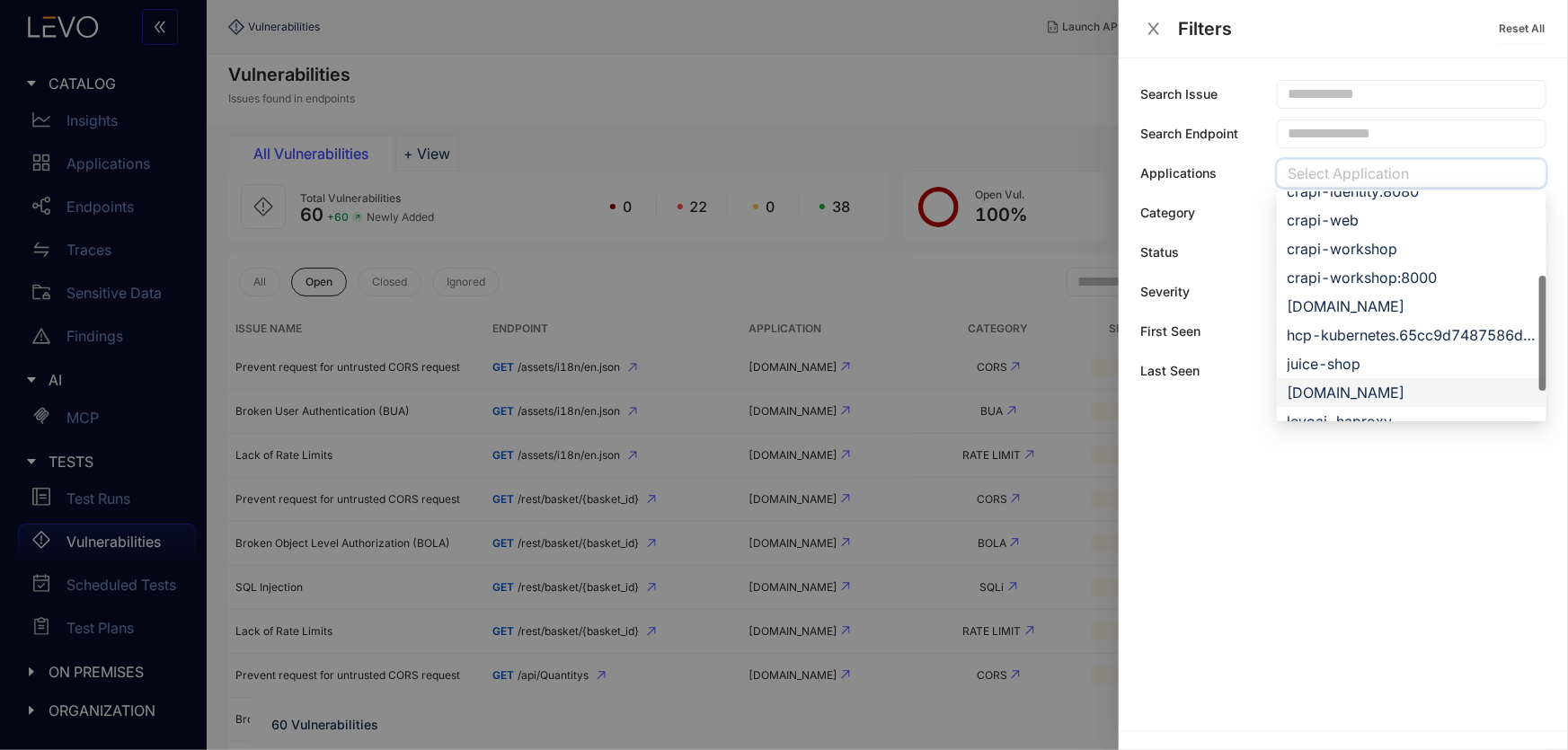
click at [1352, 390] on div "[DOMAIN_NAME]" at bounding box center [1411, 392] width 248 height 20
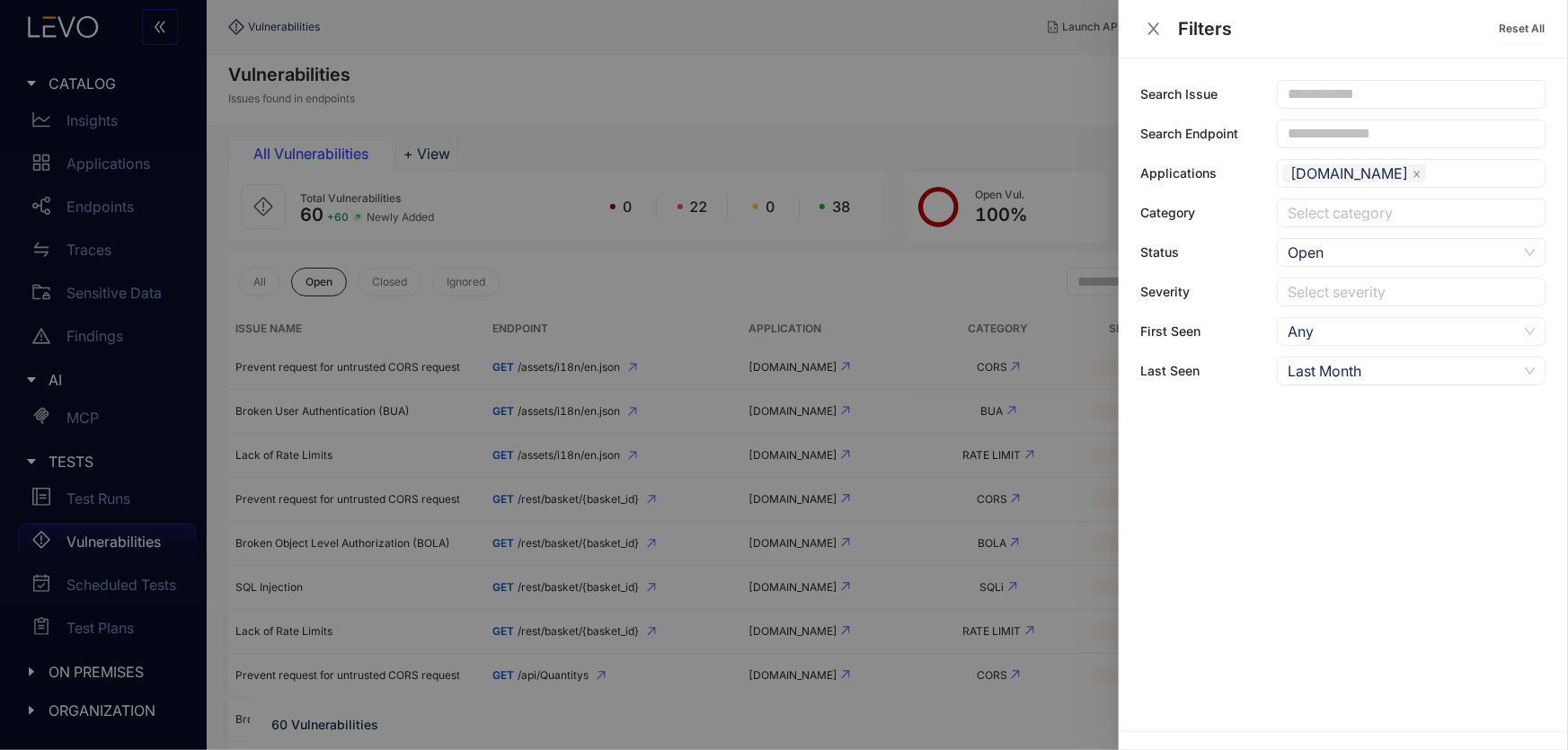
click at [626, 289] on div at bounding box center [784, 375] width 1568 height 750
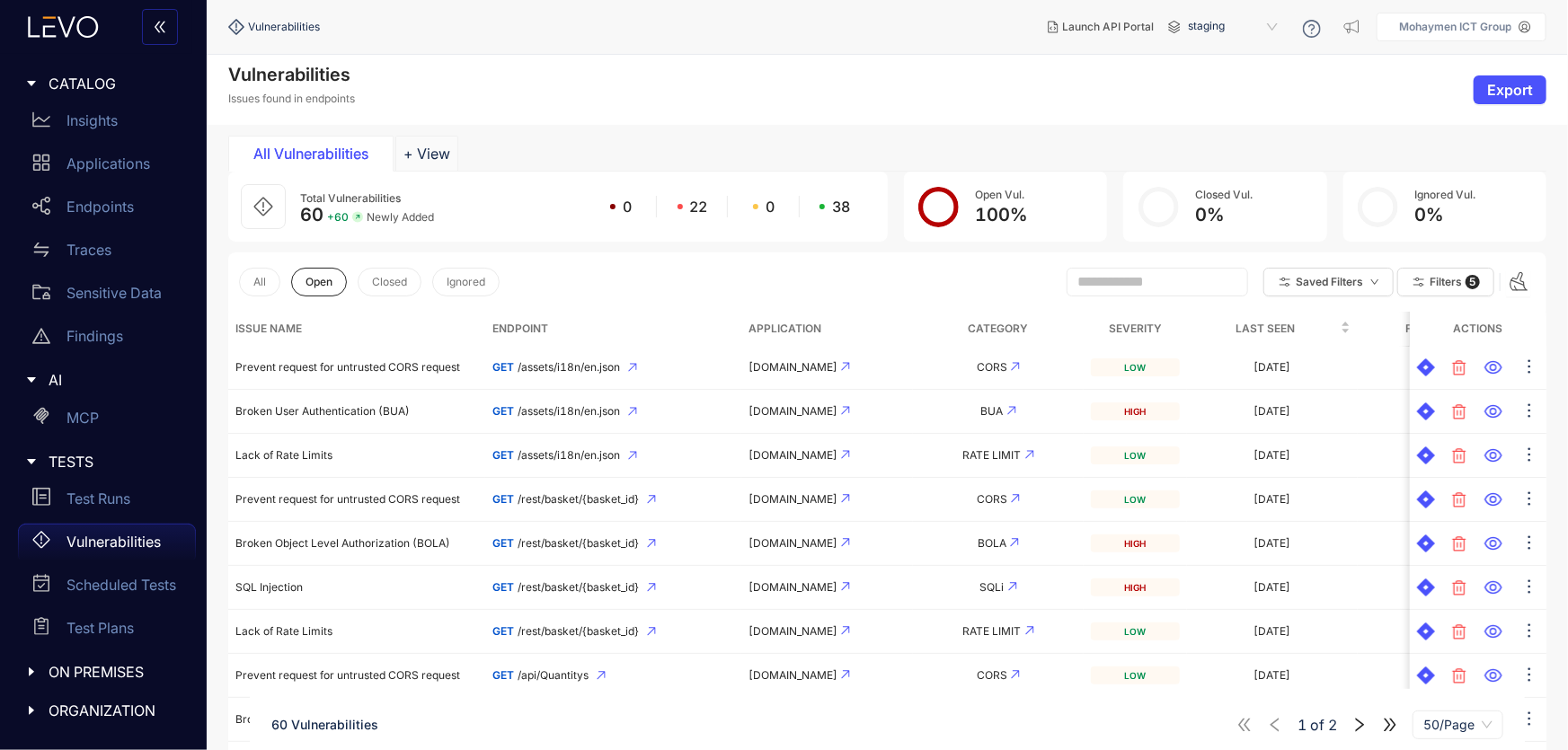
click at [1128, 327] on th "Severity" at bounding box center [1134, 329] width 103 height 35
click at [1141, 329] on th "Severity" at bounding box center [1134, 329] width 103 height 35
click at [1376, 275] on button "Saved Filters" at bounding box center [1329, 283] width 131 height 29
click at [688, 310] on div "All Open Closed Ignored Saved Filters Filters 5" at bounding box center [886, 283] width 1318 height 60
click at [529, 328] on th "Endpoint" at bounding box center [613, 329] width 257 height 35
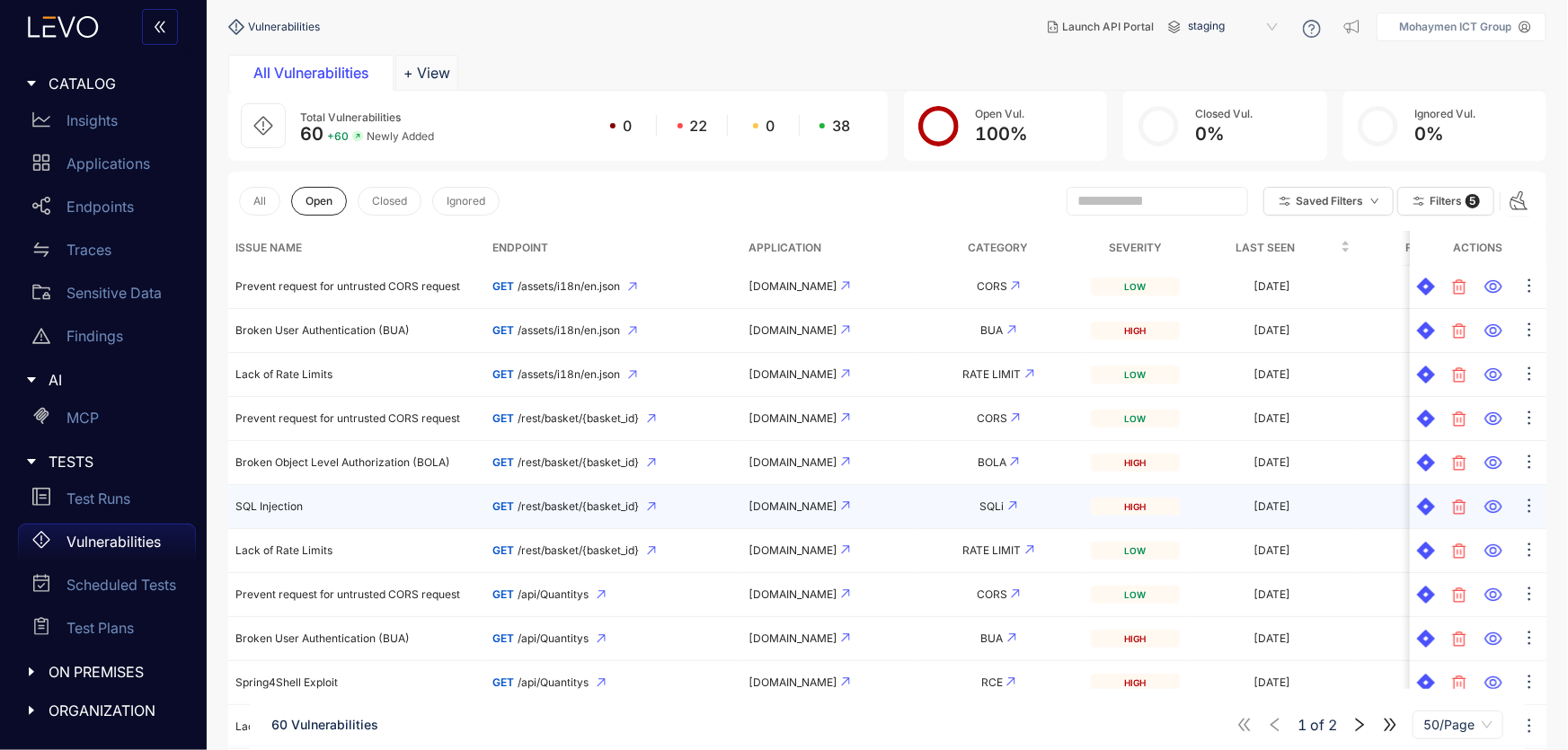
scroll to position [162, 0]
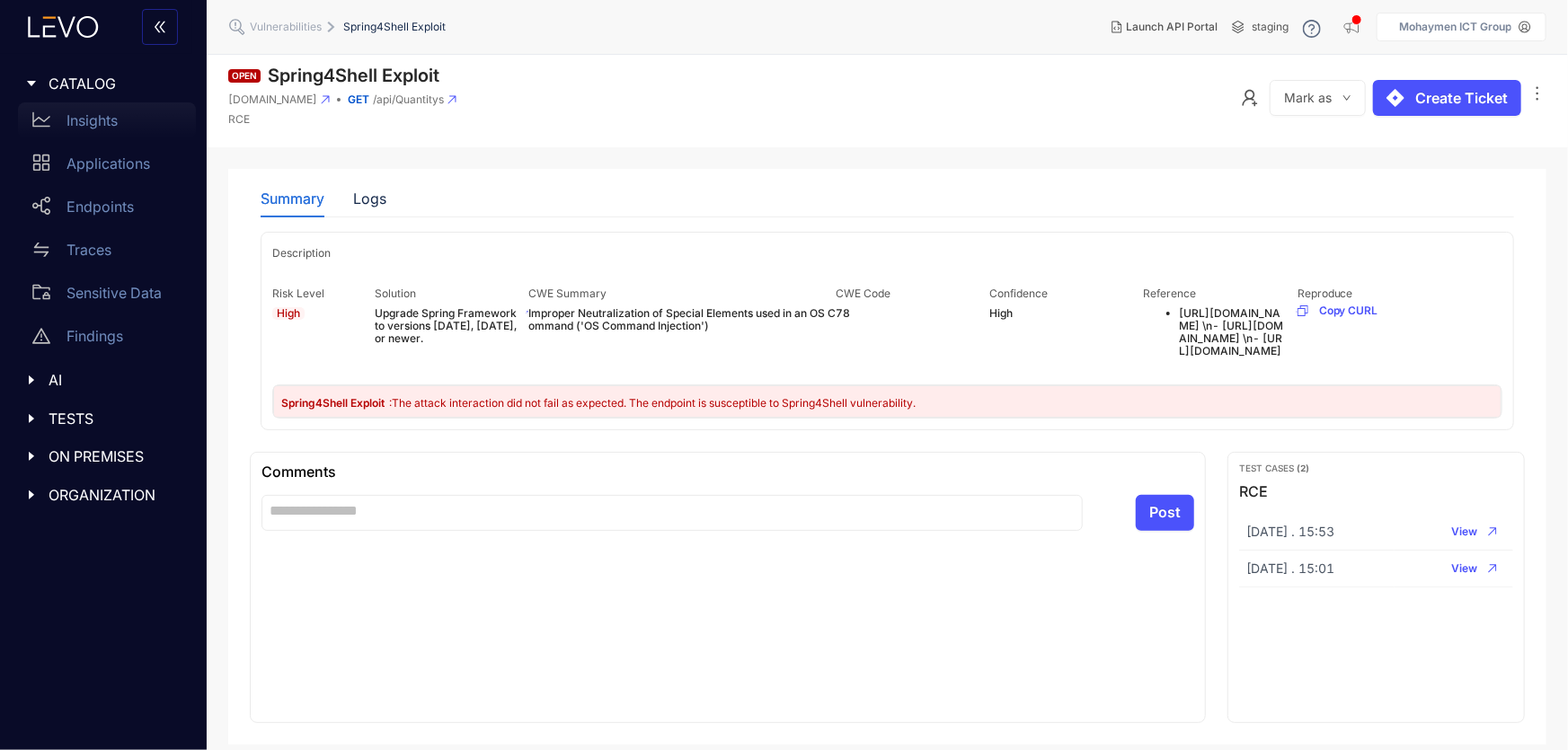
click at [91, 133] on div "Insights" at bounding box center [107, 120] width 178 height 36
